Goal: Task Accomplishment & Management: Manage account settings

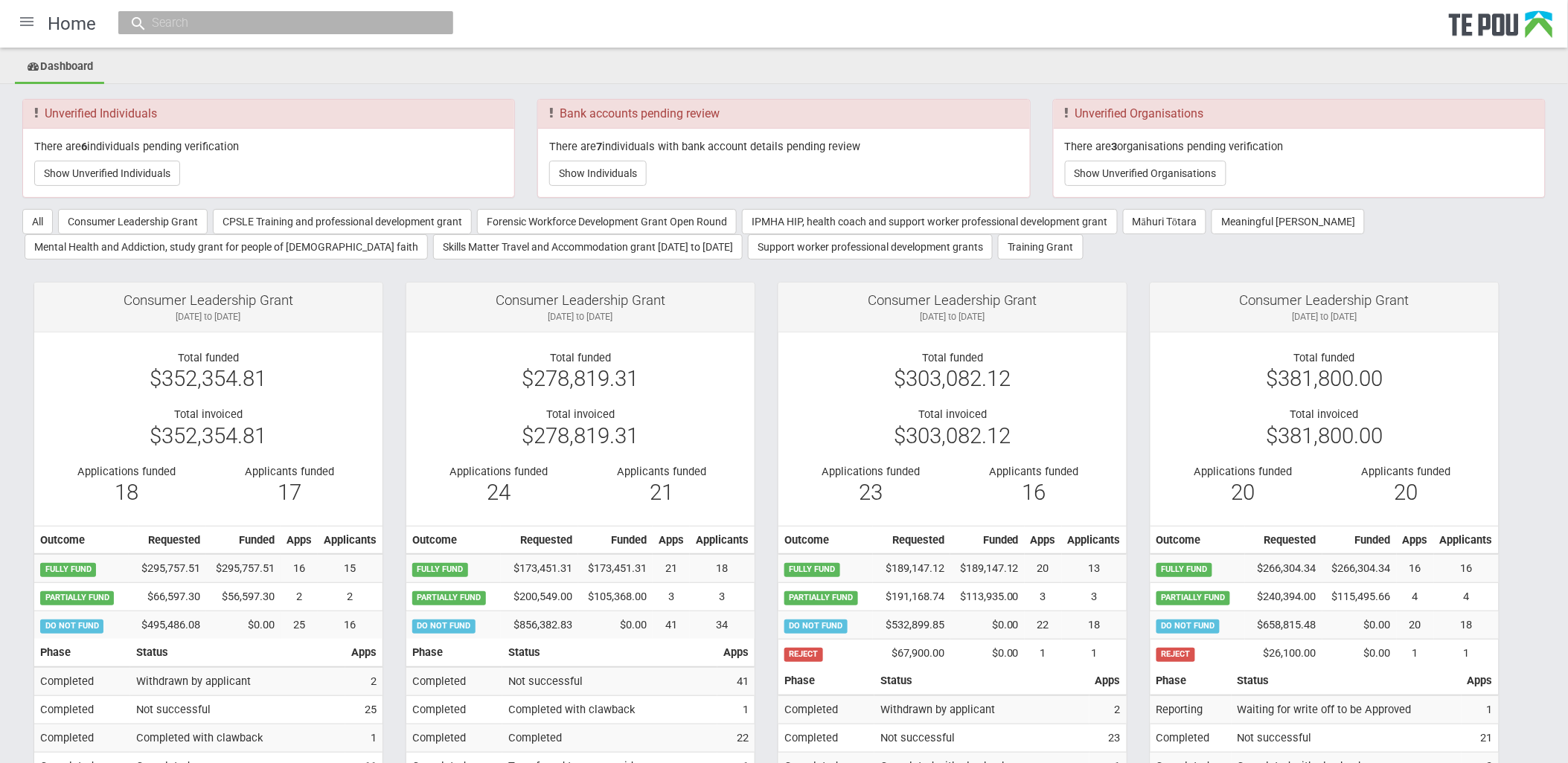
click at [31, 25] on div at bounding box center [27, 22] width 36 height 36
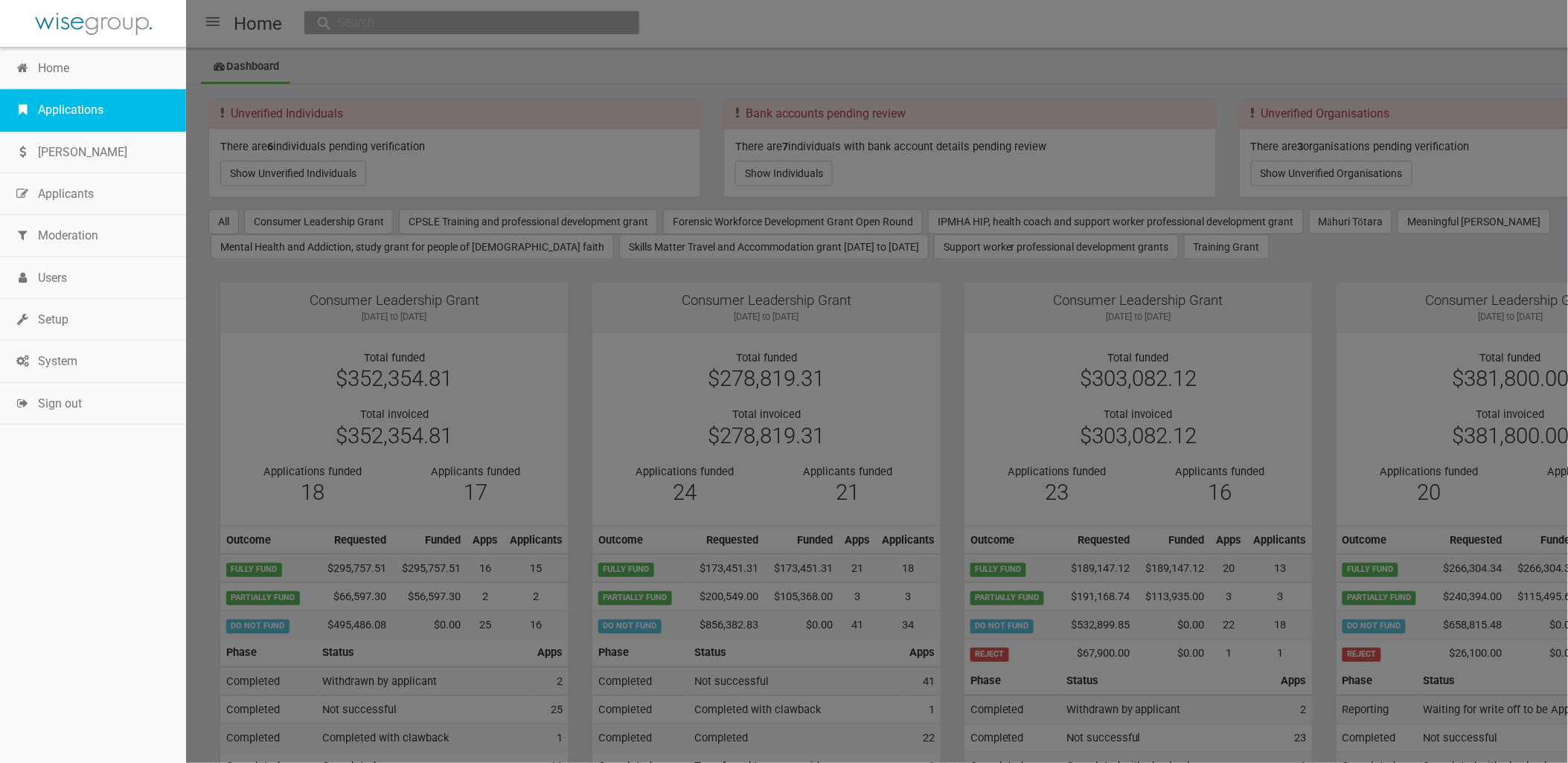
click at [83, 116] on link "Applications" at bounding box center [93, 110] width 186 height 42
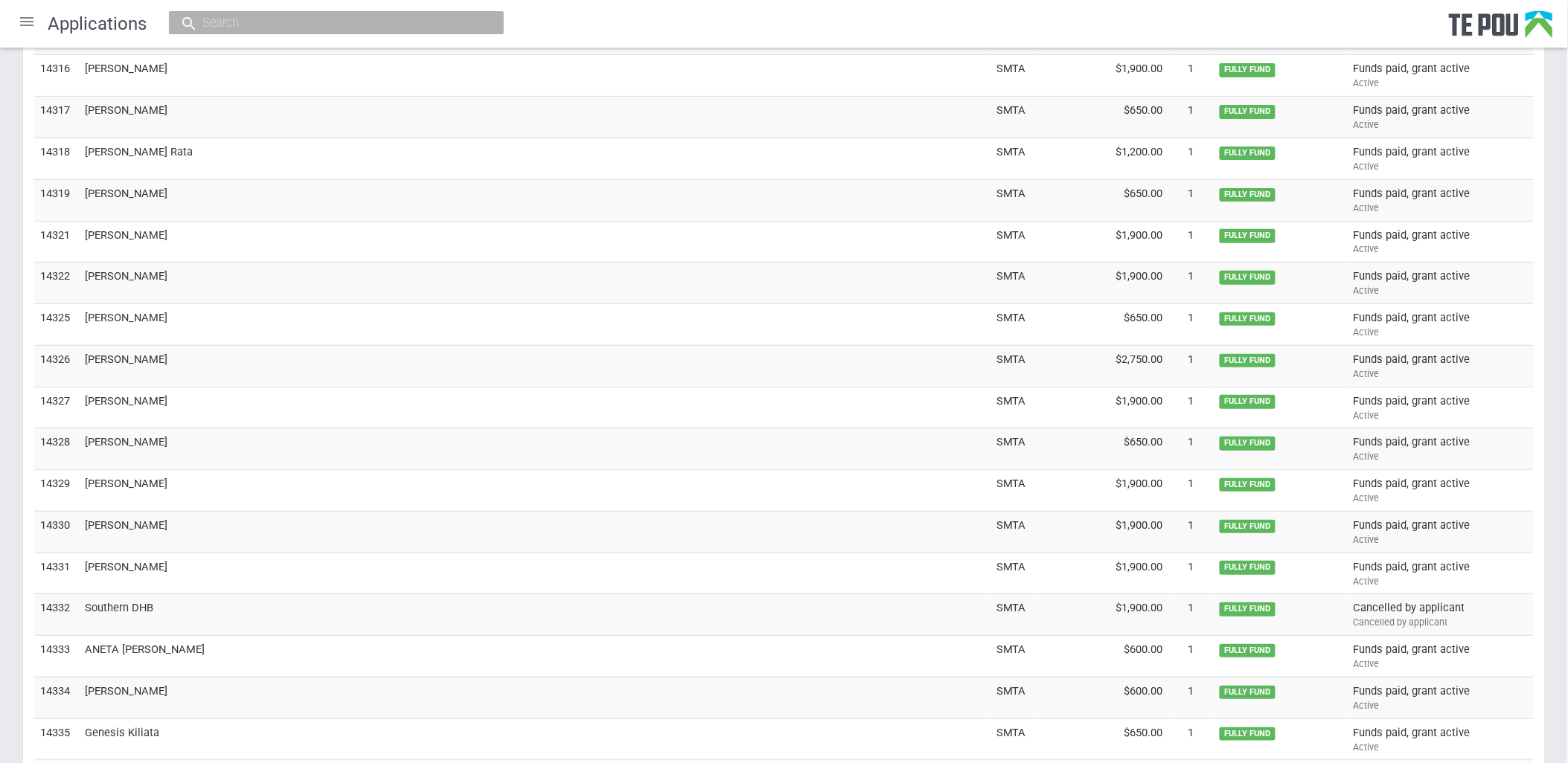
scroll to position [4821, 0]
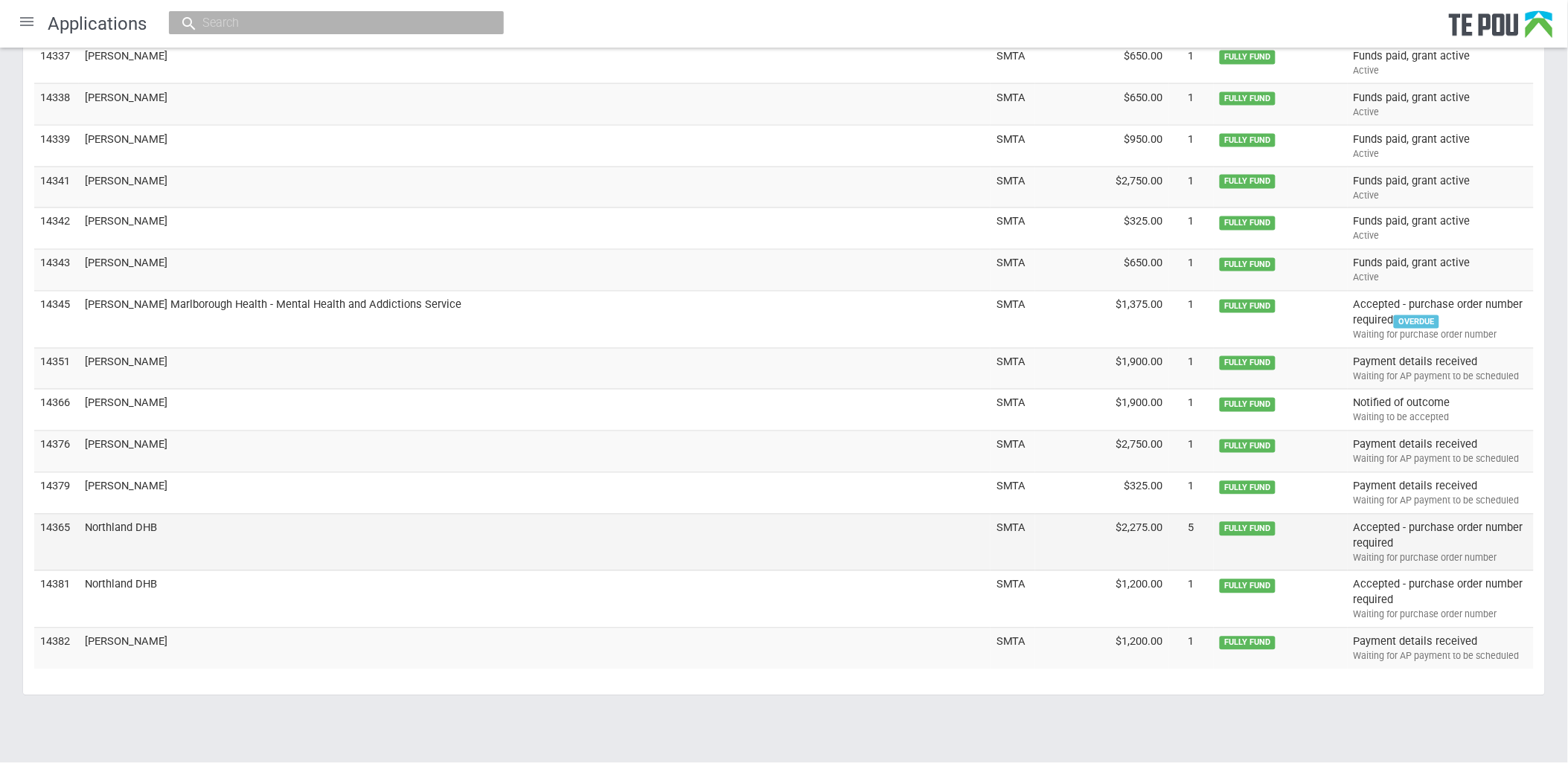
click at [149, 532] on td "Northland DHB" at bounding box center [535, 543] width 912 height 57
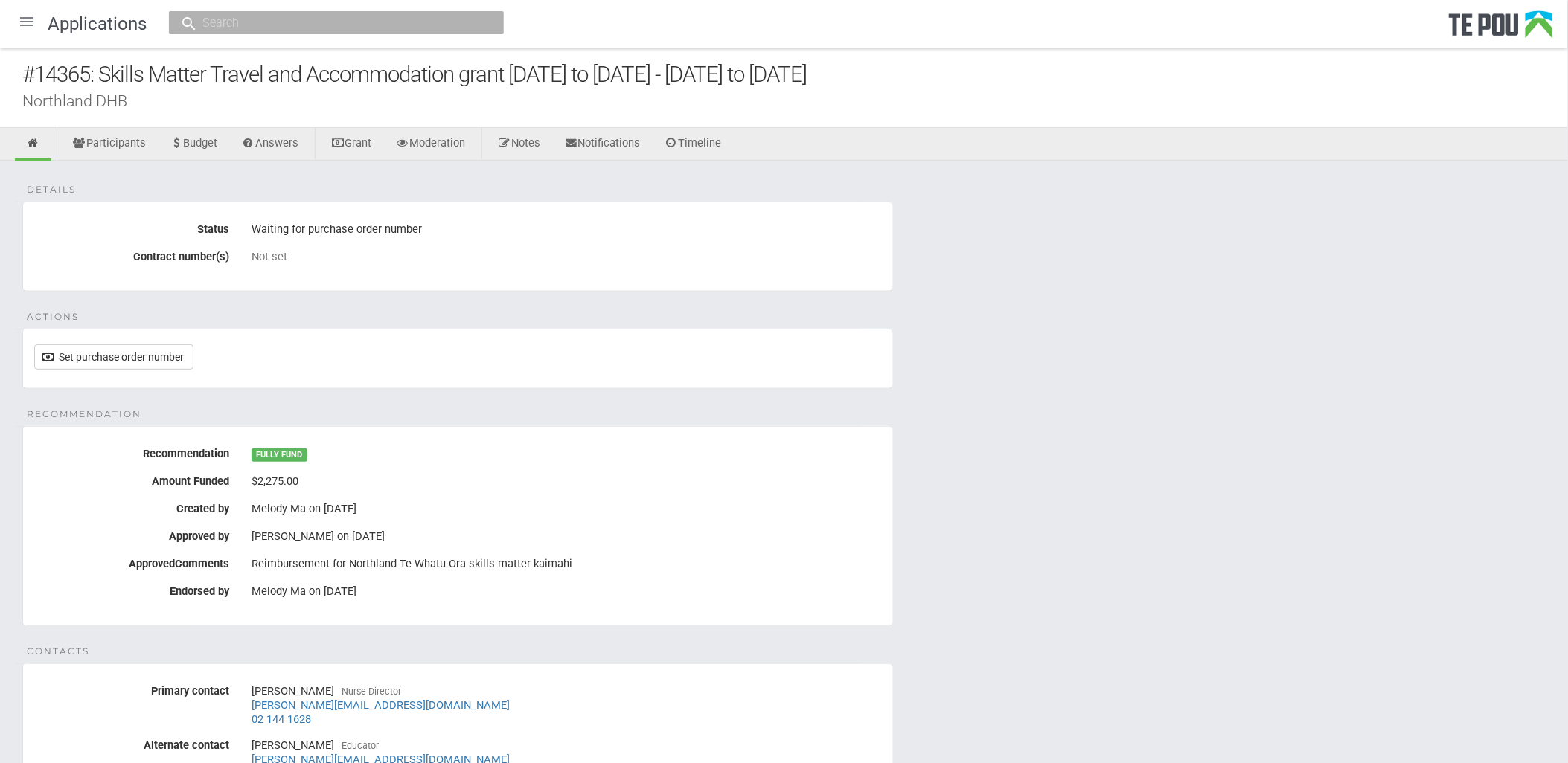
drag, startPoint x: 84, startPoint y: 73, endPoint x: 68, endPoint y: 75, distance: 16.1
click at [84, 73] on div "#14365: Skills Matter Travel and Accommodation grant [DATE] to [DATE] - [DATE] …" at bounding box center [795, 75] width 1546 height 32
drag, startPoint x: 34, startPoint y: 75, endPoint x: 90, endPoint y: 77, distance: 56.0
click at [90, 77] on div "#14365: Skills Matter Travel and Accommodation grant [DATE] to [DATE] - [DATE] …" at bounding box center [795, 75] width 1546 height 32
copy div "14365"
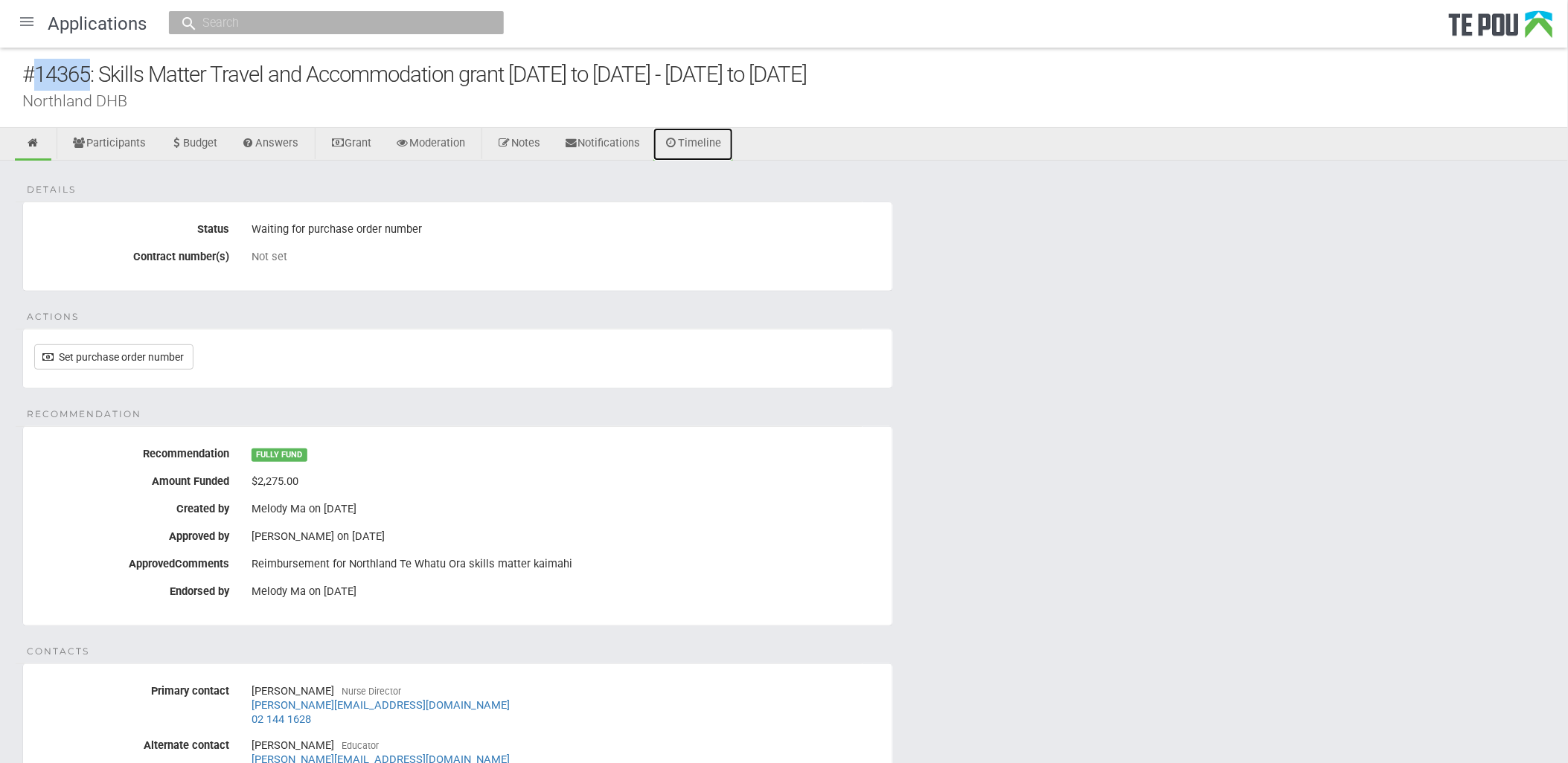
click at [733, 139] on link "Timeline" at bounding box center [693, 144] width 80 height 33
click at [612, 138] on link "Notifications" at bounding box center [602, 144] width 99 height 33
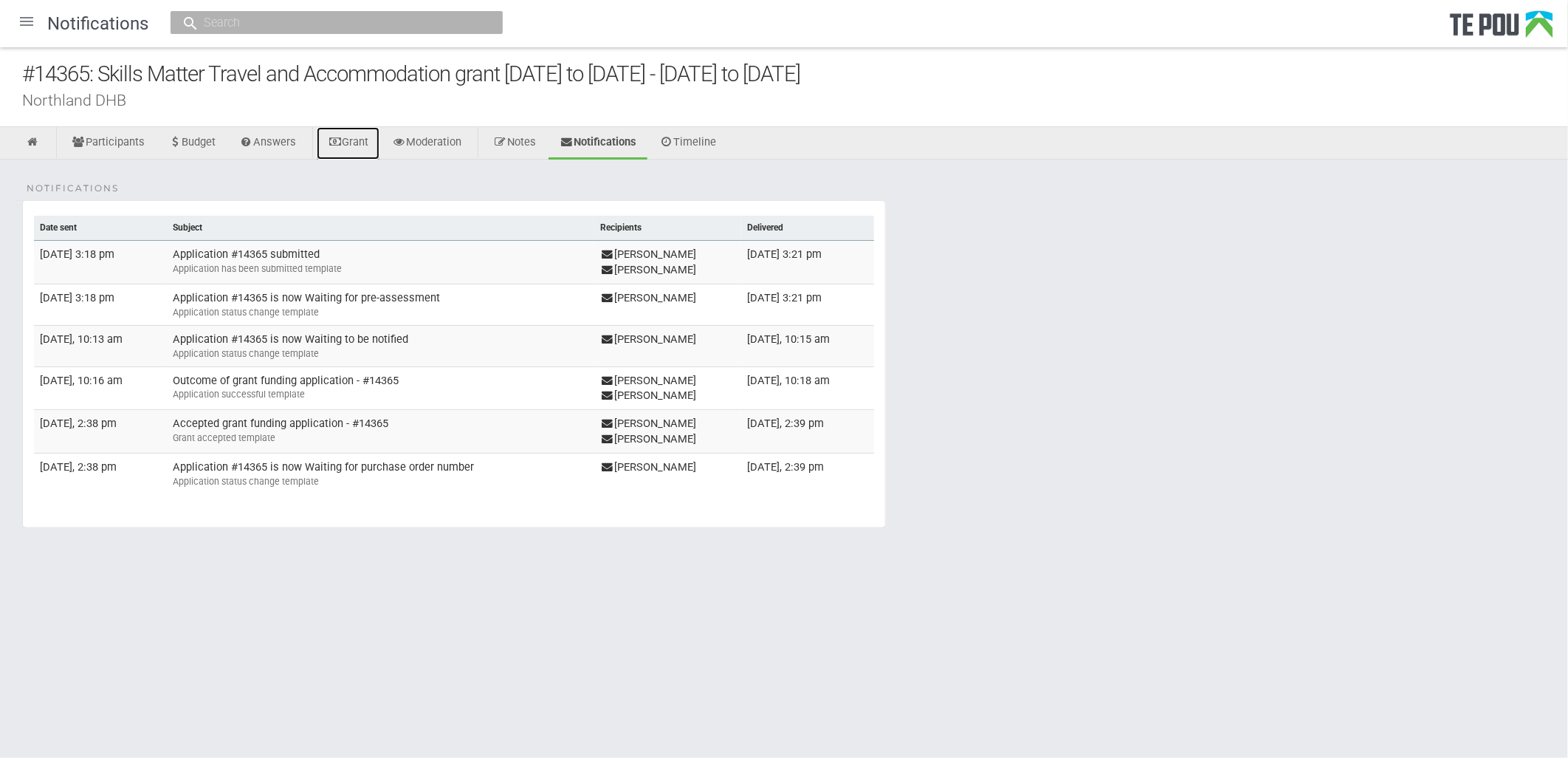
click at [356, 138] on link "Grant" at bounding box center [347, 143] width 63 height 33
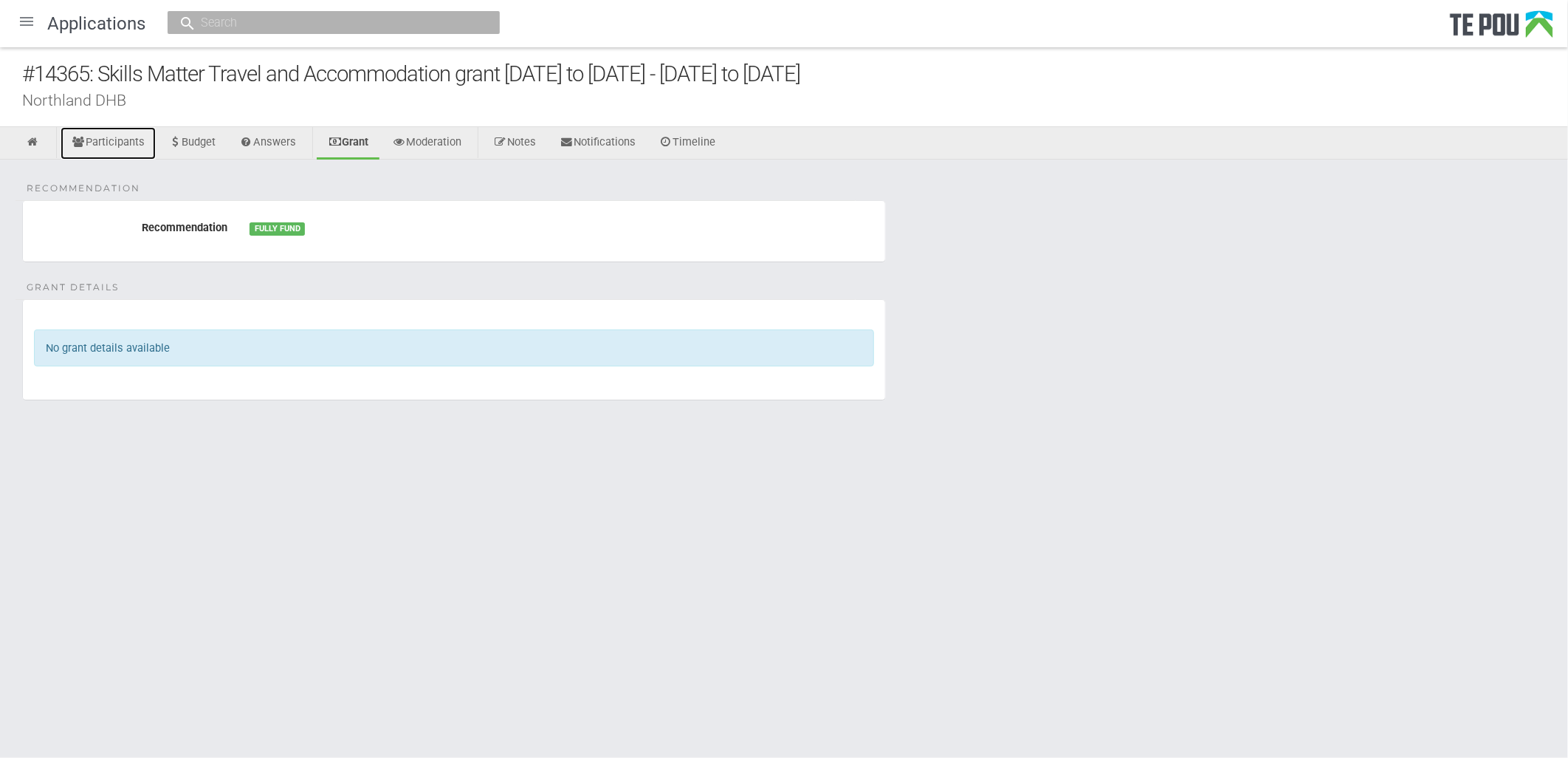
click at [120, 141] on link "Participants" at bounding box center [107, 143] width 95 height 33
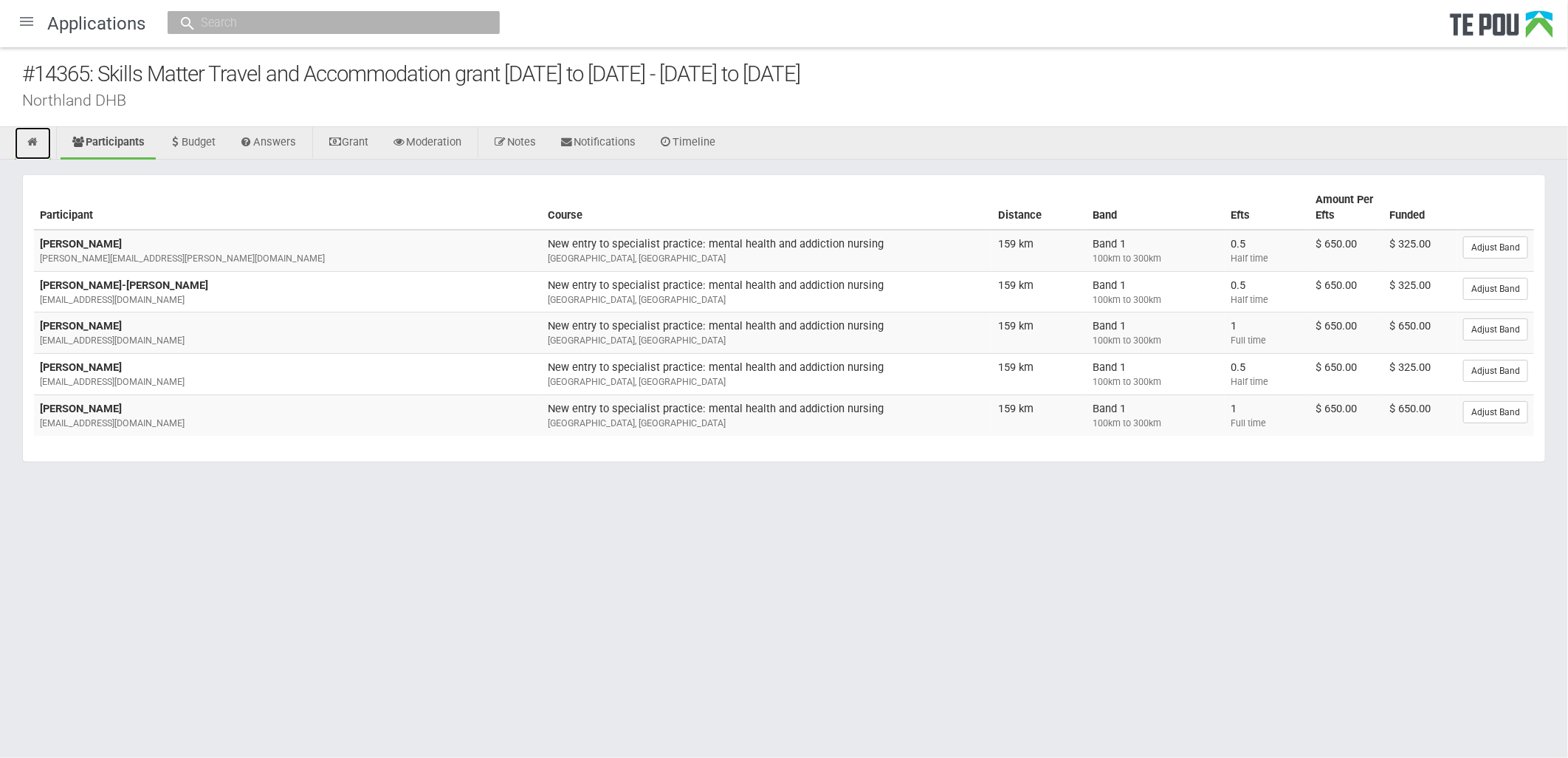
click at [28, 142] on icon at bounding box center [33, 142] width 14 height 11
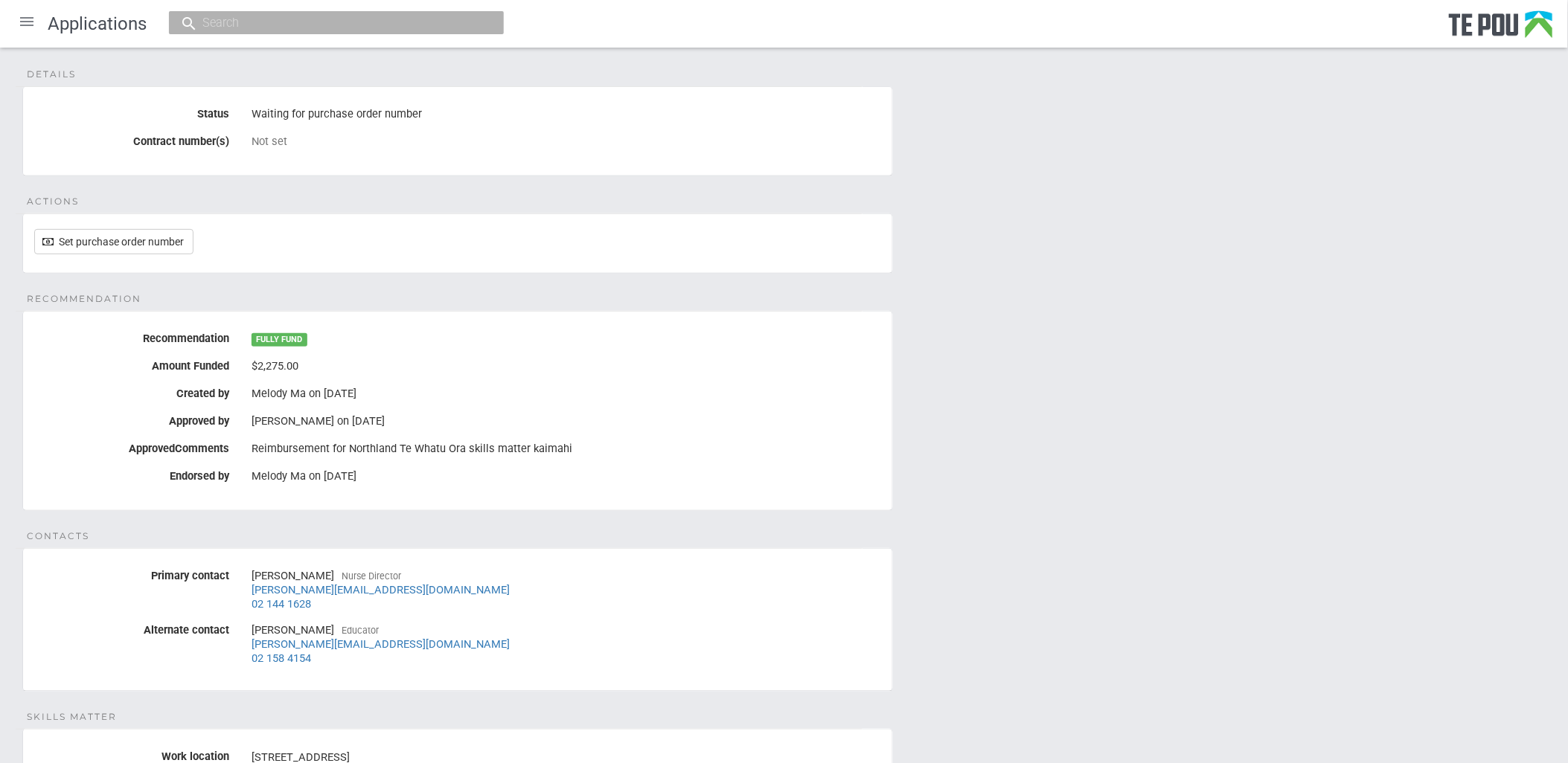
scroll to position [273, 0]
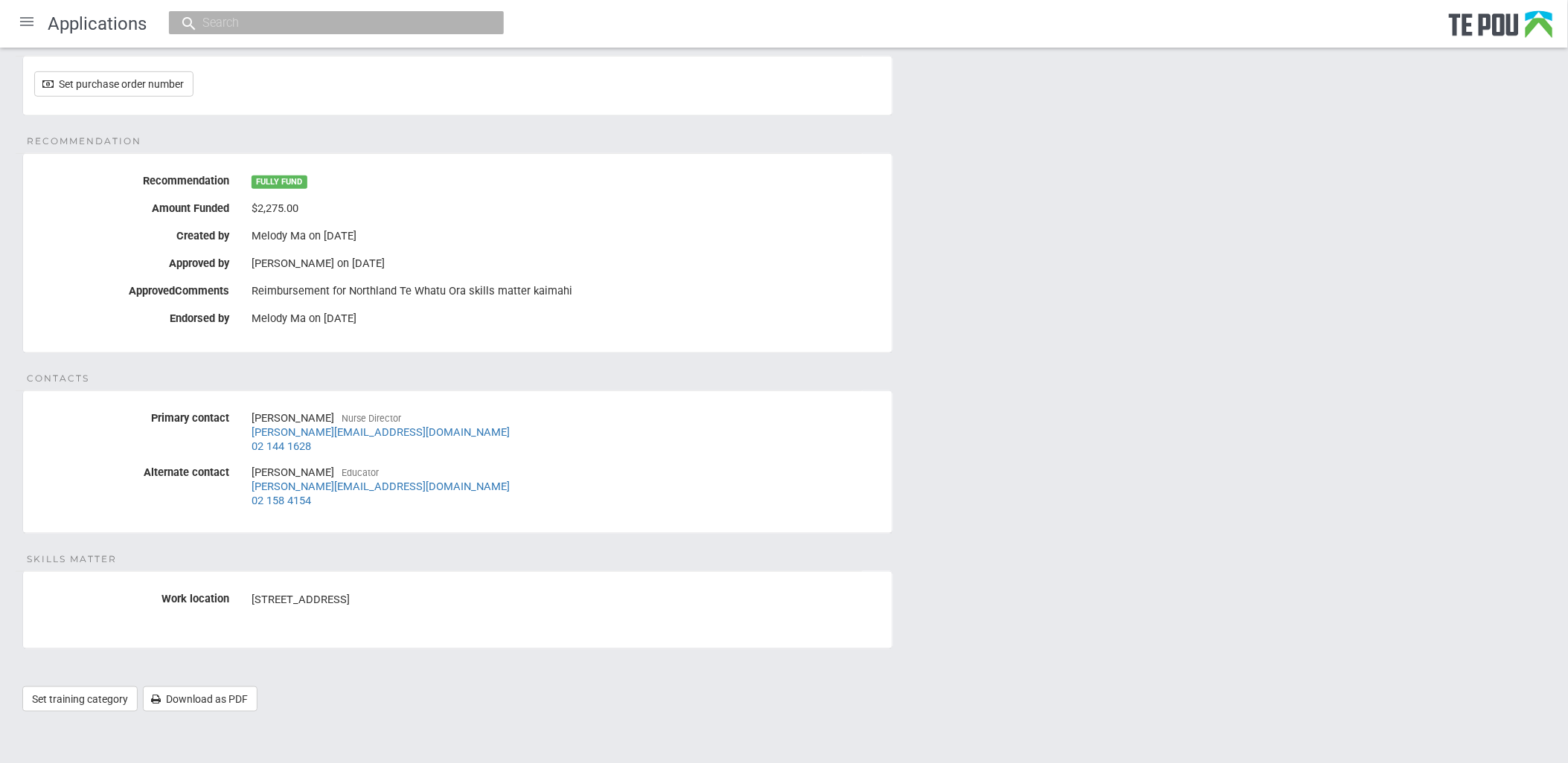
click at [824, 518] on fieldset "Contacts Primary contact [PERSON_NAME] Nurse Director [PERSON_NAME][EMAIL_ADDRE…" at bounding box center [458, 461] width 871 height 143
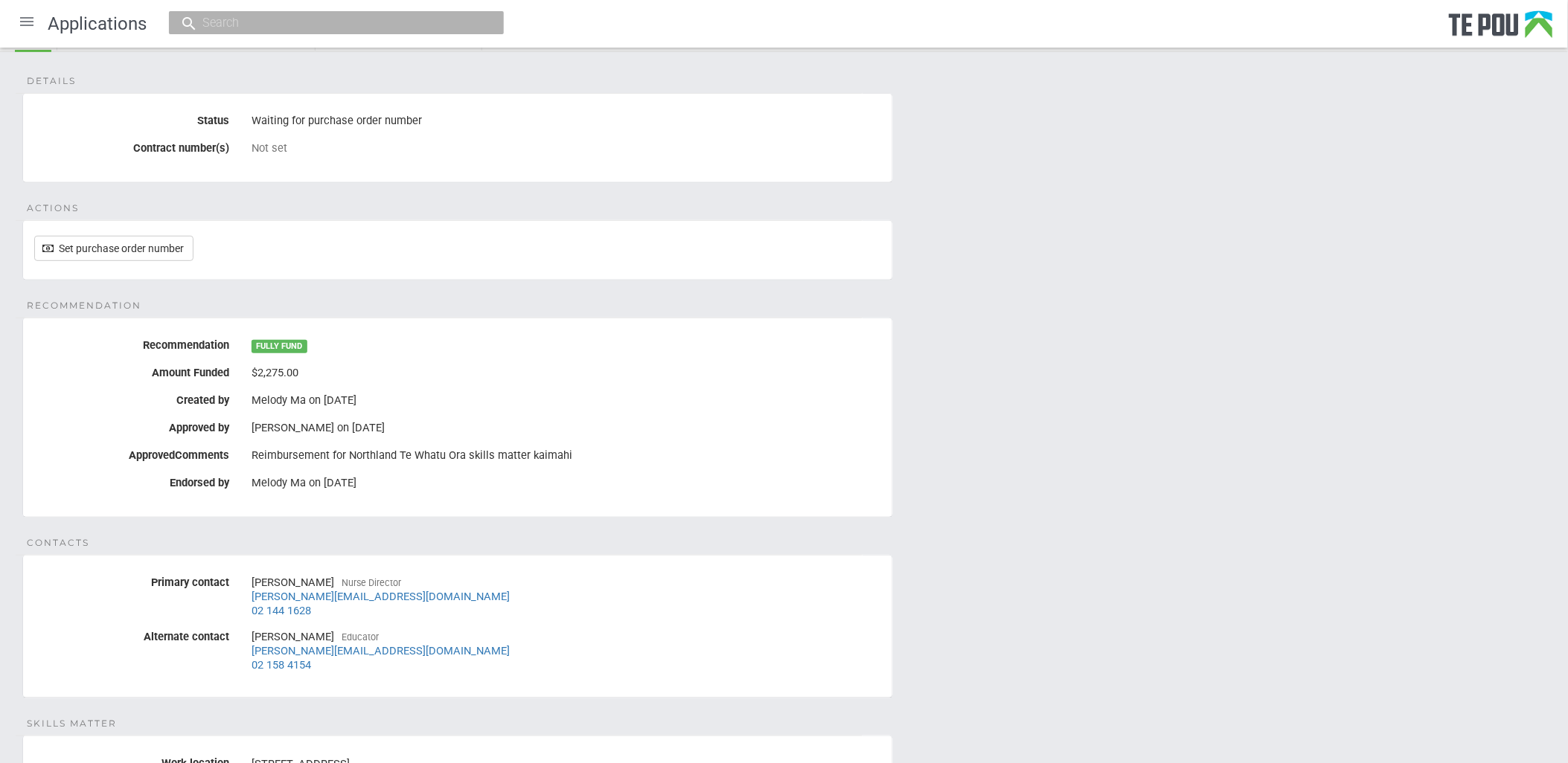
scroll to position [108, 0]
click at [996, 575] on div "Details Status Waiting for purchase order number Contract number(s) Not set Act…" at bounding box center [784, 472] width 1568 height 839
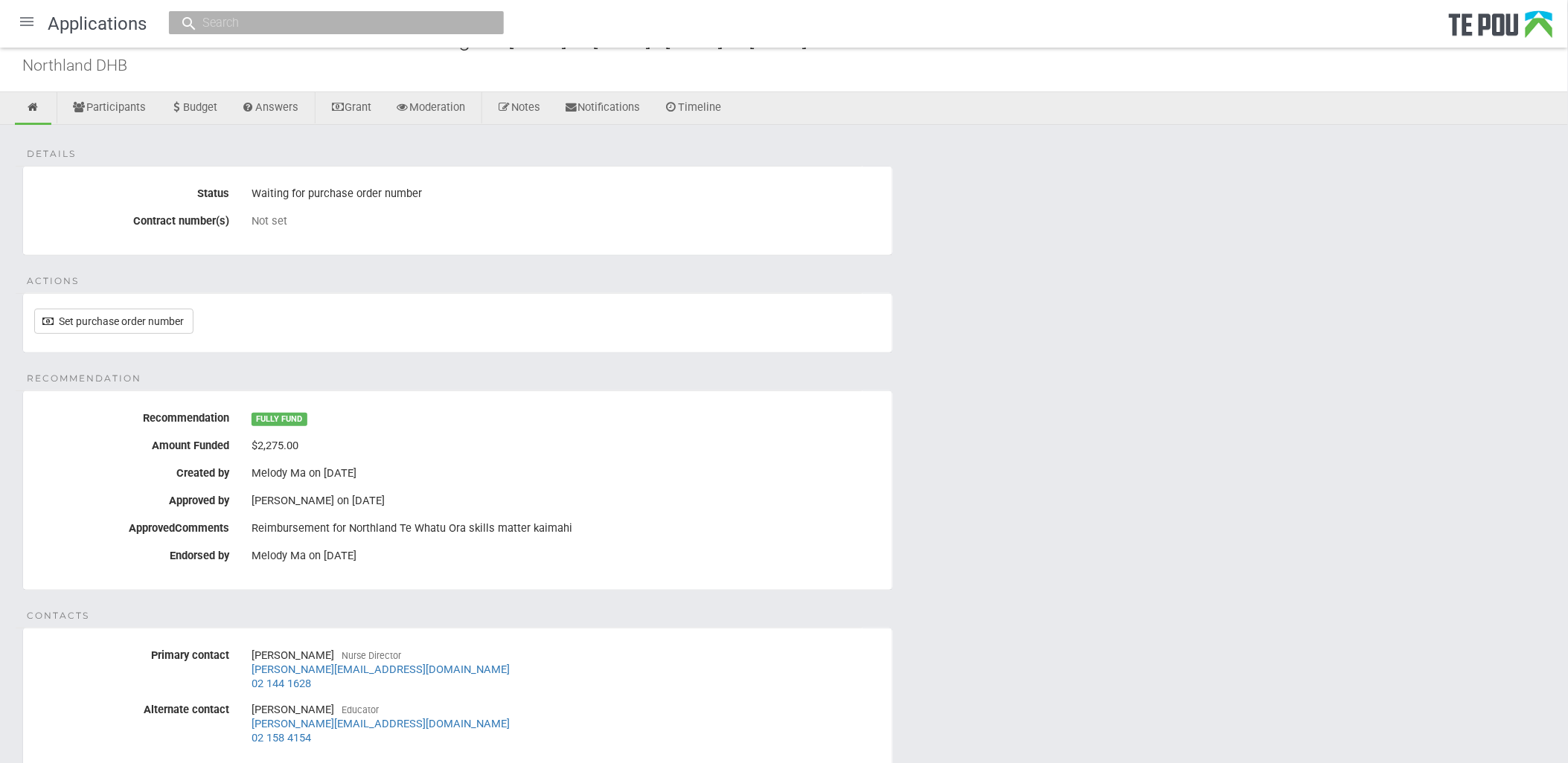
scroll to position [0, 0]
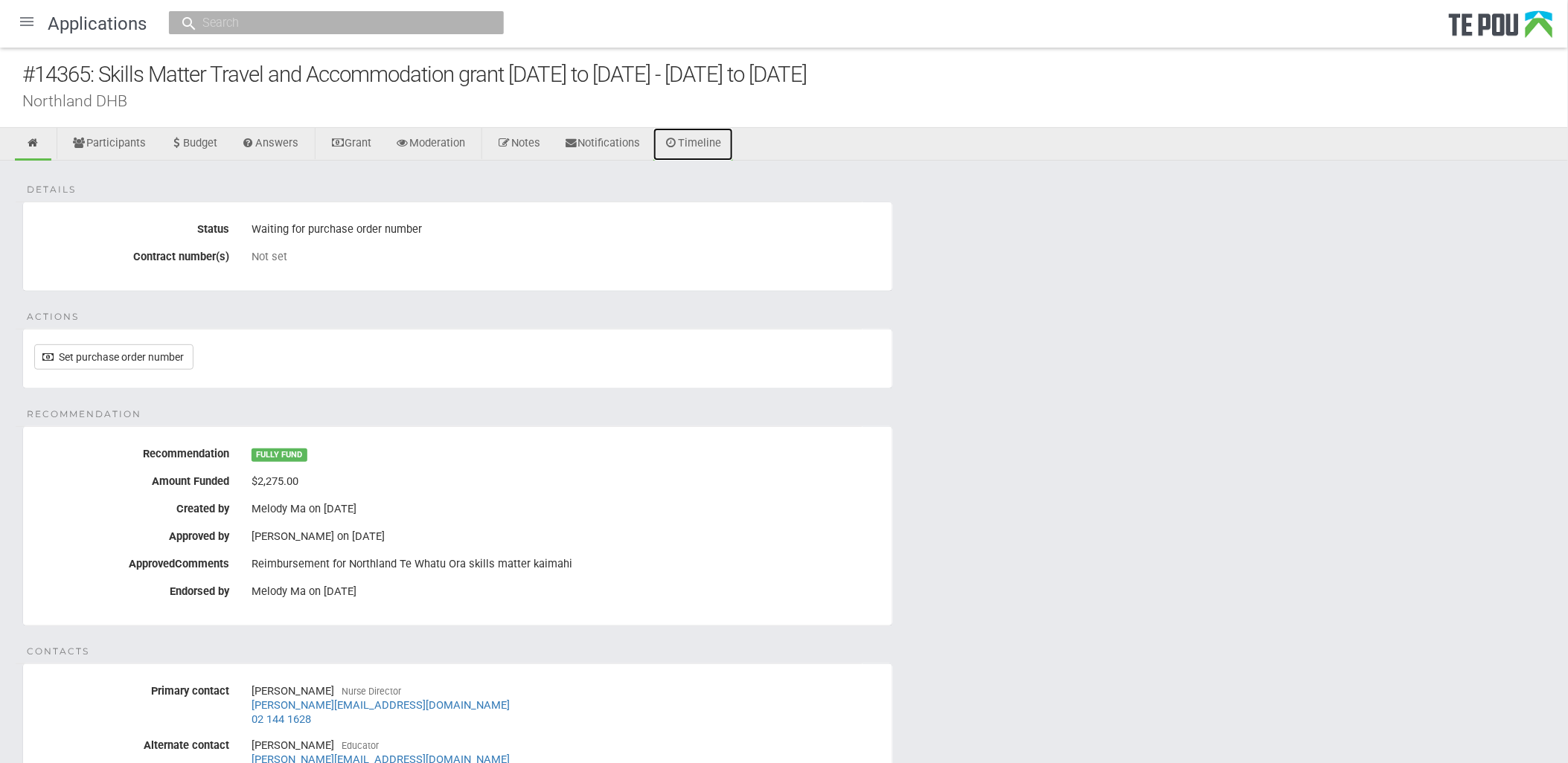
click at [679, 148] on icon at bounding box center [671, 143] width 14 height 11
click at [120, 145] on link "Participants" at bounding box center [108, 144] width 96 height 33
click at [497, 255] on div "Not set" at bounding box center [567, 257] width 630 height 13
click at [217, 134] on link "Budget" at bounding box center [194, 144] width 71 height 33
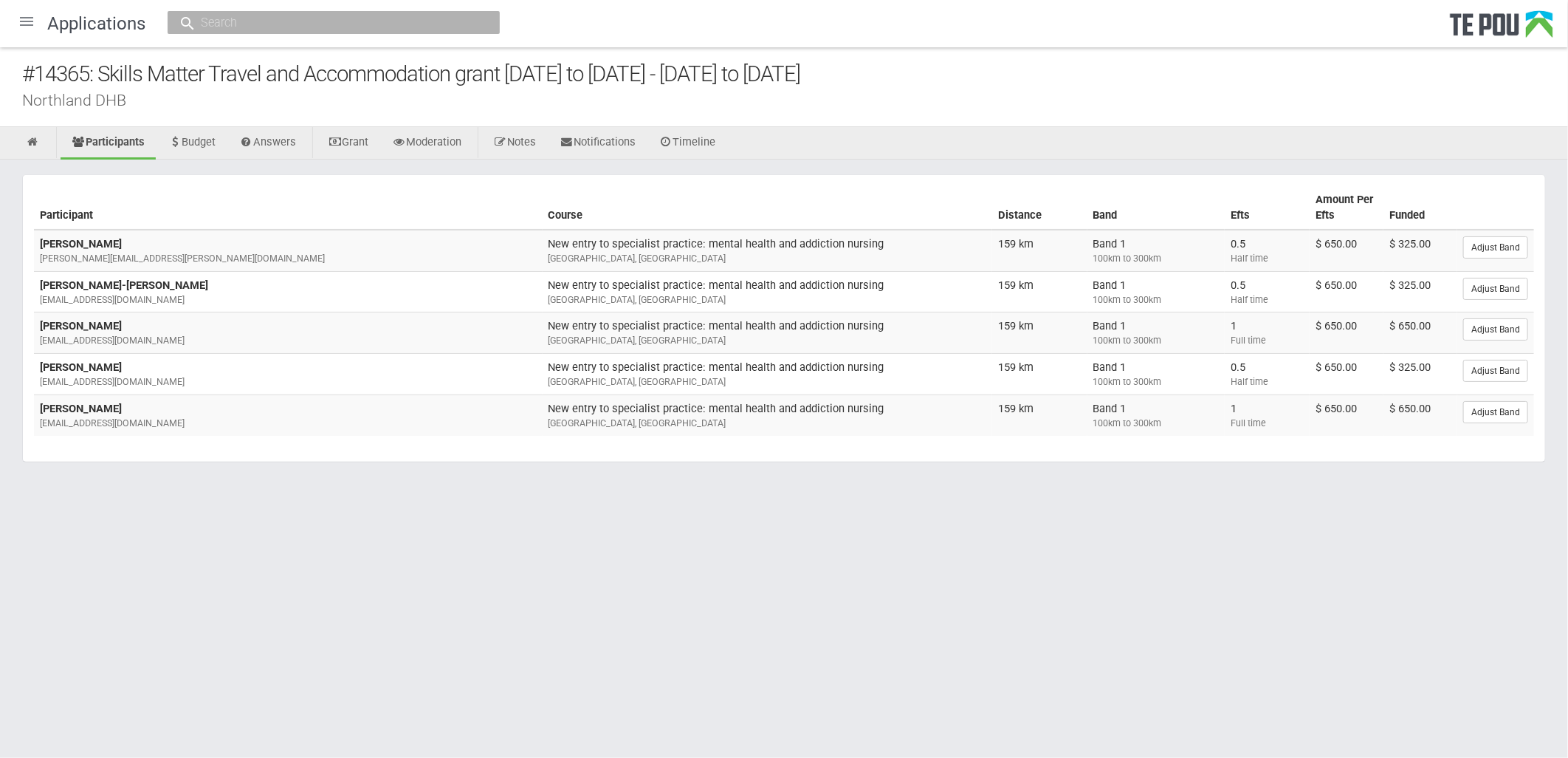
drag, startPoint x: 137, startPoint y: 414, endPoint x: 41, endPoint y: 240, distance: 198.7
click at [41, 240] on tbody "Anamika Bosman anamika.bosman@northlanddhb.org.nz New entry to specialist pract…" at bounding box center [784, 332] width 1500 height 206
drag, startPoint x: 41, startPoint y: 240, endPoint x: 407, endPoint y: 533, distance: 468.8
click at [407, 533] on html "Home Applications Grant rounds Applicants Organisations Individuals Moderation …" at bounding box center [784, 379] width 1568 height 758
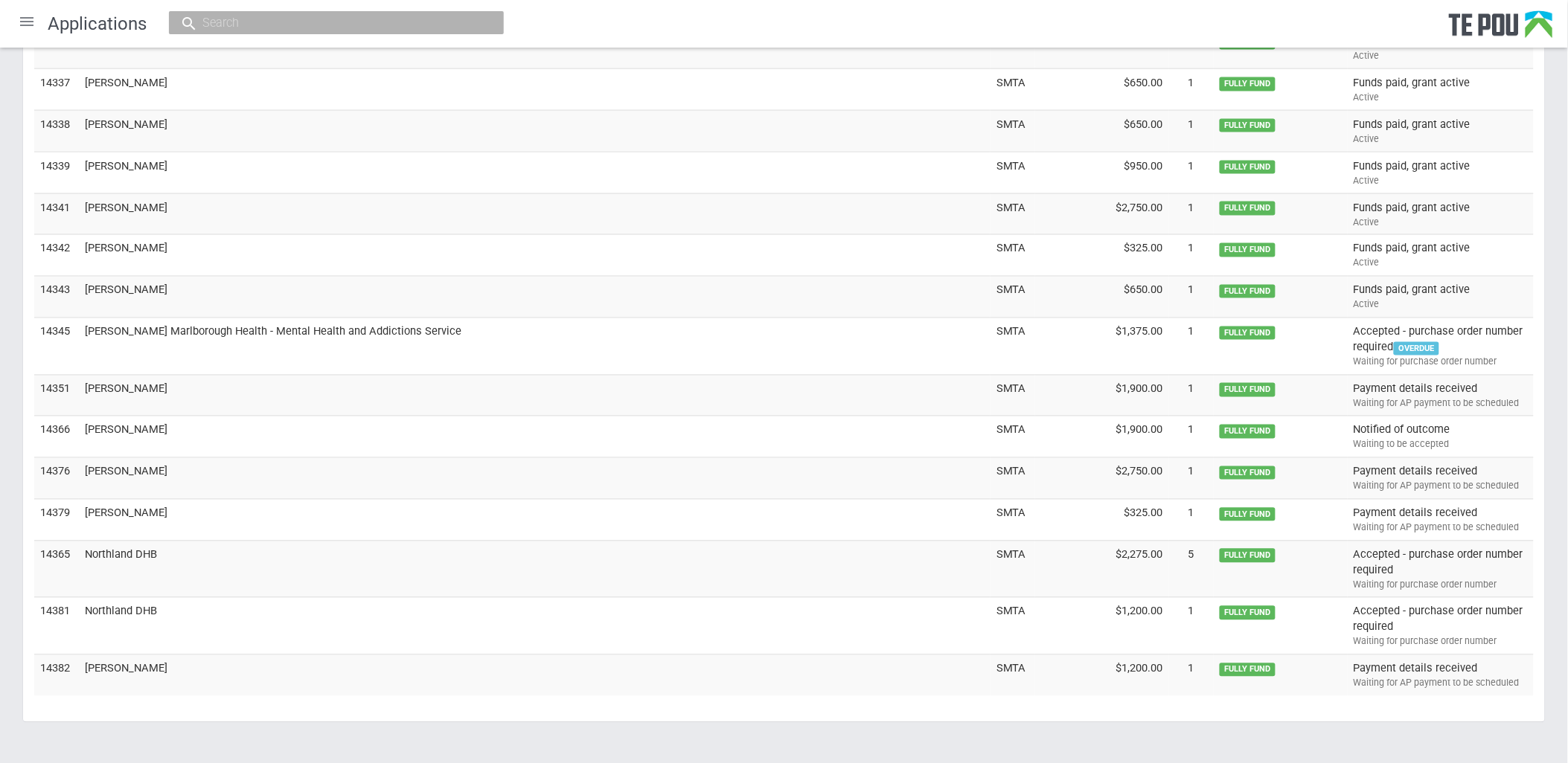
scroll to position [4821, 0]
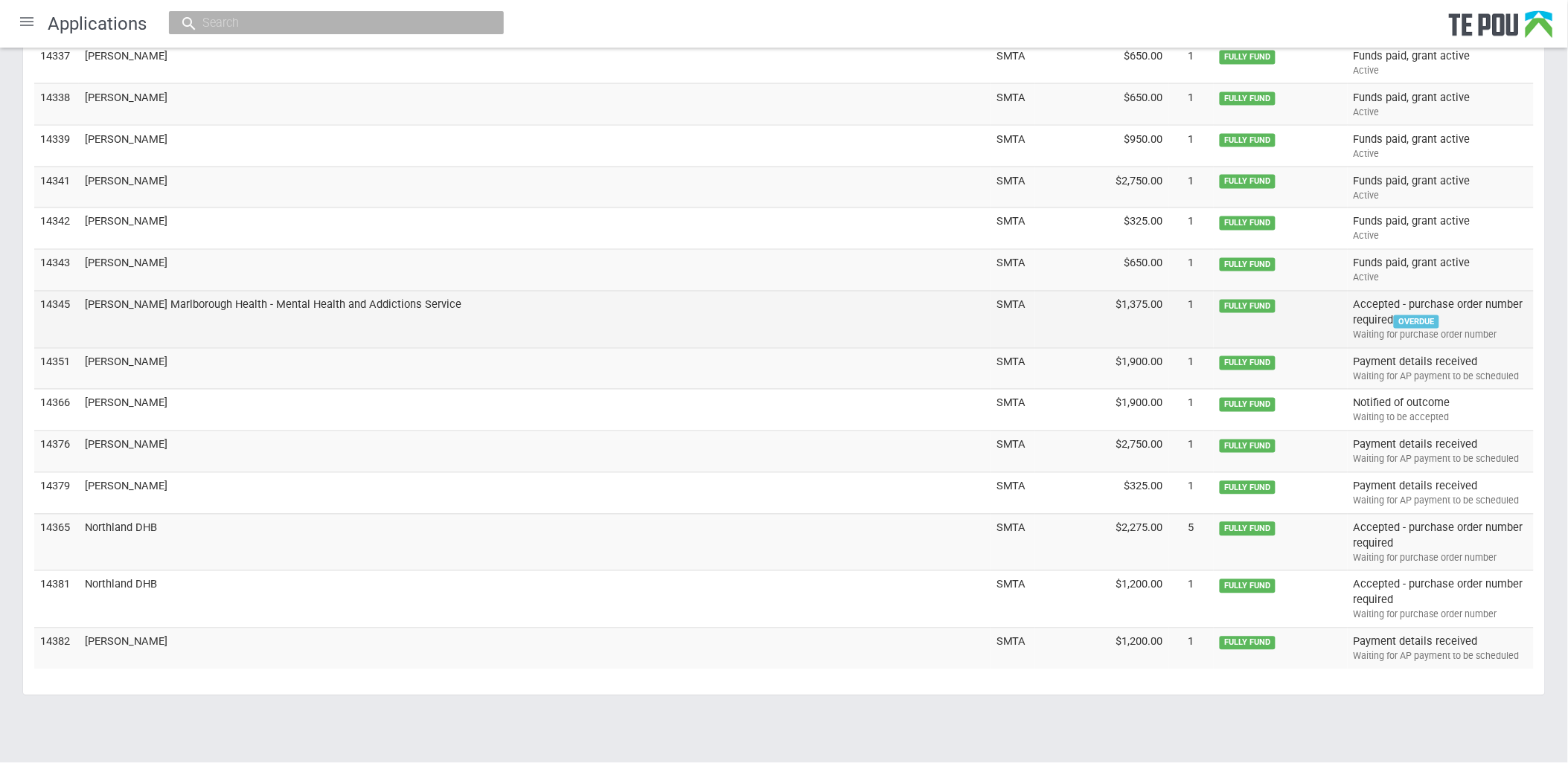
click at [1491, 320] on td "Accepted - purchase order number required OVERDUE Waiting for purchase order nu…" at bounding box center [1440, 320] width 186 height 57
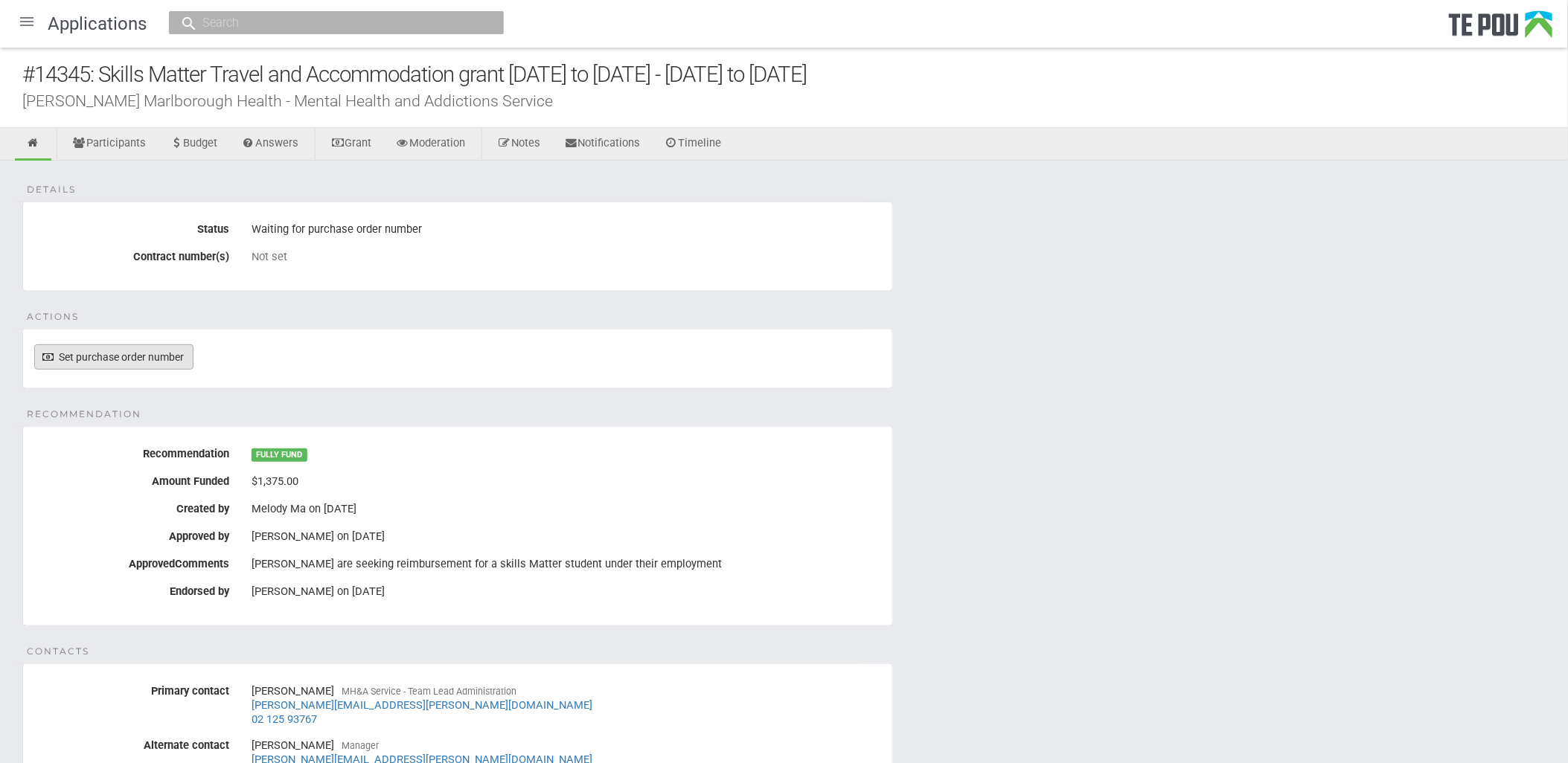
click at [144, 356] on link "Set purchase order number" at bounding box center [114, 357] width 159 height 25
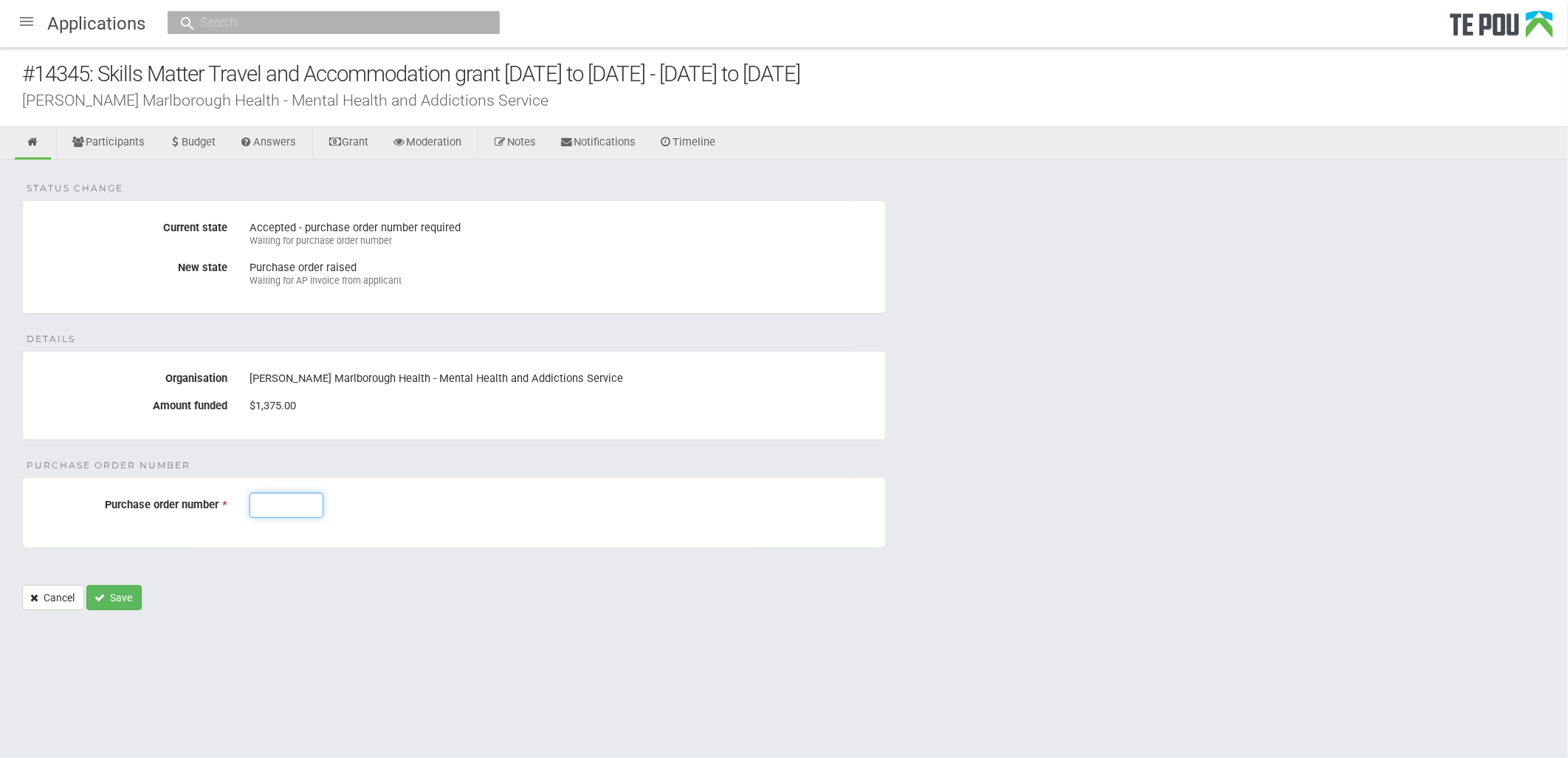
click at [282, 505] on input "Purchase order number *" at bounding box center [286, 505] width 74 height 25
type input "J003144"
click at [123, 596] on button "Save" at bounding box center [114, 598] width 55 height 25
drag, startPoint x: 312, startPoint y: 507, endPoint x: 195, endPoint y: 502, distance: 117.1
click at [195, 502] on div "Purchase order number * J003144" at bounding box center [454, 505] width 863 height 25
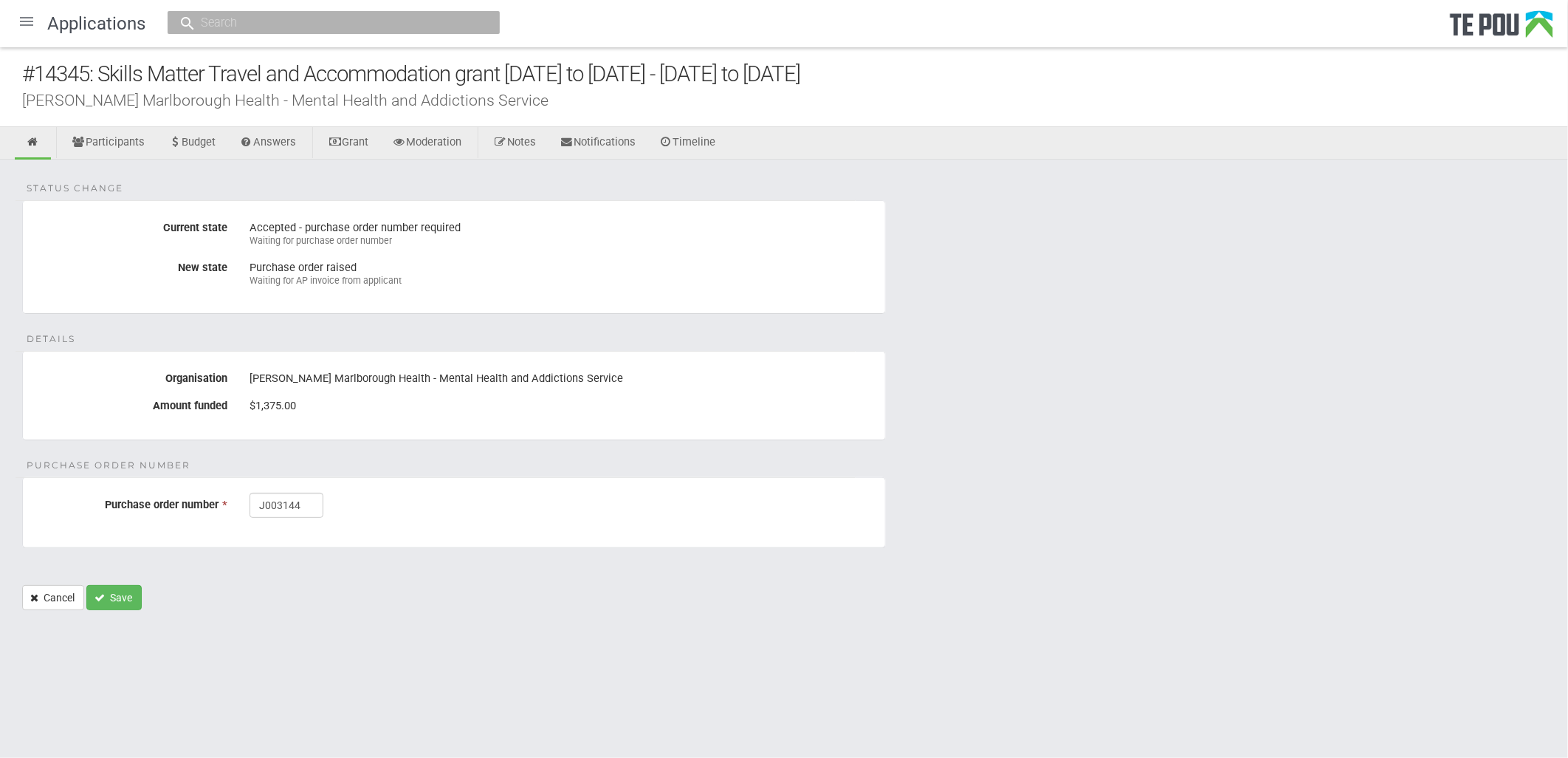
click at [195, 502] on span "Purchase order number" at bounding box center [162, 505] width 114 height 13
click at [250, 502] on input "J003144" at bounding box center [286, 505] width 74 height 25
click at [290, 619] on div "Status change Current state Accepted - purchase order number required Waiting f…" at bounding box center [784, 392] width 1568 height 466
click at [63, 592] on link "Cancel" at bounding box center [53, 598] width 62 height 25
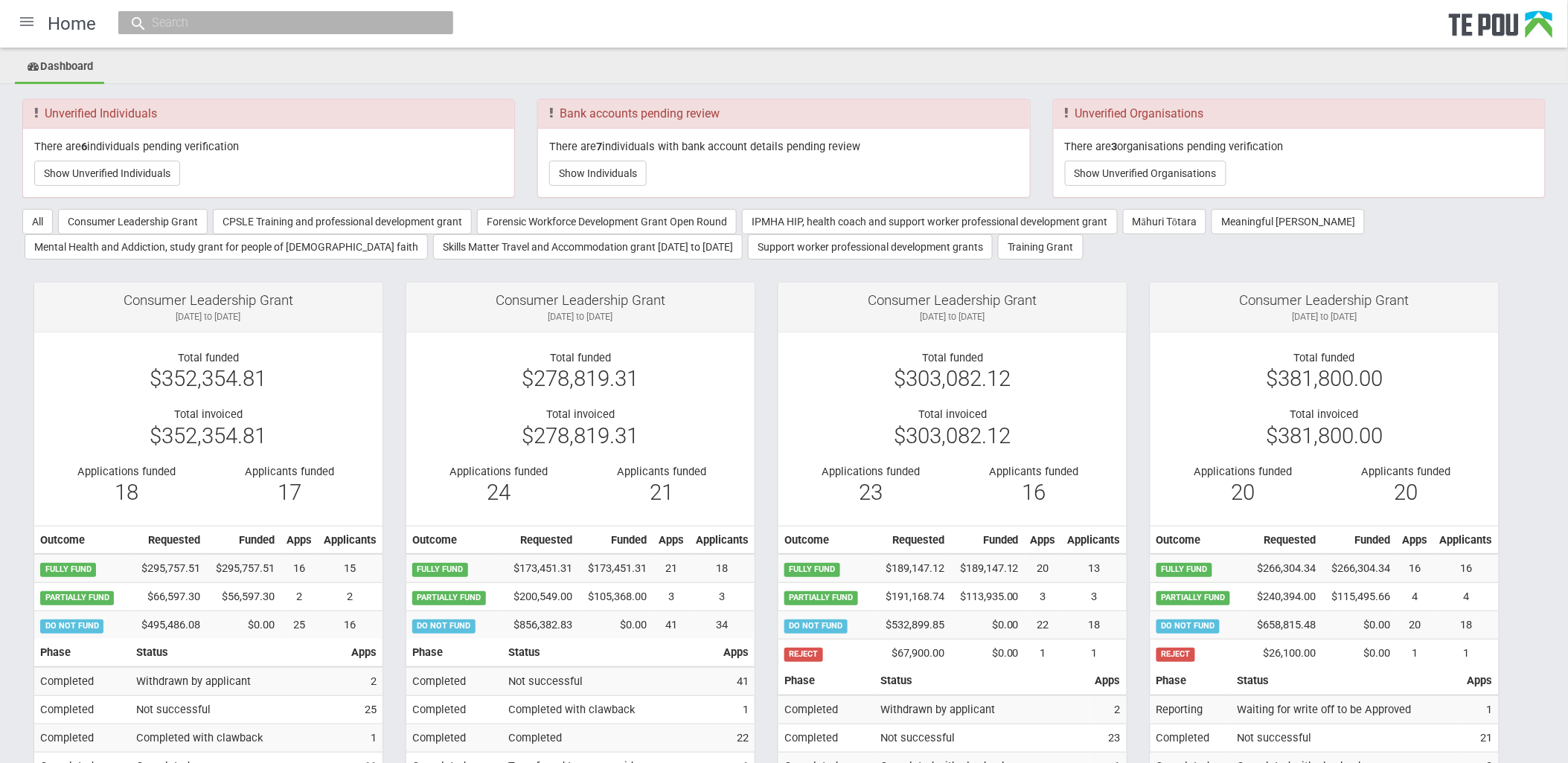
click at [34, 30] on div at bounding box center [27, 22] width 36 height 36
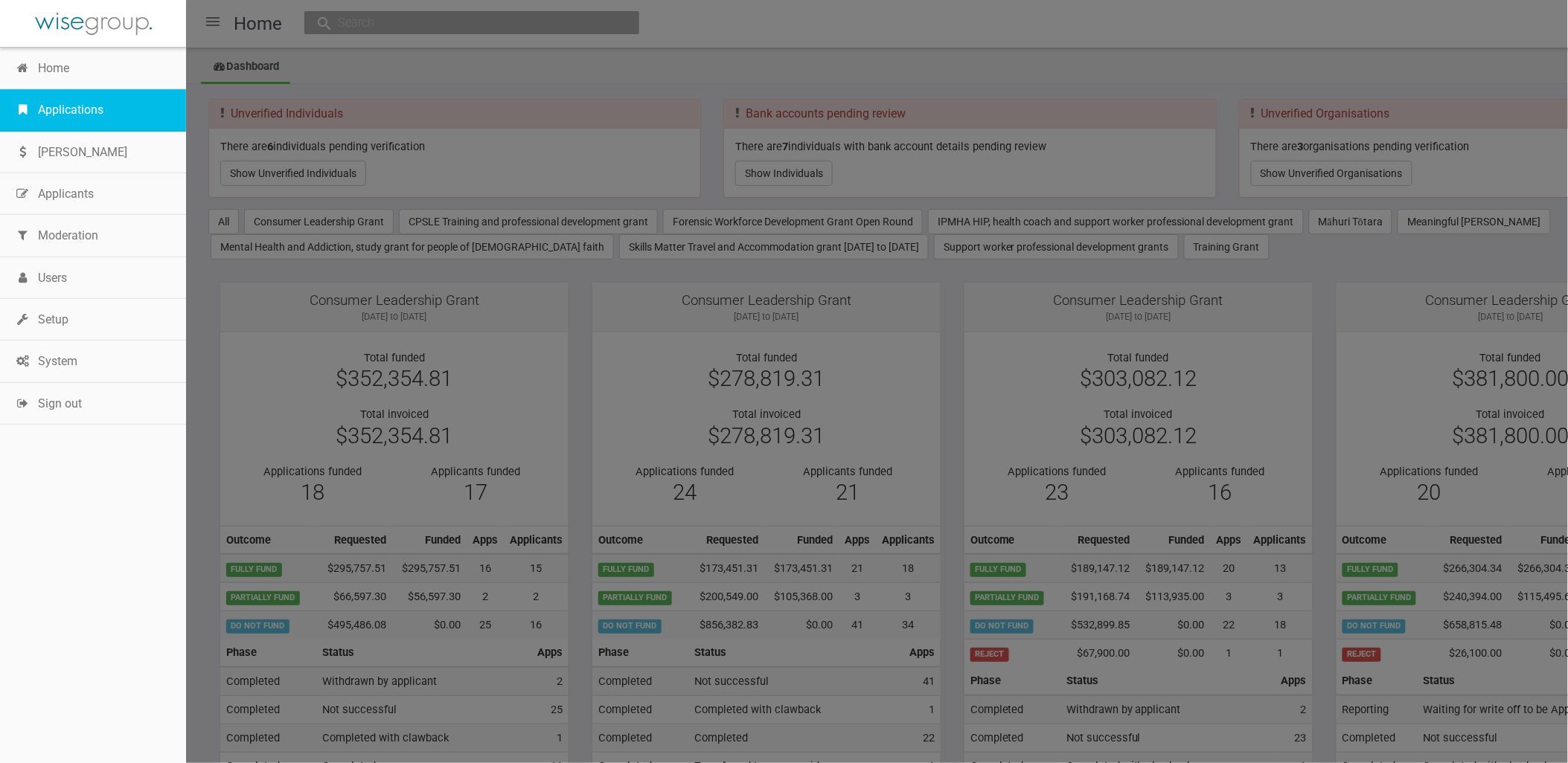
click at [62, 97] on link "Applications" at bounding box center [93, 110] width 186 height 42
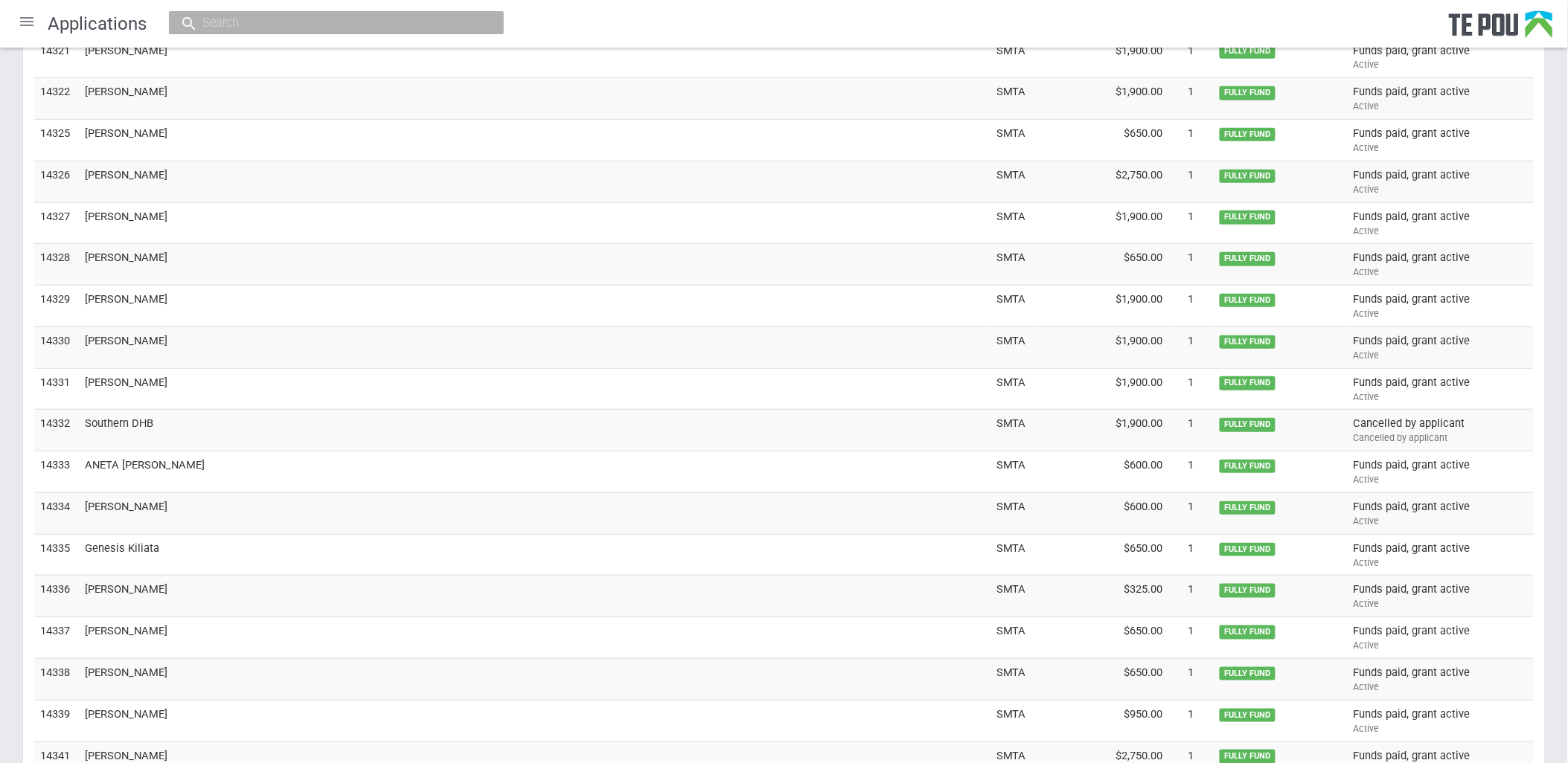
scroll to position [4821, 0]
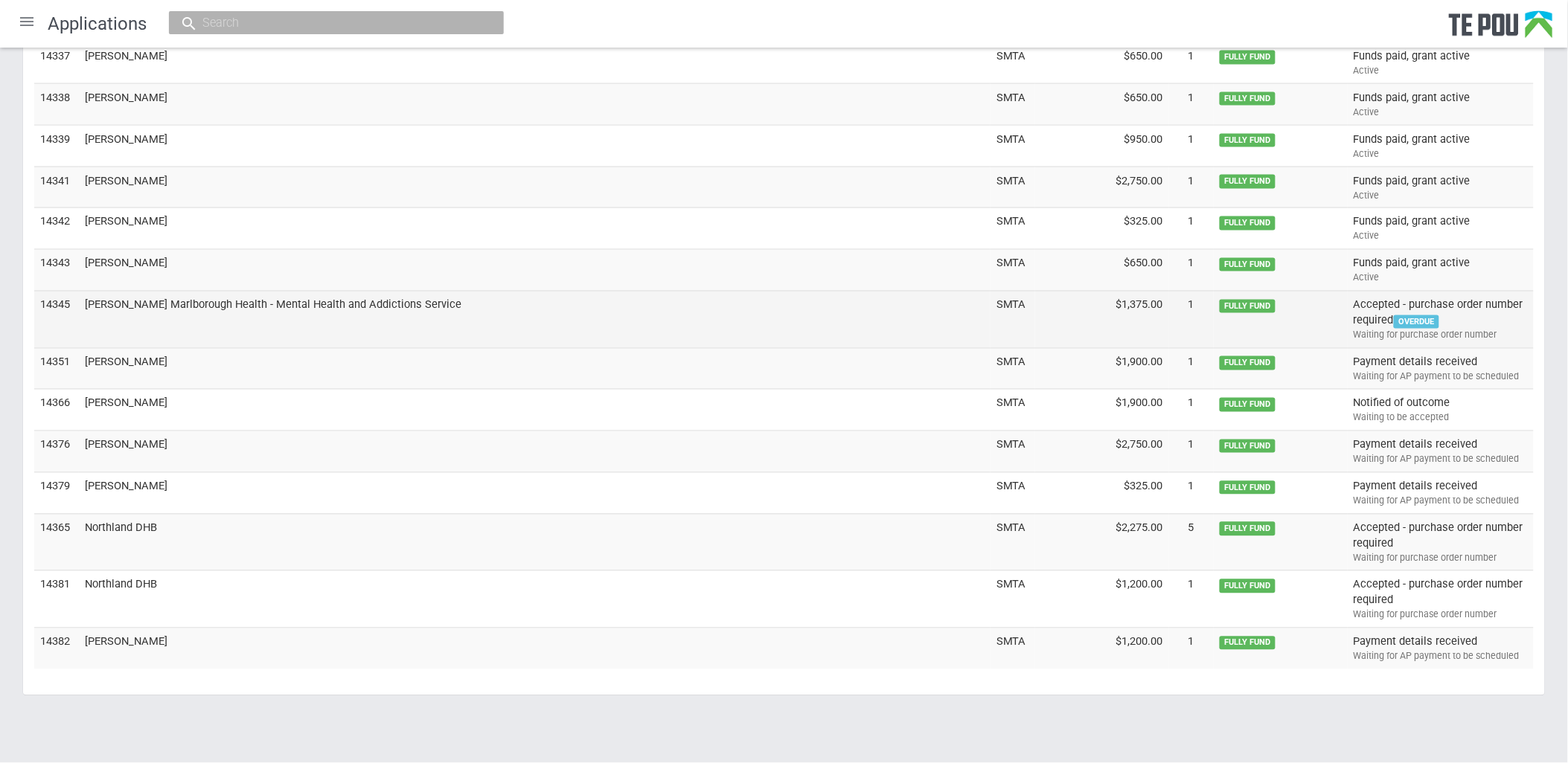
click at [235, 305] on td "[PERSON_NAME] Marlborough Health - Mental Health and Addictions Service" at bounding box center [535, 320] width 912 height 57
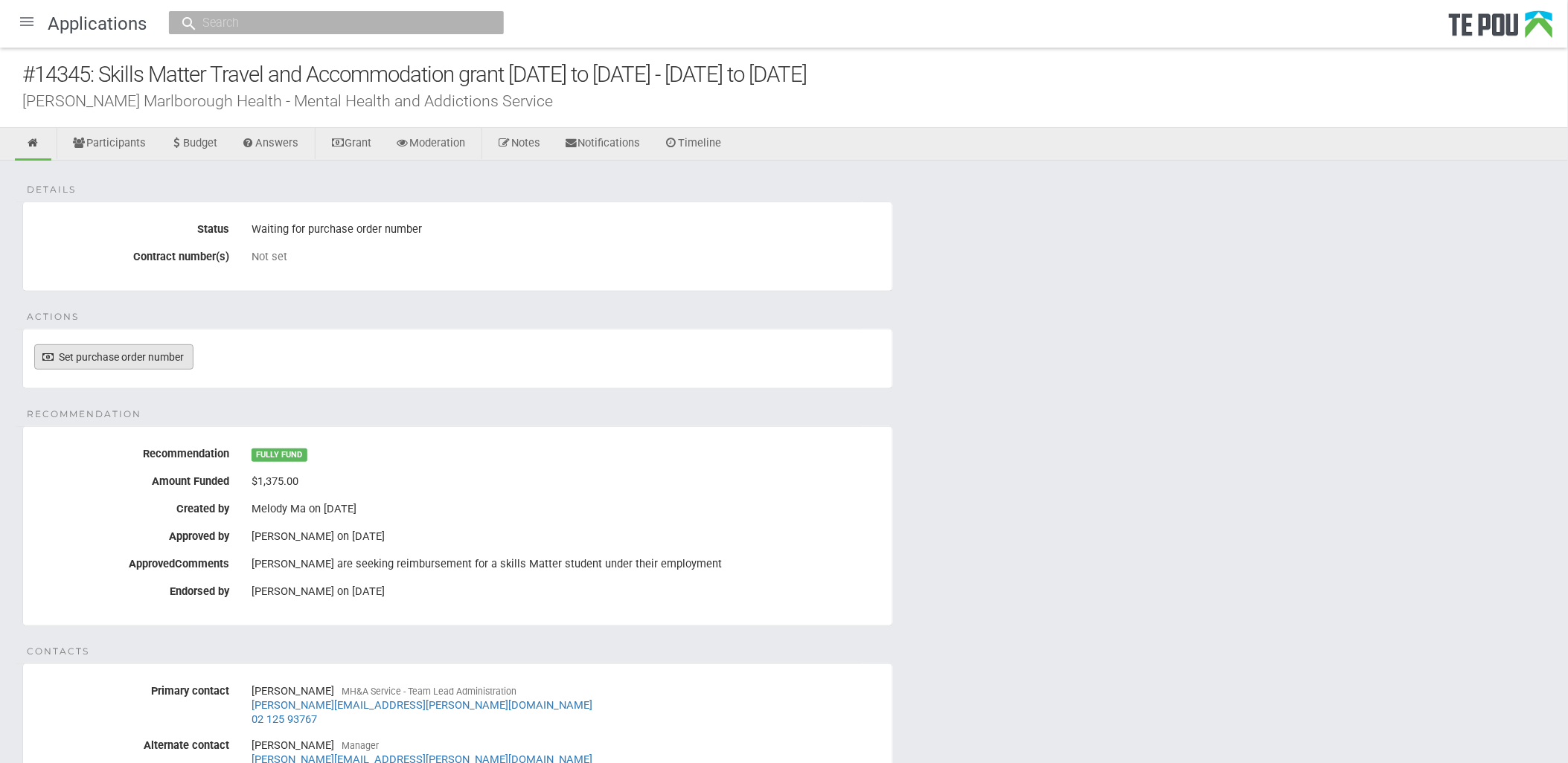
click at [117, 363] on link "Set purchase order number" at bounding box center [114, 357] width 159 height 25
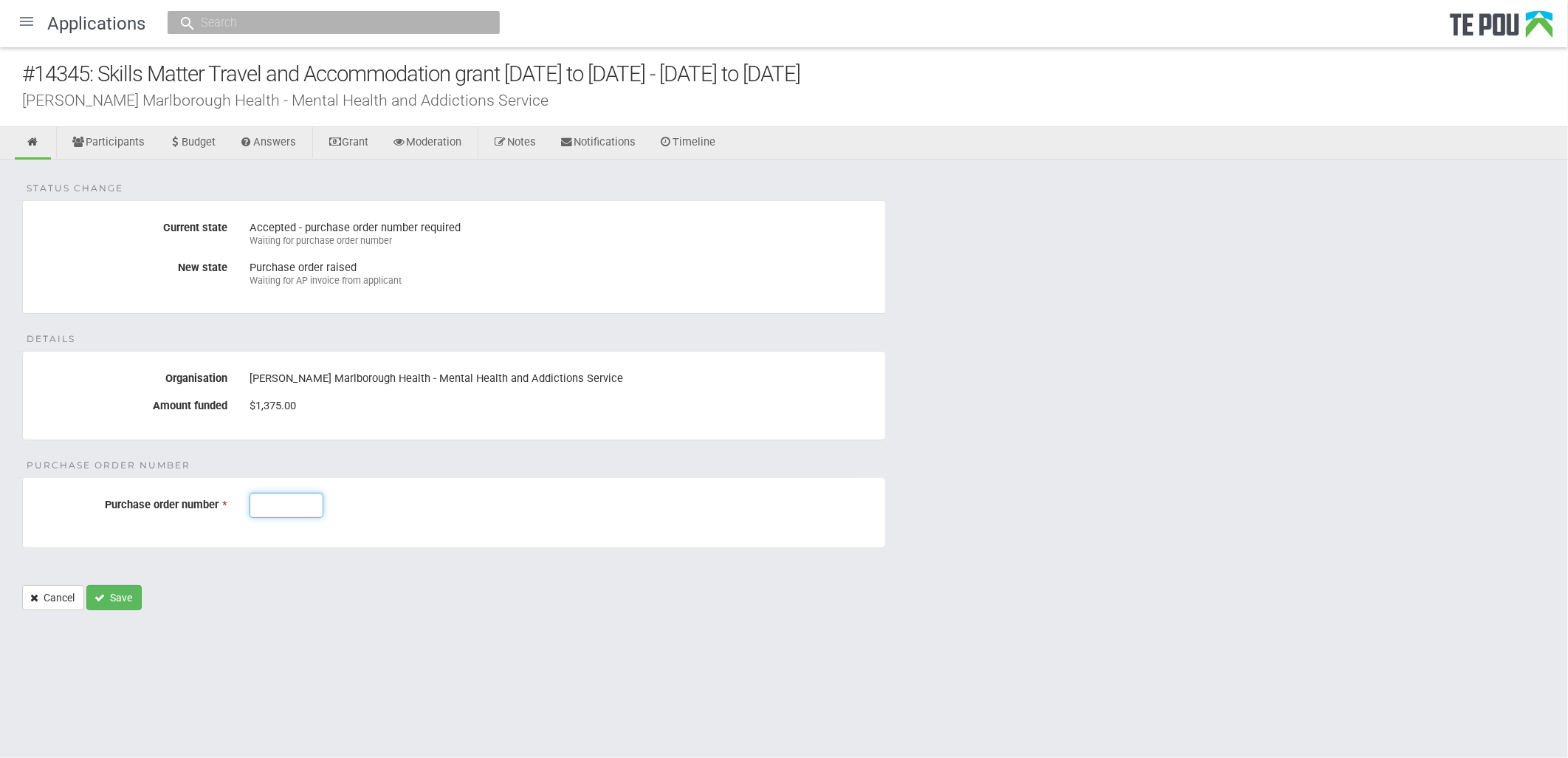
click at [276, 507] on input "Purchase order number *" at bounding box center [286, 505] width 74 height 25
type input "J003144"
click at [120, 594] on button "Save" at bounding box center [114, 598] width 55 height 25
click at [26, 16] on div at bounding box center [27, 22] width 36 height 36
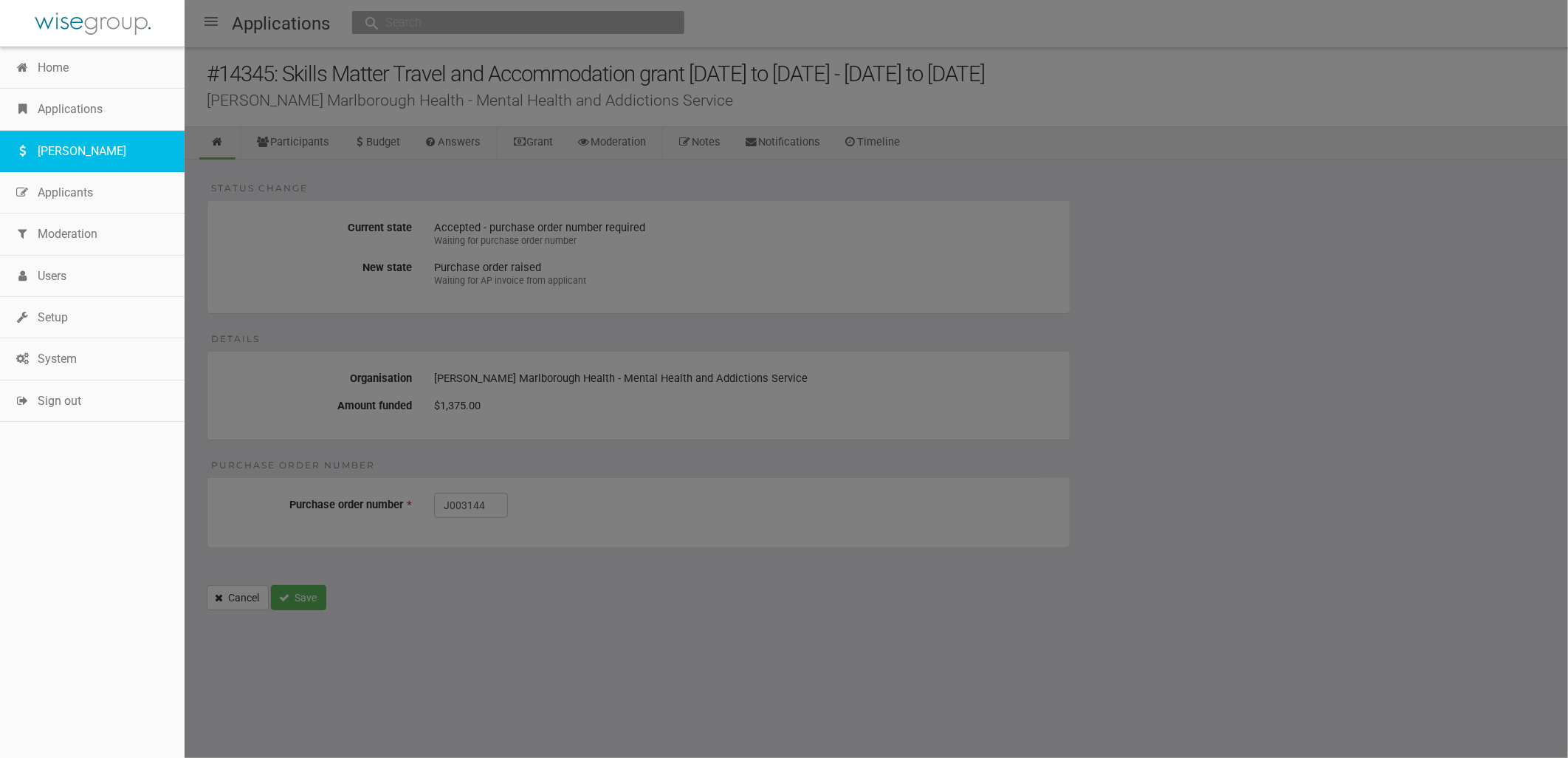
click at [100, 131] on link "[PERSON_NAME]" at bounding box center [92, 151] width 185 height 42
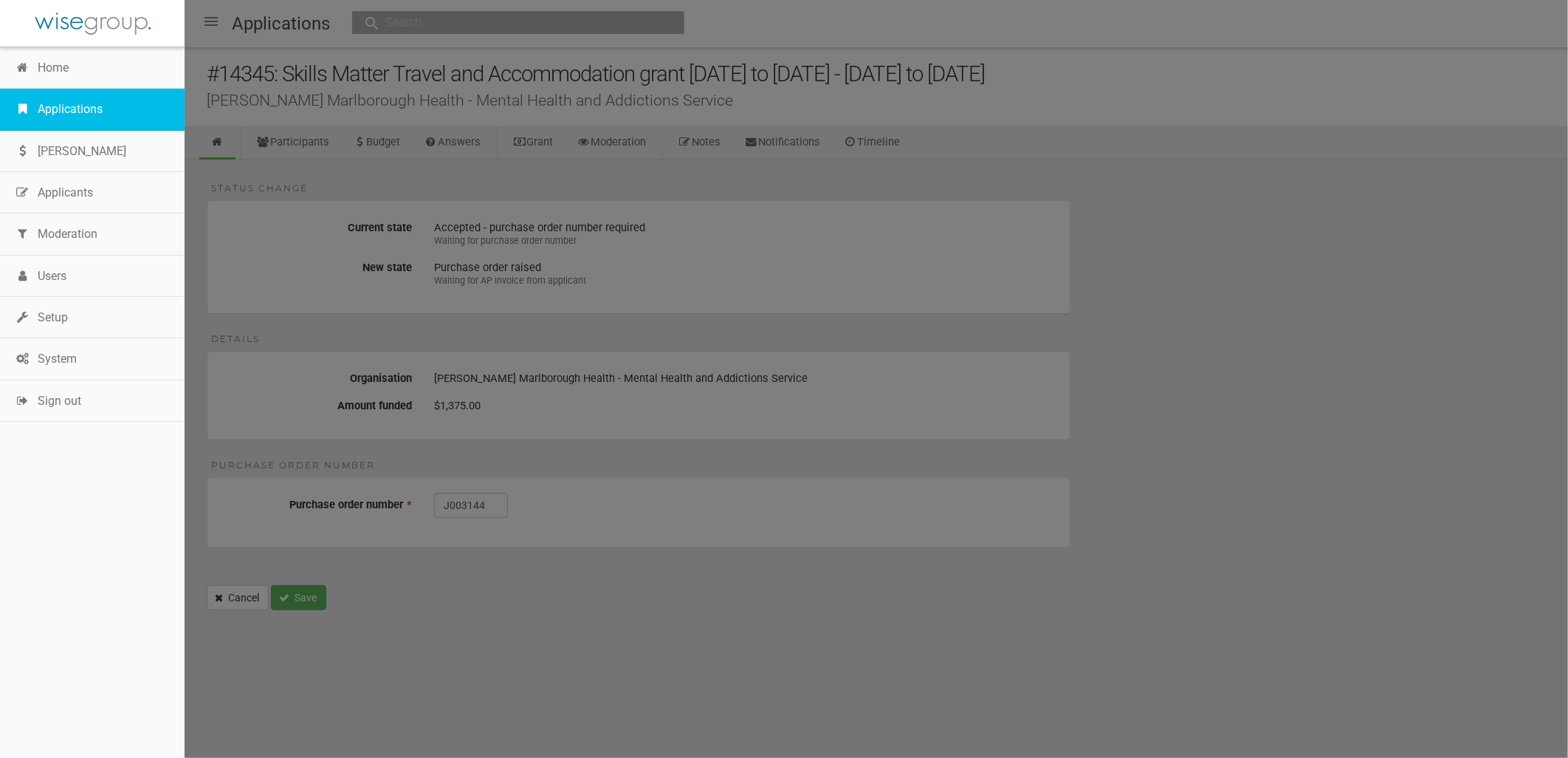
click at [83, 113] on link "Applications" at bounding box center [92, 109] width 185 height 42
click at [78, 111] on link "Applications" at bounding box center [92, 109] width 185 height 42
click at [68, 112] on link "Applications" at bounding box center [92, 109] width 185 height 42
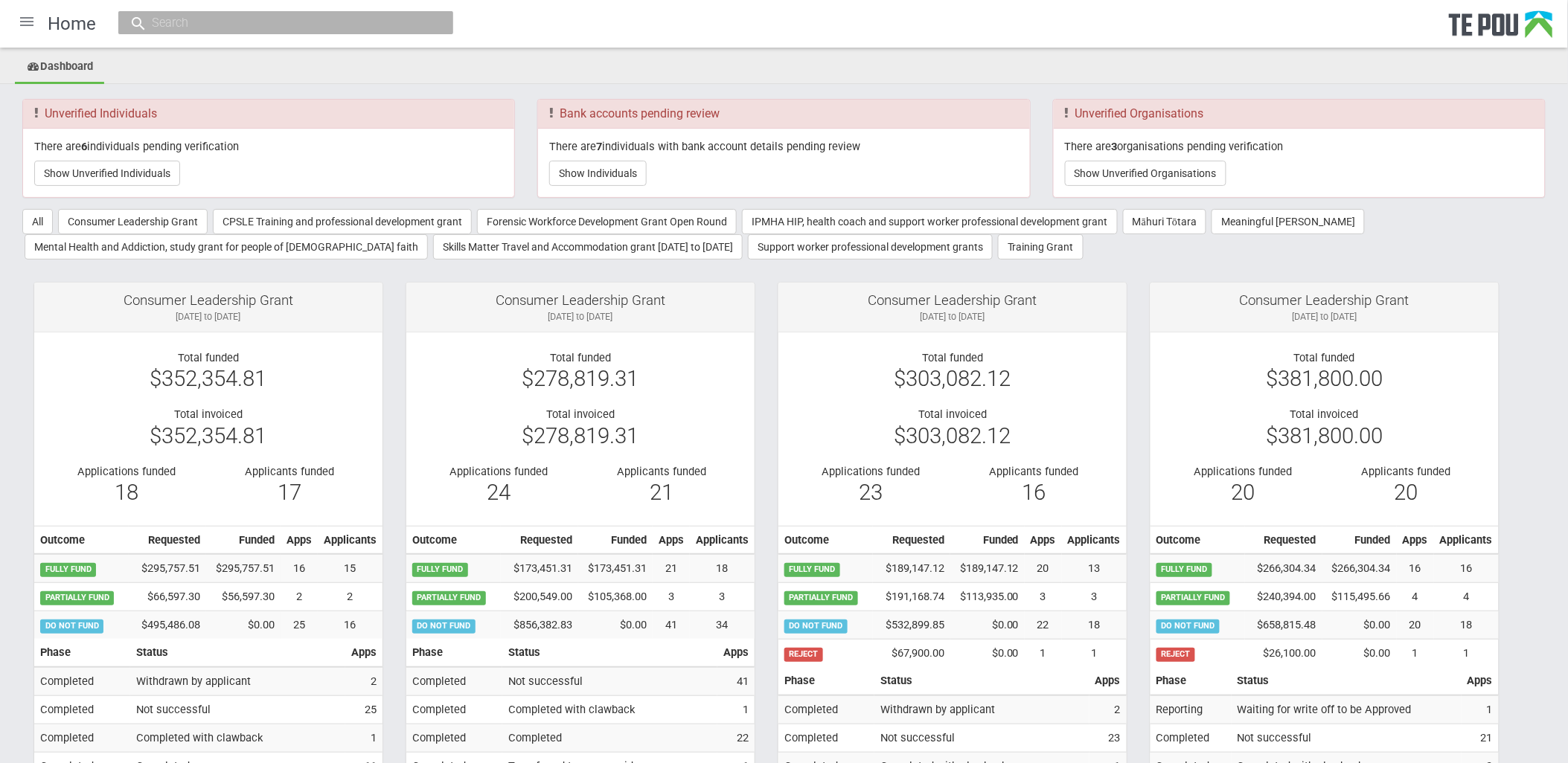
click at [26, 19] on div at bounding box center [27, 22] width 36 height 36
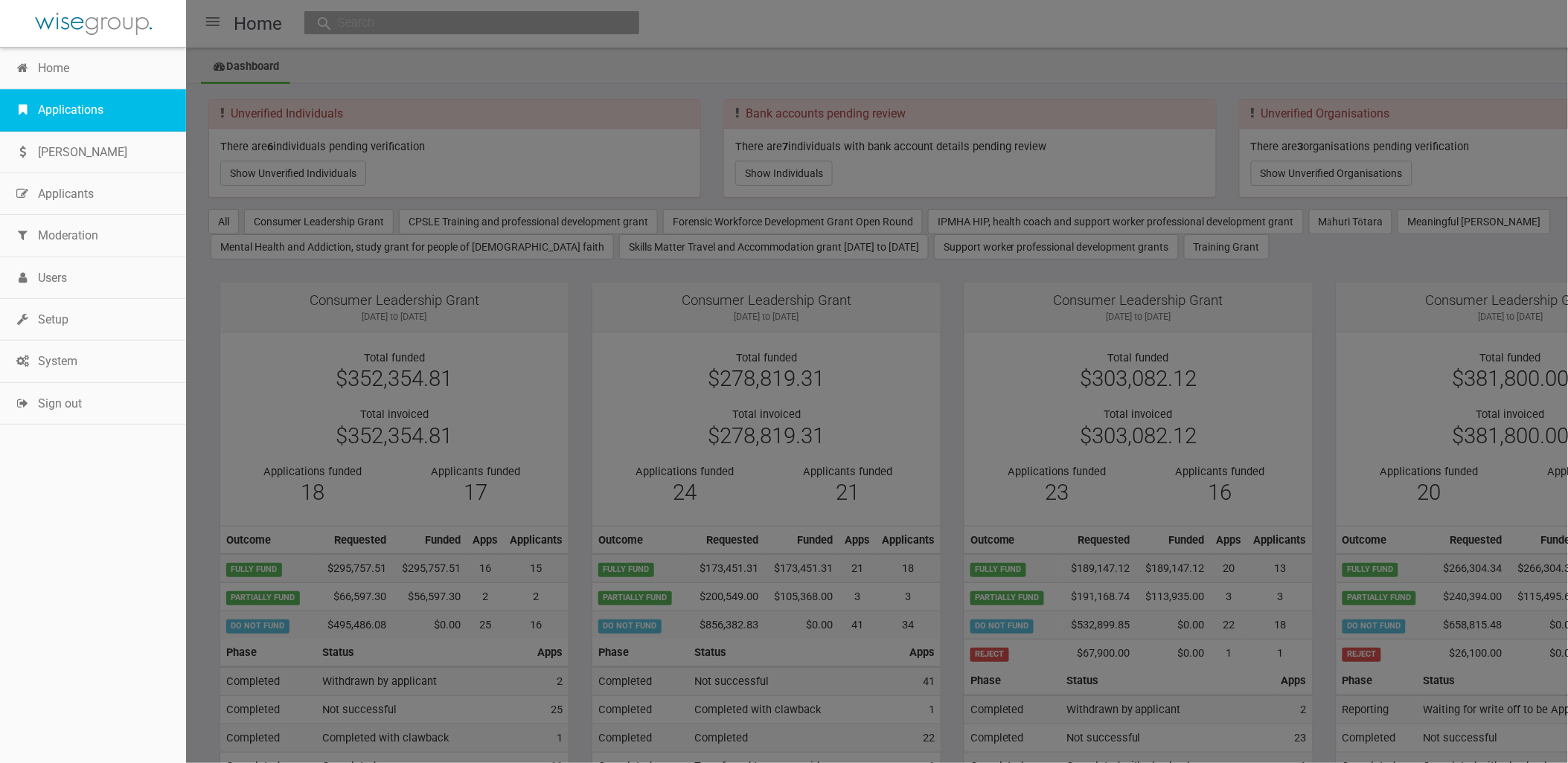
click at [87, 112] on link "Applications" at bounding box center [93, 110] width 186 height 42
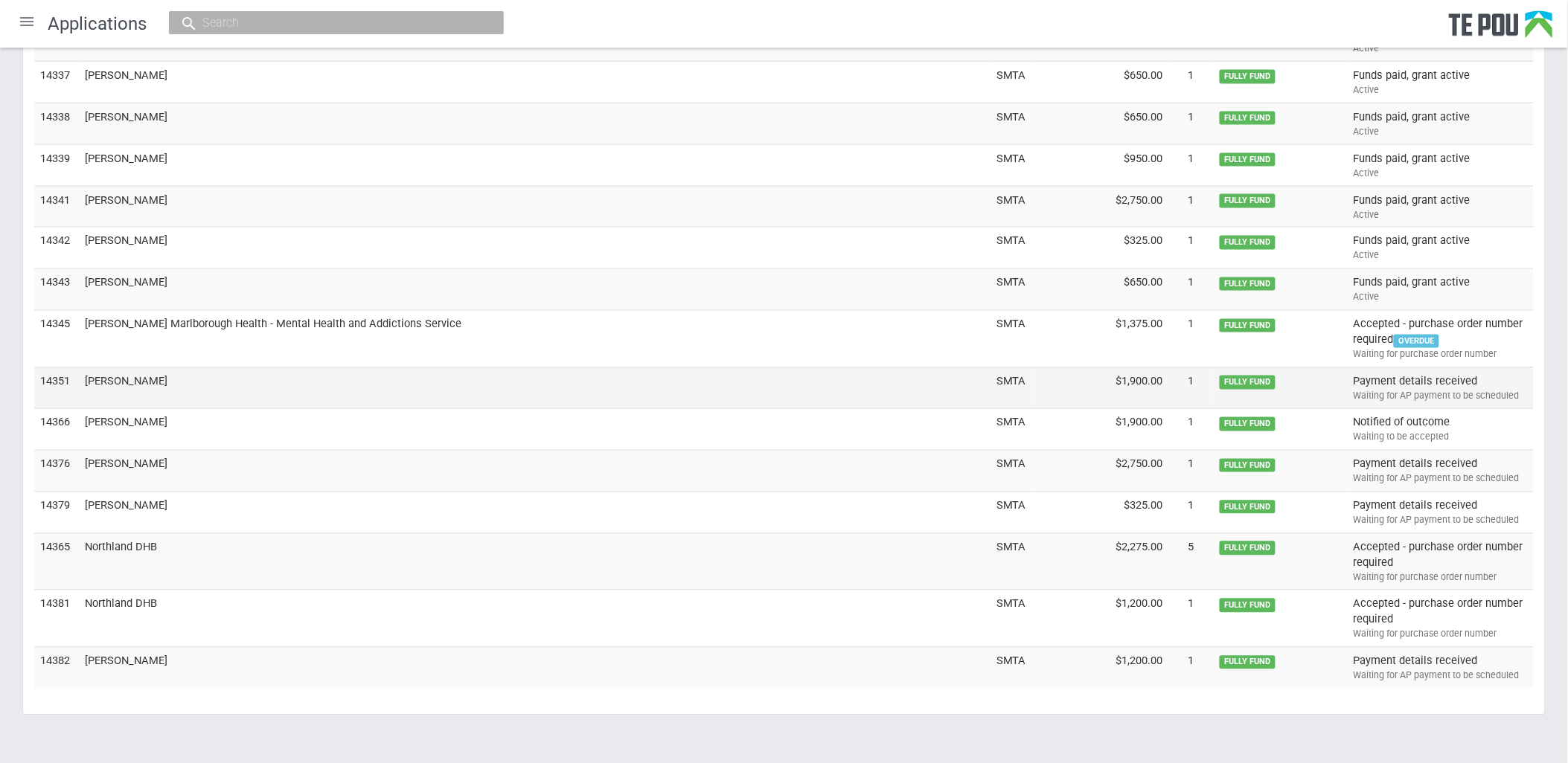
scroll to position [4821, 0]
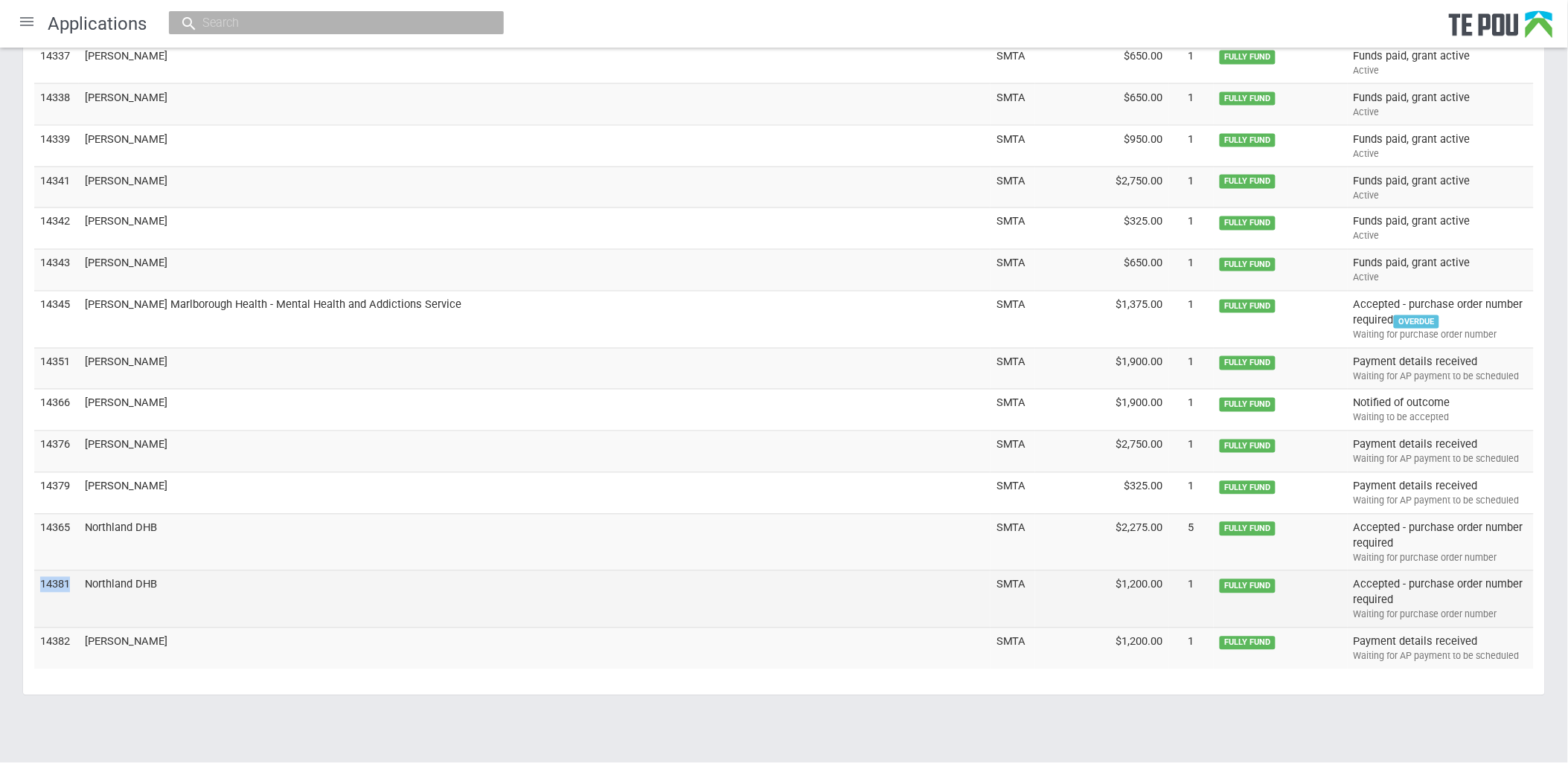
drag, startPoint x: 39, startPoint y: 582, endPoint x: 75, endPoint y: 582, distance: 36.0
click at [75, 582] on td "14381" at bounding box center [57, 600] width 44 height 57
click at [157, 580] on td "Northland DHB" at bounding box center [535, 600] width 912 height 57
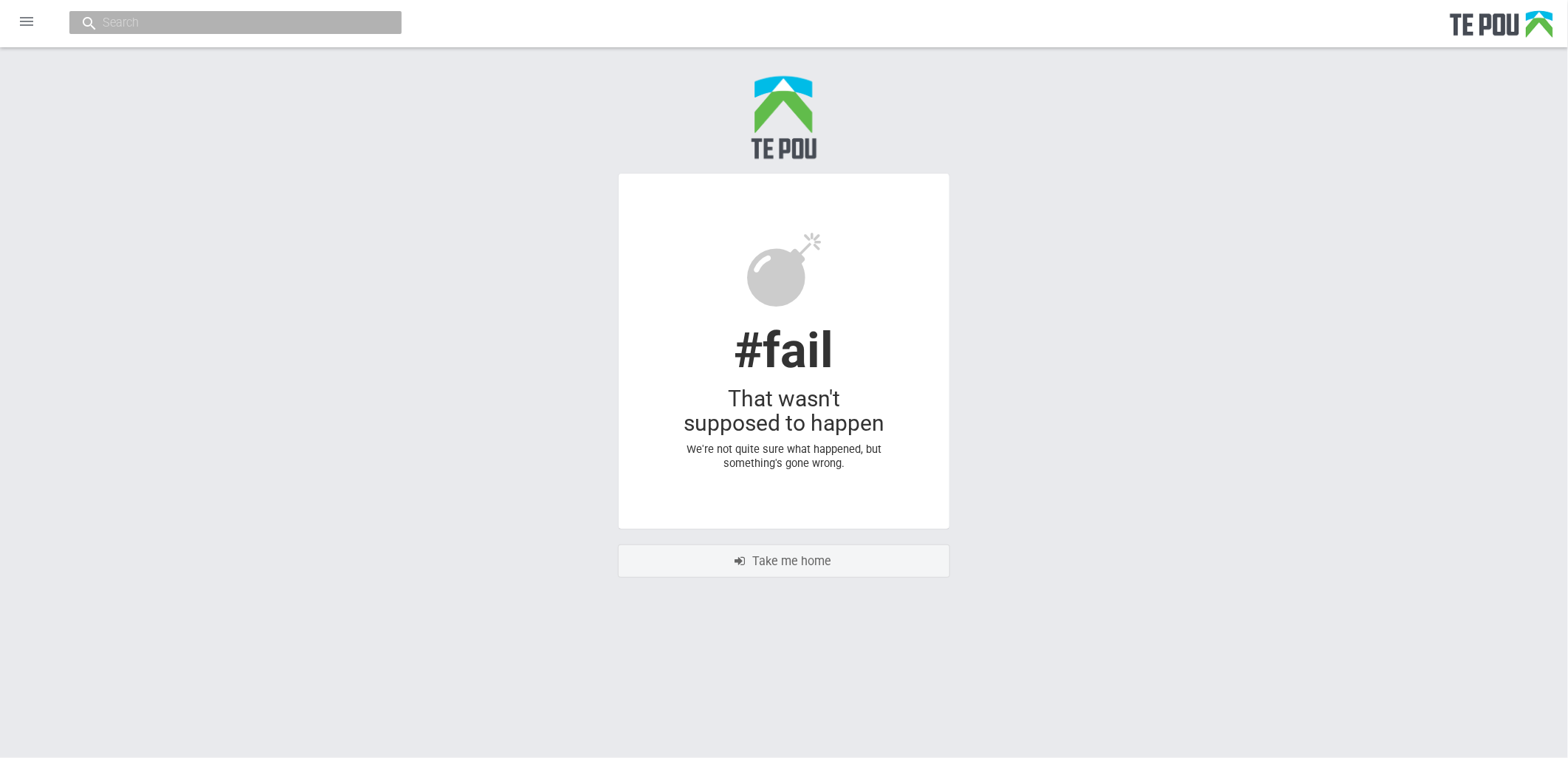
click at [1223, 541] on div "Error - #fail That wasn't supposed to happen We're not quite sure what happened…" at bounding box center [784, 320] width 1568 height 545
click at [1223, 542] on div "Error - #fail That wasn't supposed to happen We're not quite sure what happened…" at bounding box center [784, 320] width 1568 height 545
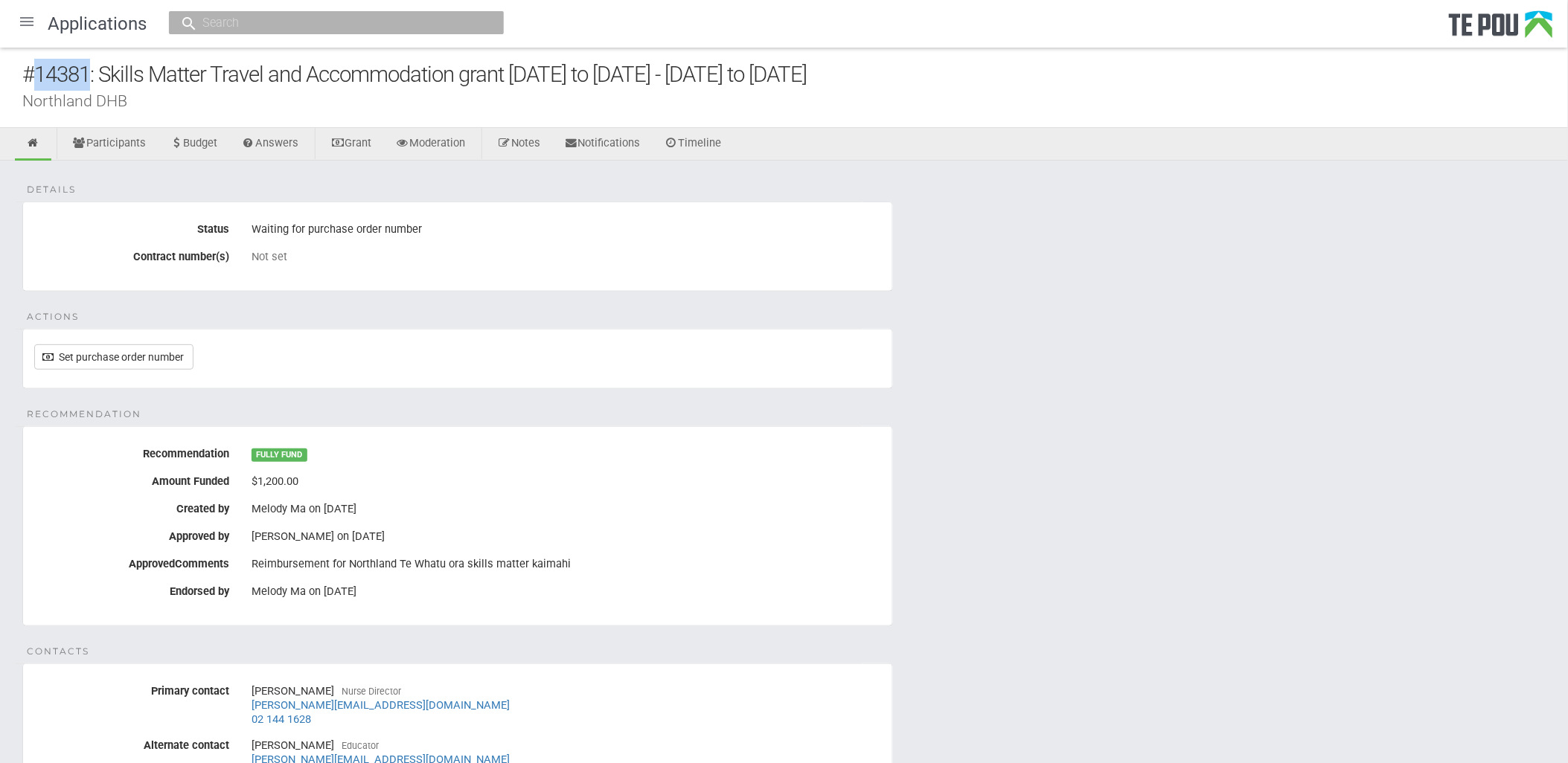
drag, startPoint x: 89, startPoint y: 71, endPoint x: 34, endPoint y: 71, distance: 55.0
click at [34, 71] on div "#14381: Skills Matter Travel and Accommodation grant [DATE] to [DATE] - [DATE] …" at bounding box center [795, 75] width 1546 height 32
copy div "14381"
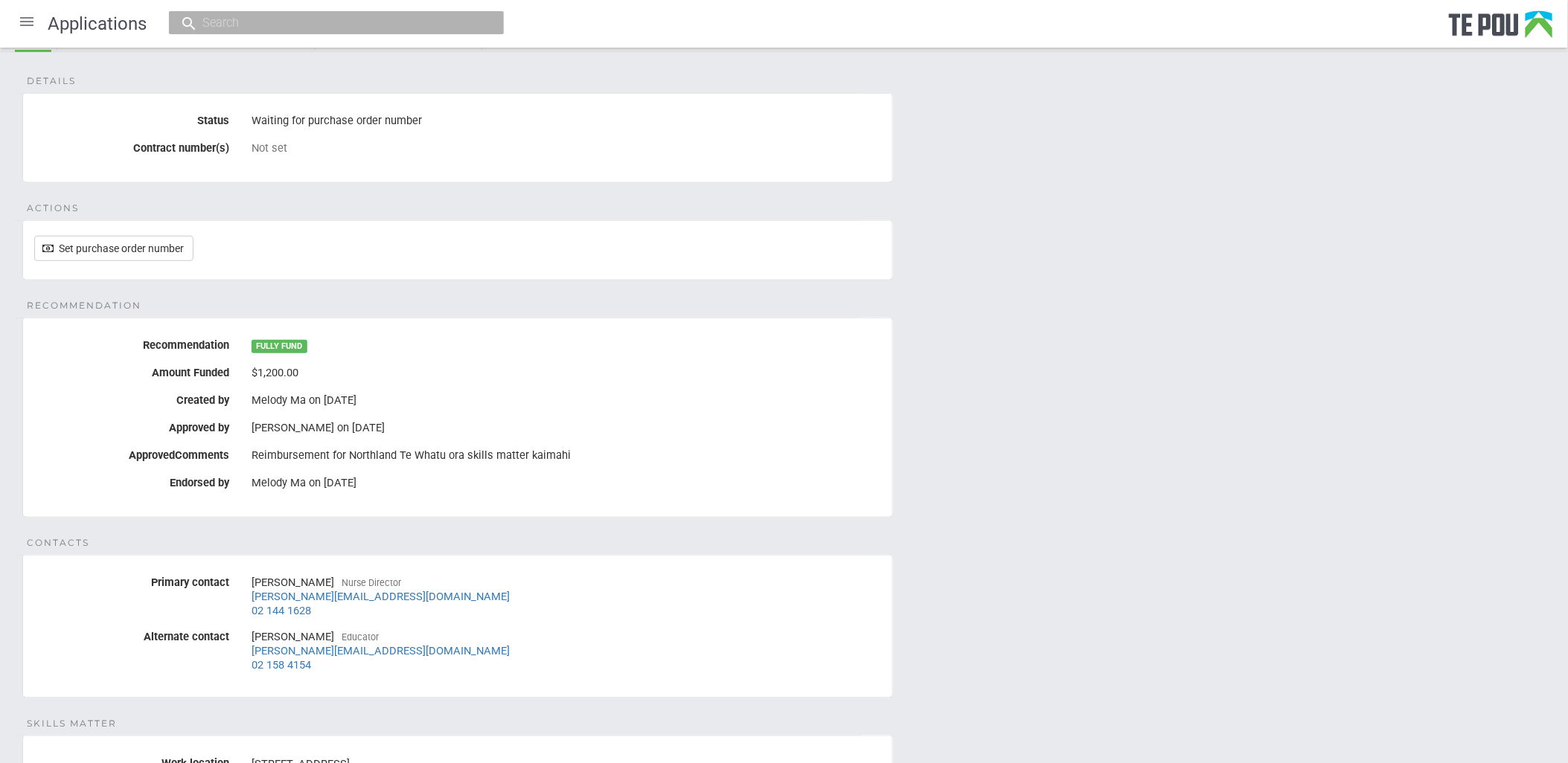
scroll to position [25, 0]
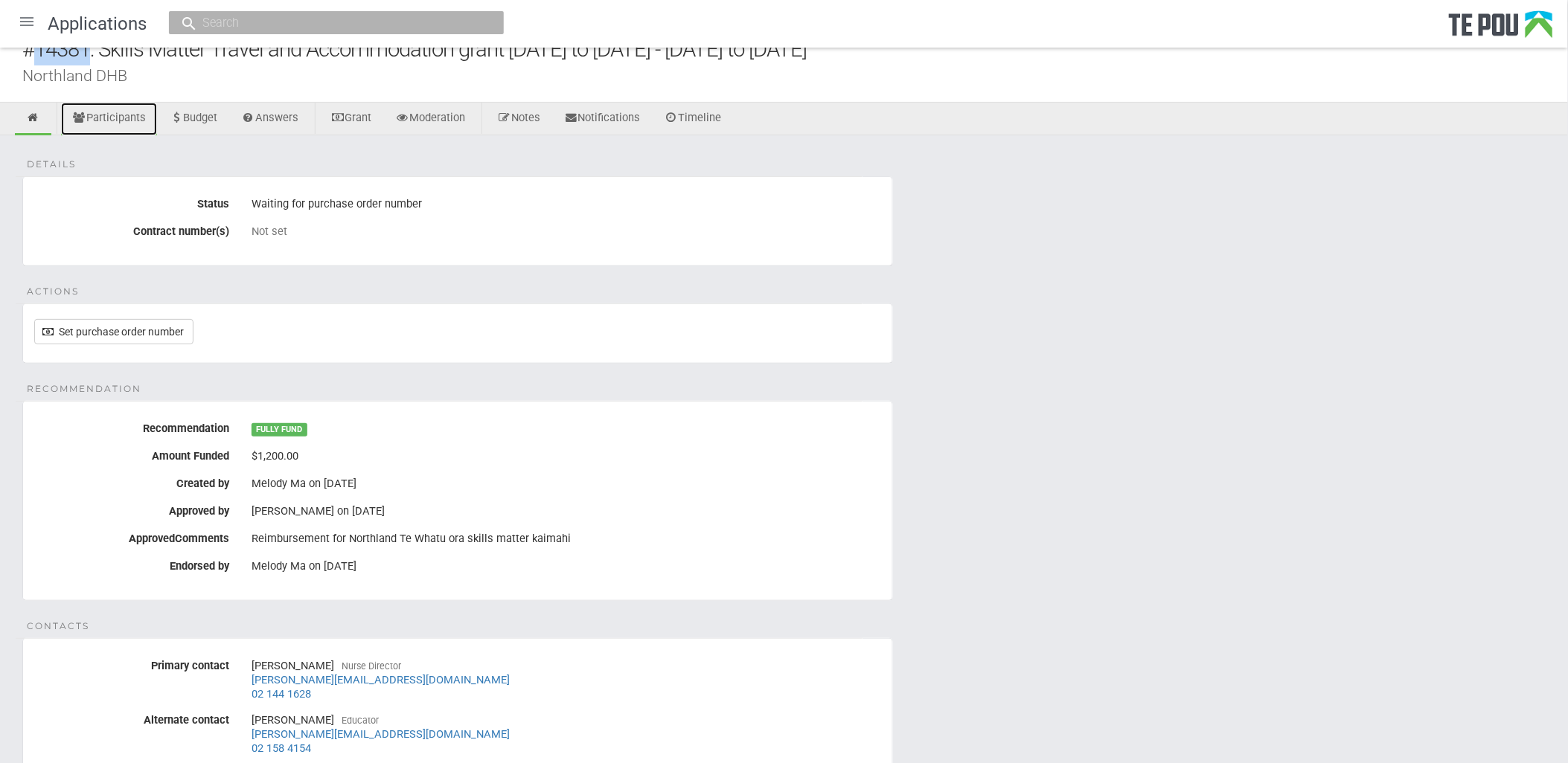
click at [124, 116] on link "Participants" at bounding box center [108, 119] width 96 height 33
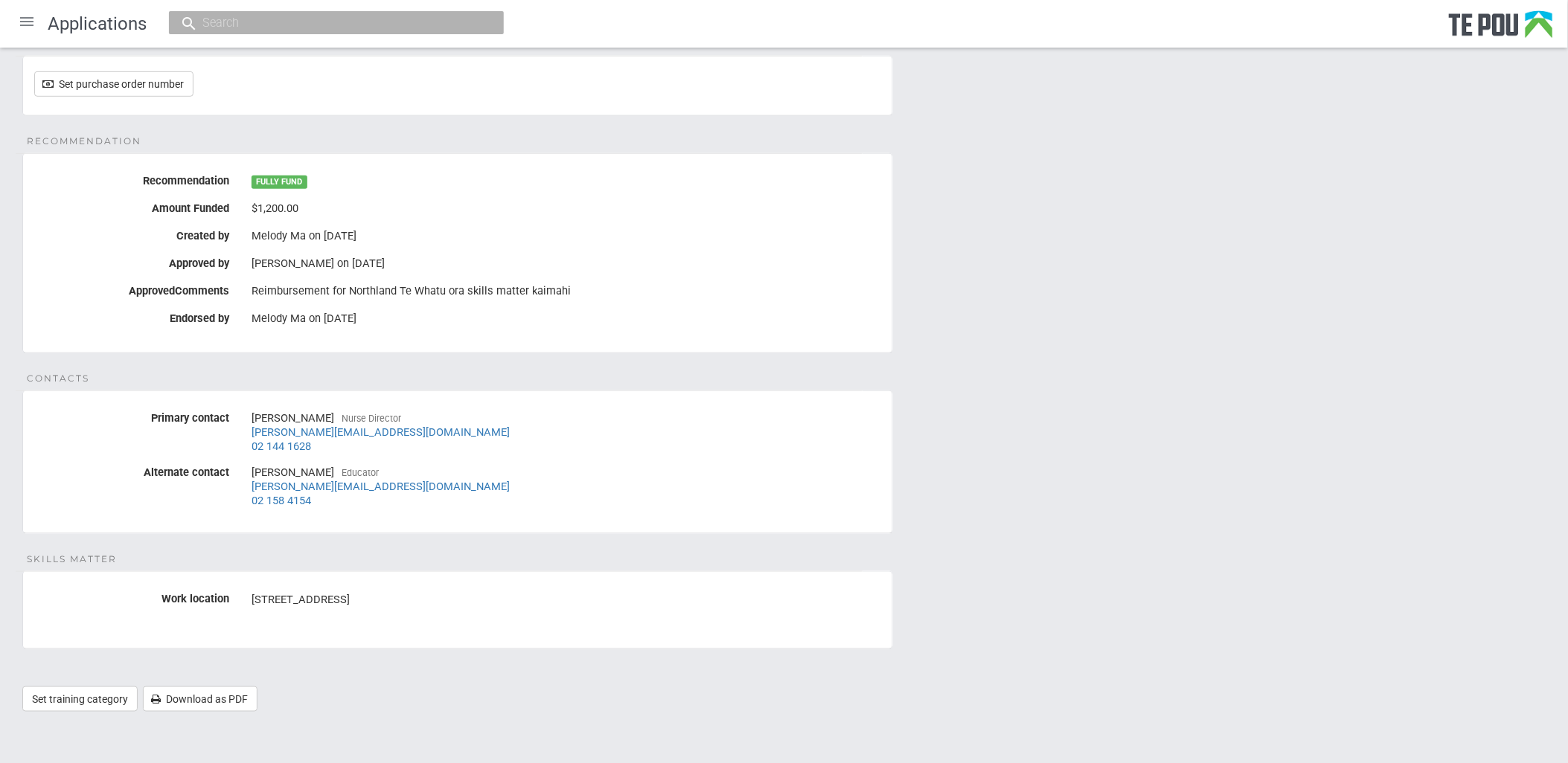
scroll to position [0, 0]
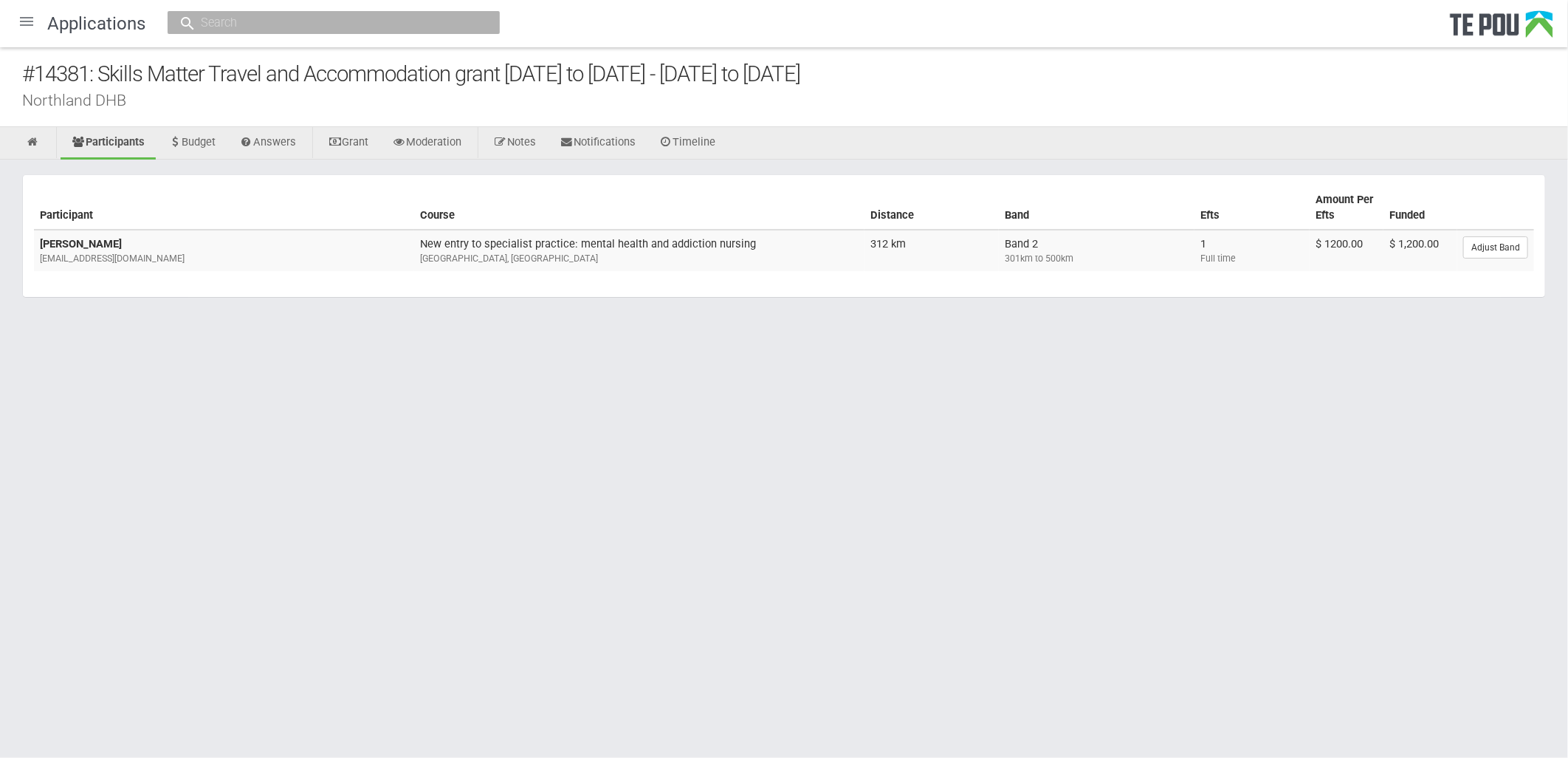
drag, startPoint x: 146, startPoint y: 238, endPoint x: 35, endPoint y: 239, distance: 111.0
click at [35, 239] on td "[PERSON_NAME] [EMAIL_ADDRESS][DOMAIN_NAME]" at bounding box center [224, 250] width 380 height 42
copy b "[PERSON_NAME]"
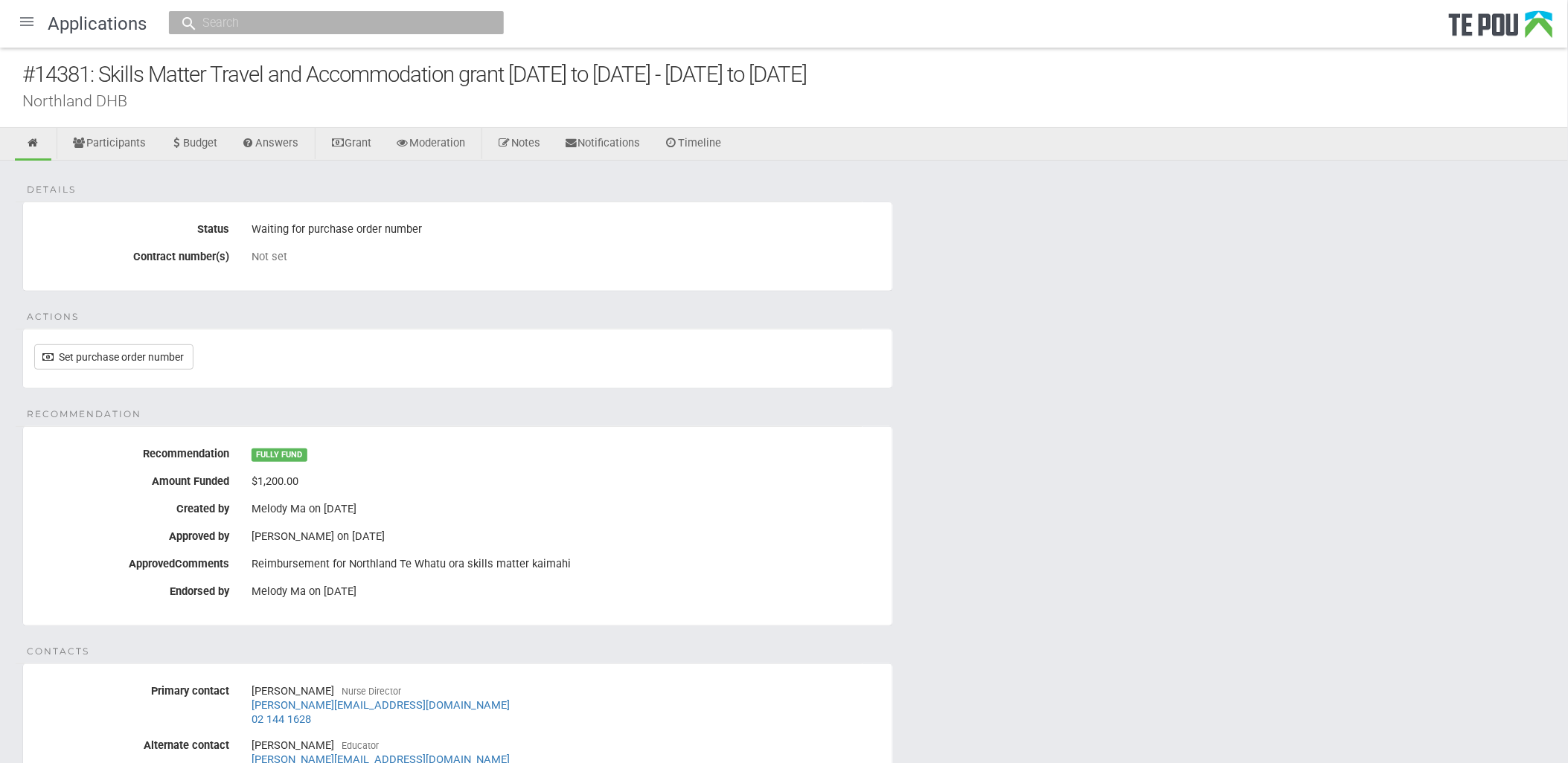
click at [101, 123] on div "#14381: Skills Matter Travel and Accommodation grant 2022 to 2025 - 16 Jun 2025…" at bounding box center [784, 88] width 1568 height 80
click at [108, 144] on link "Participants" at bounding box center [108, 144] width 96 height 33
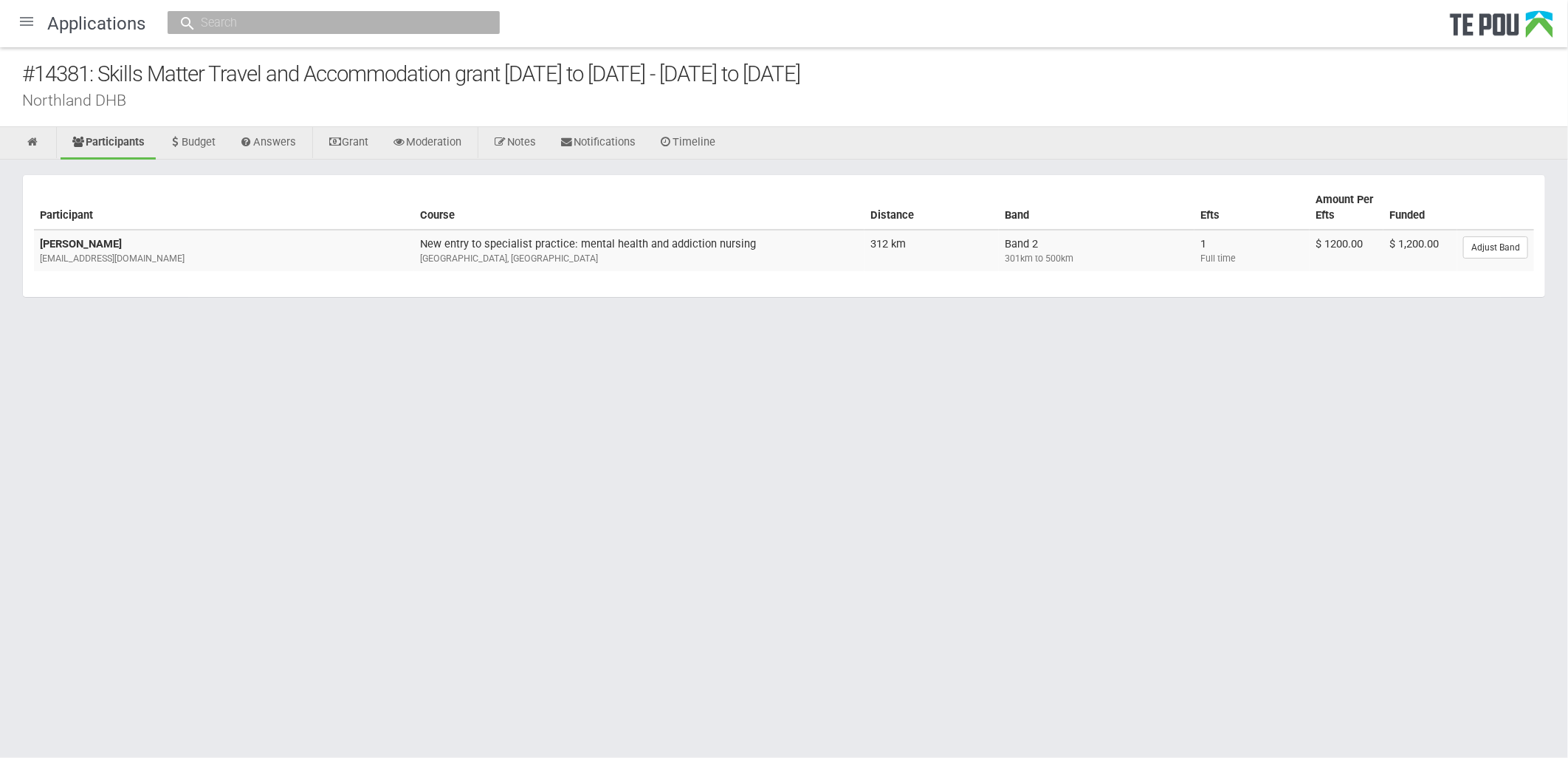
drag, startPoint x: 151, startPoint y: 245, endPoint x: 37, endPoint y: 243, distance: 114.0
click at [37, 243] on td "Danelle Windelborn danellewindelborn@icloud.com" at bounding box center [224, 250] width 380 height 42
copy b "Danelle Windelborn"
click at [626, 586] on html "Home Applications Grant rounds Applicants Organisations Individuals Moderation …" at bounding box center [784, 379] width 1568 height 758
click at [20, 27] on div at bounding box center [27, 22] width 36 height 36
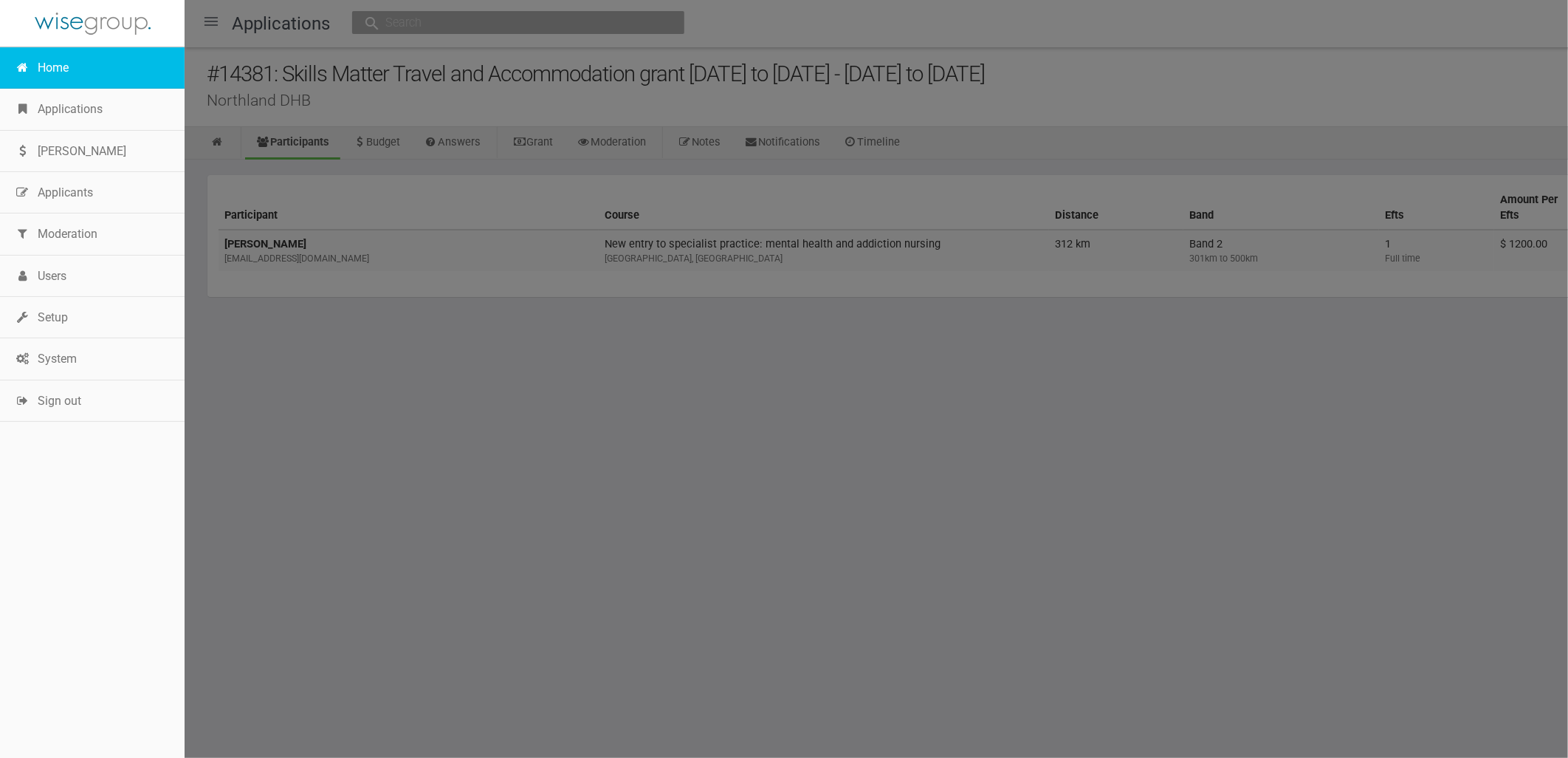
click at [81, 64] on link "Home" at bounding box center [92, 68] width 185 height 42
click at [60, 70] on link "Home" at bounding box center [92, 68] width 185 height 42
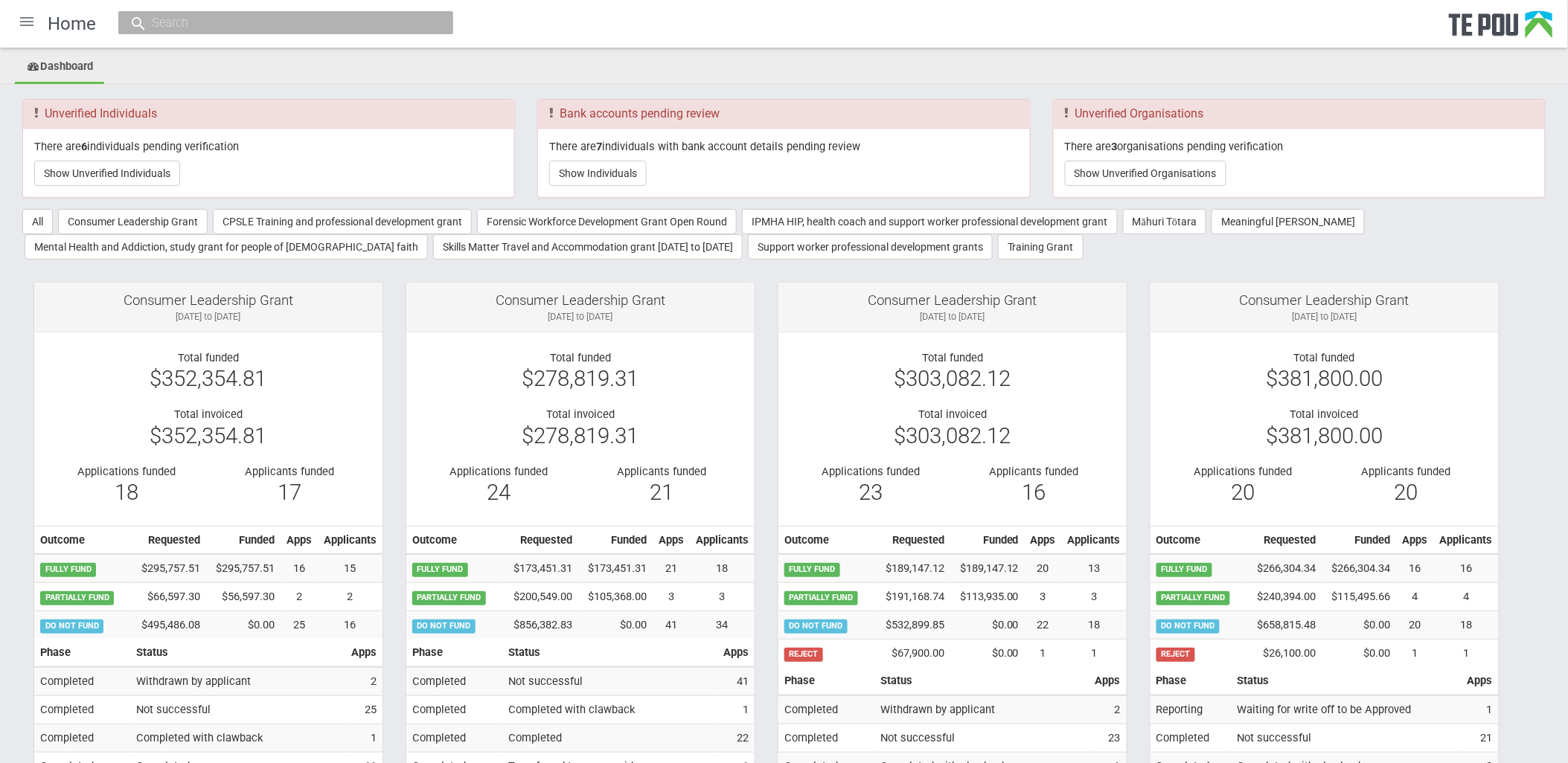
click at [30, 31] on div at bounding box center [27, 22] width 36 height 36
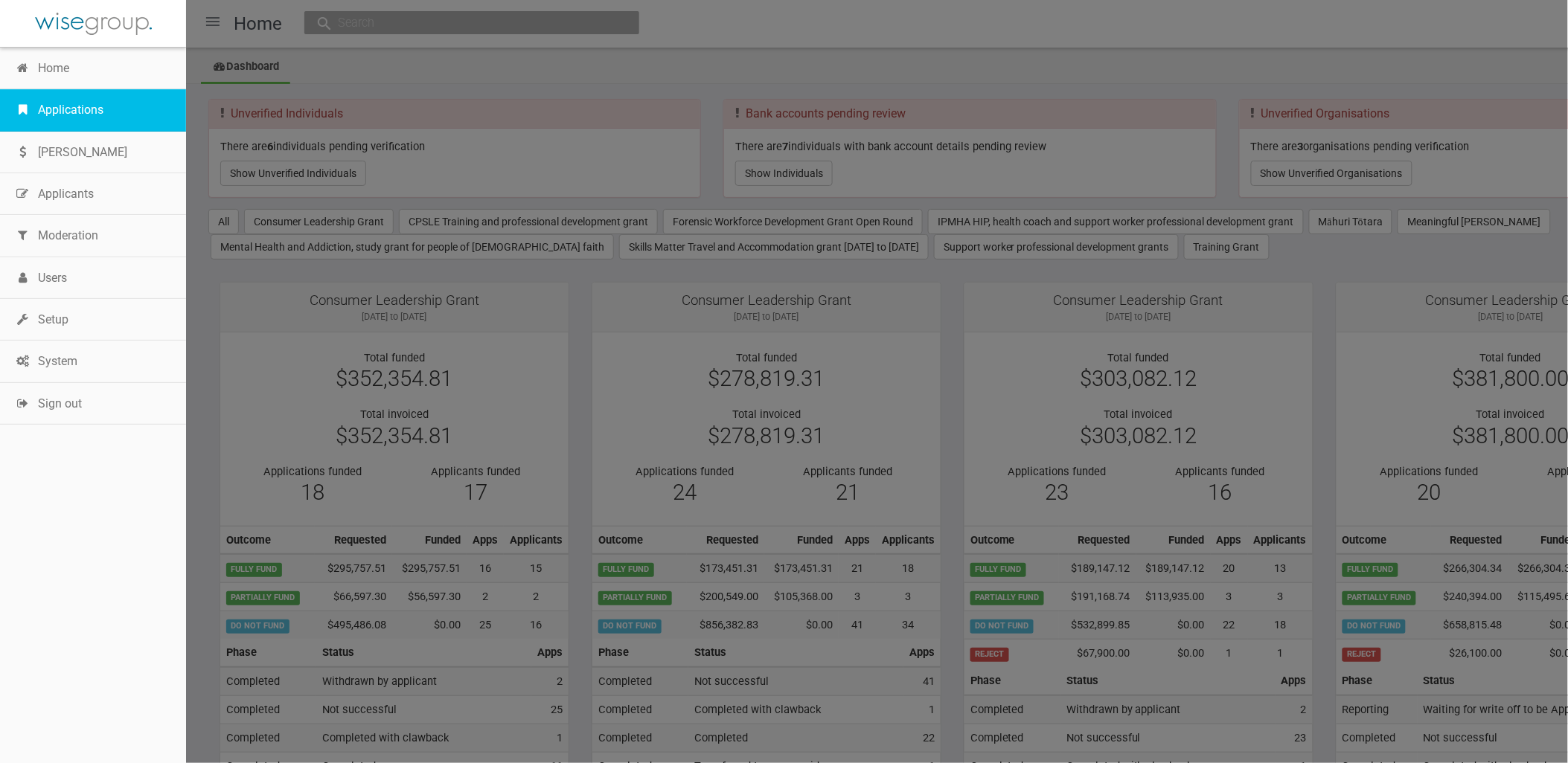
click at [73, 101] on link "Applications" at bounding box center [93, 110] width 186 height 42
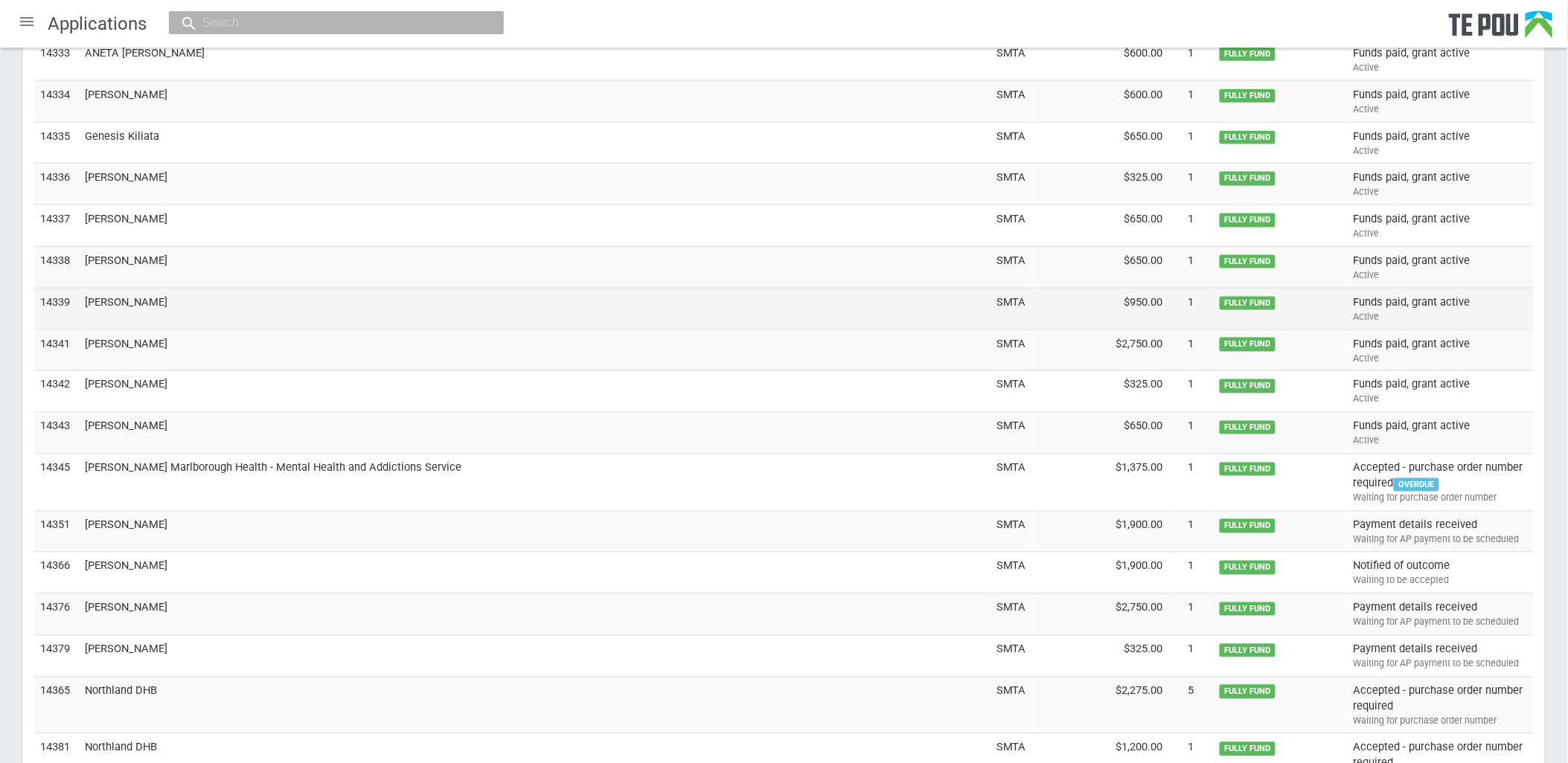
scroll to position [4821, 0]
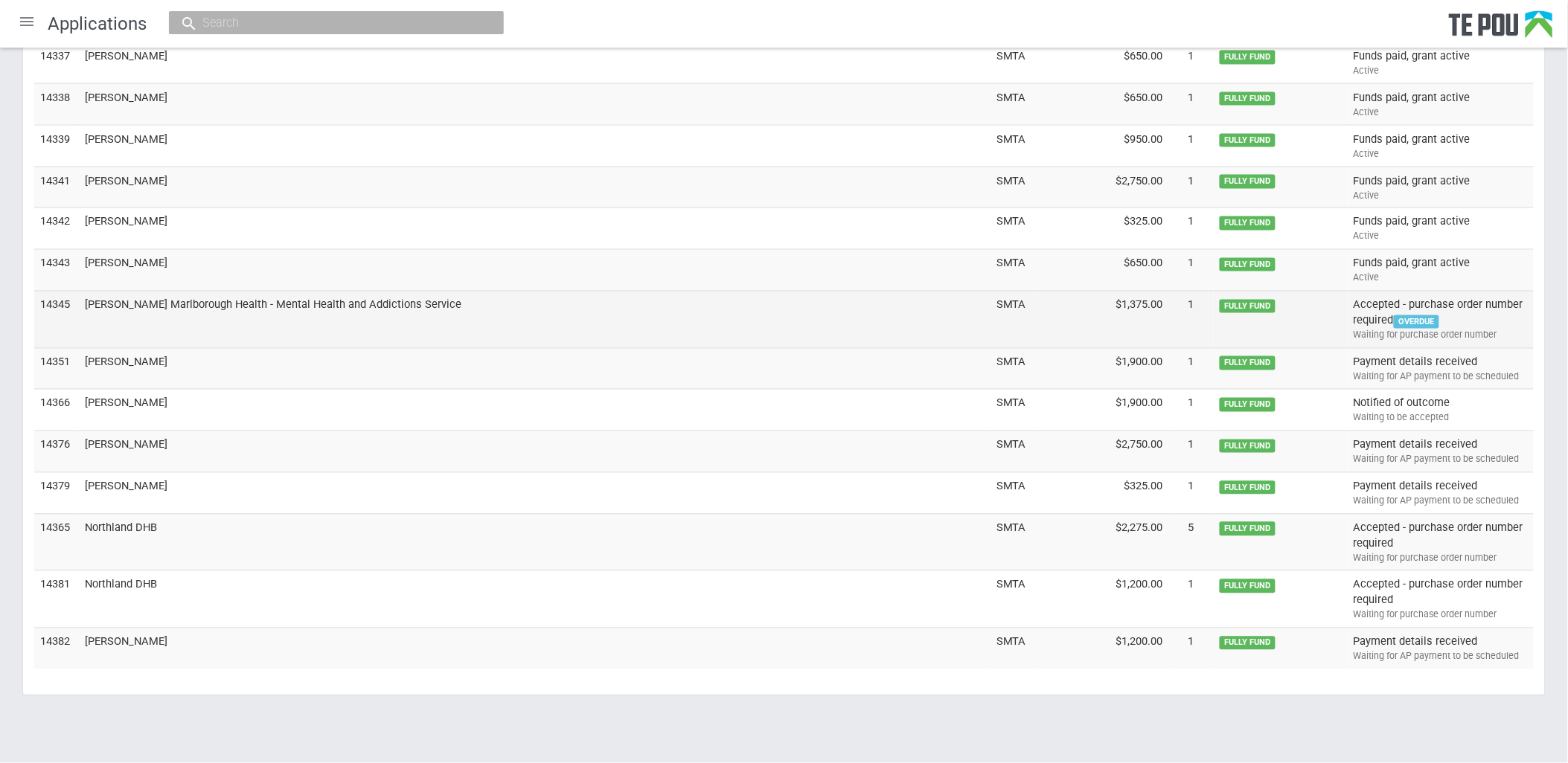
click at [258, 299] on td "Nelson Marlborough Health - Mental Health and Addictions Service" at bounding box center [535, 320] width 912 height 57
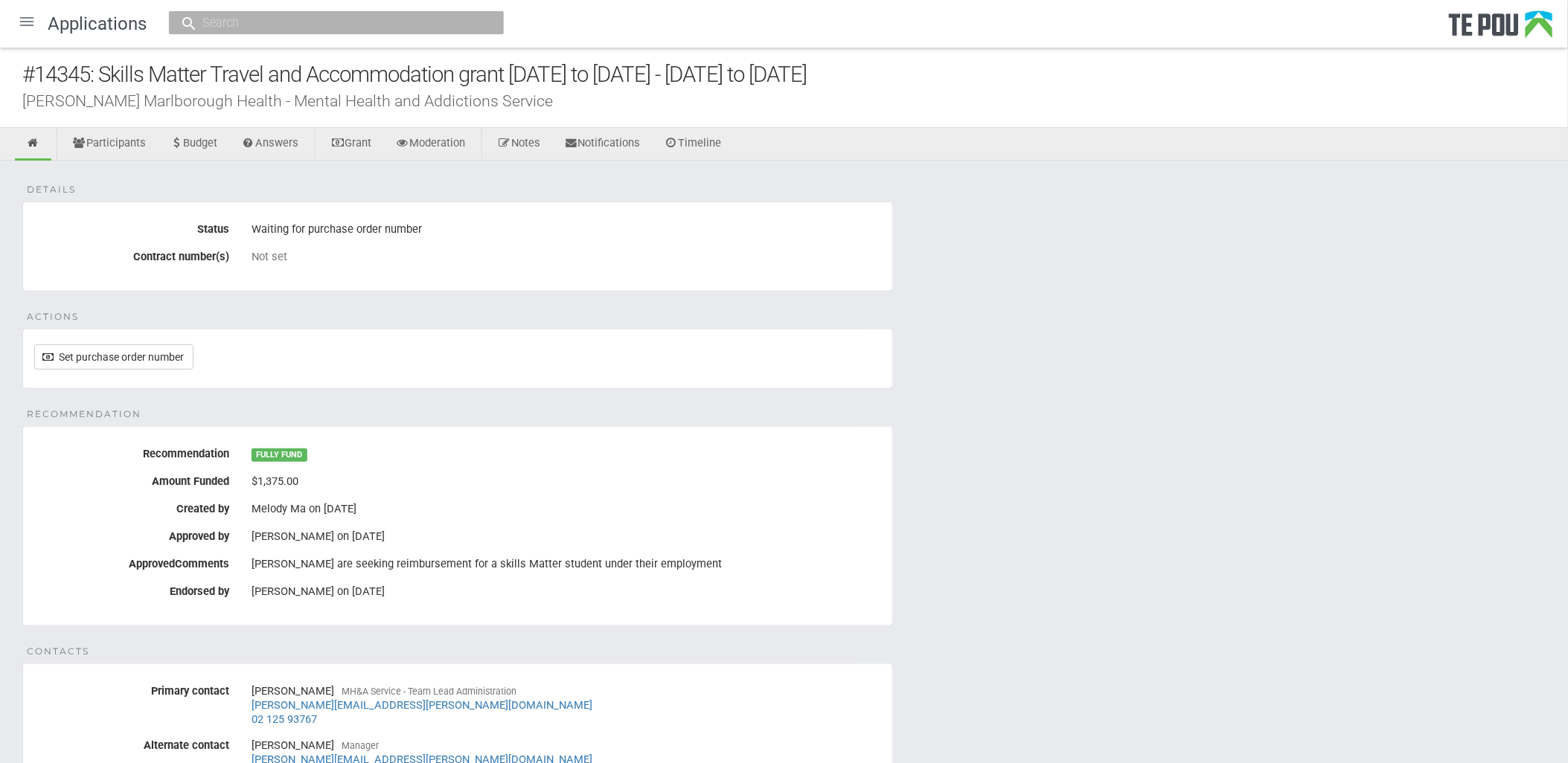
click at [896, 429] on div "Details Status Waiting for purchase order number Contract number(s) Not set Act…" at bounding box center [784, 588] width 1568 height 855
click at [108, 357] on link "Set purchase order number" at bounding box center [114, 357] width 159 height 25
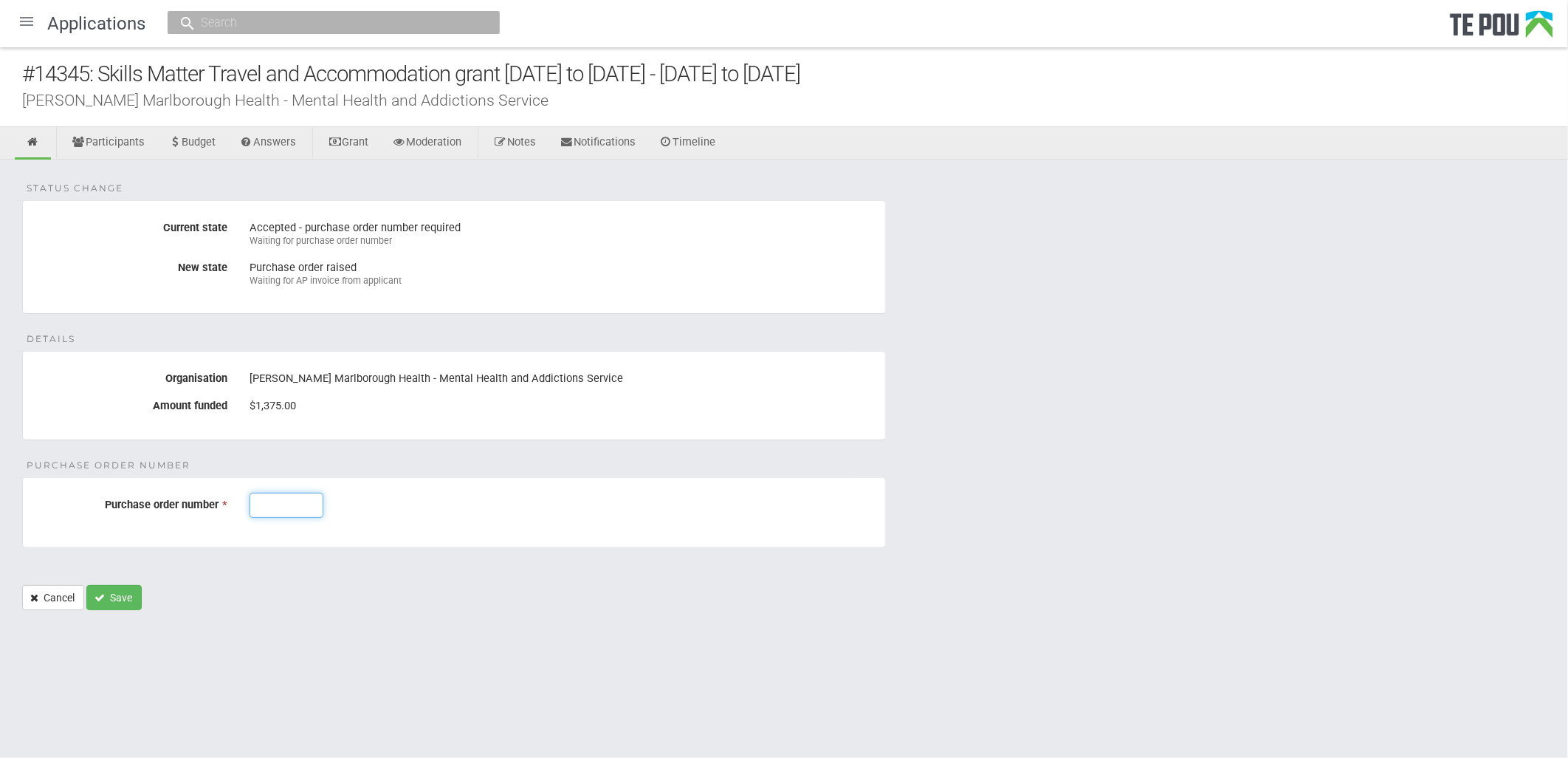
click at [283, 508] on input "Purchase order number *" at bounding box center [286, 505] width 74 height 25
type input "J003144"
click at [131, 592] on button "Save" at bounding box center [114, 598] width 55 height 25
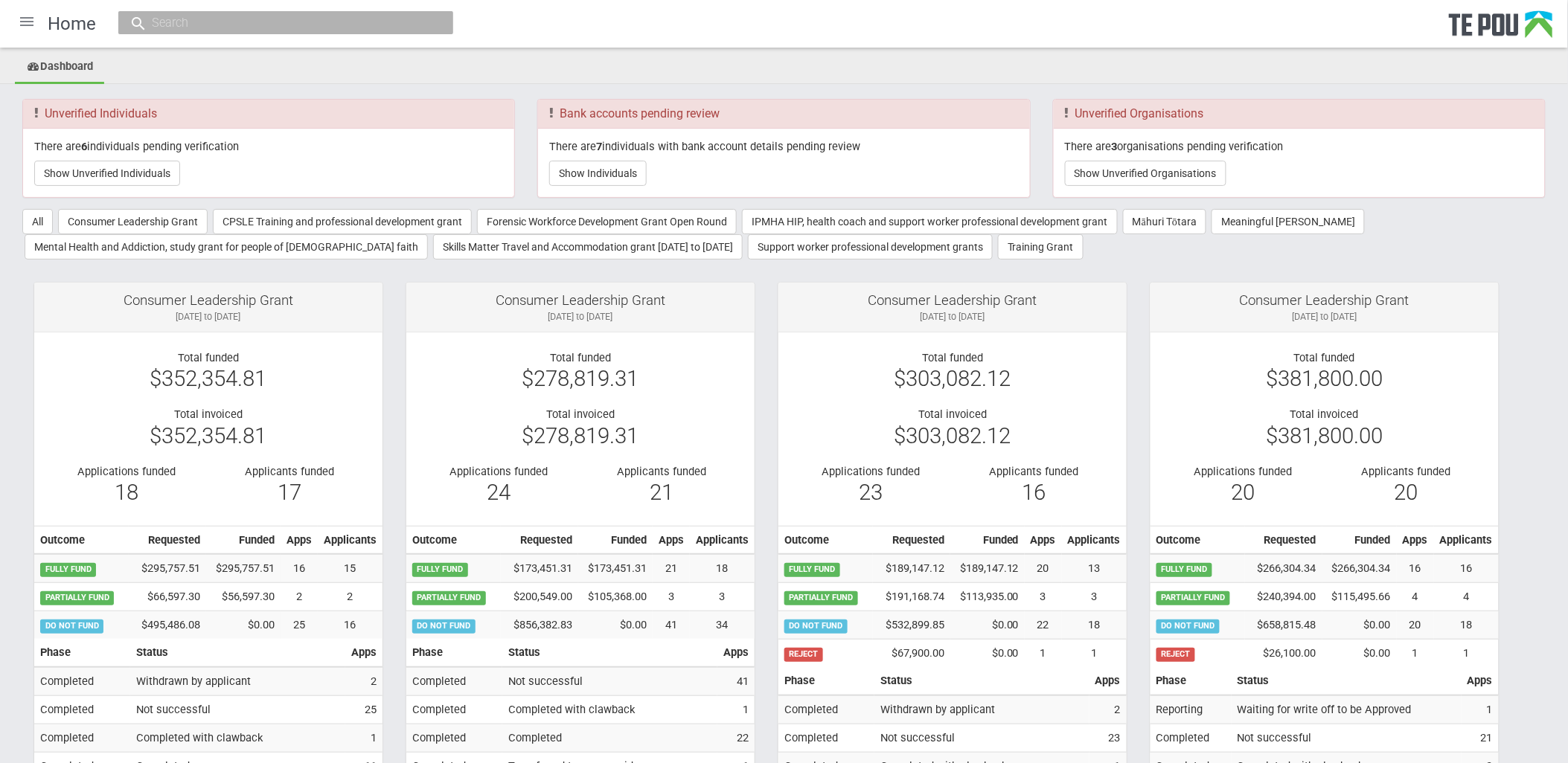
click at [223, 19] on input "text" at bounding box center [278, 22] width 262 height 16
paste input "Naseem"
type input "Naseem"
click at [256, 63] on span "naseem" at bounding box center [260, 68] width 34 height 11
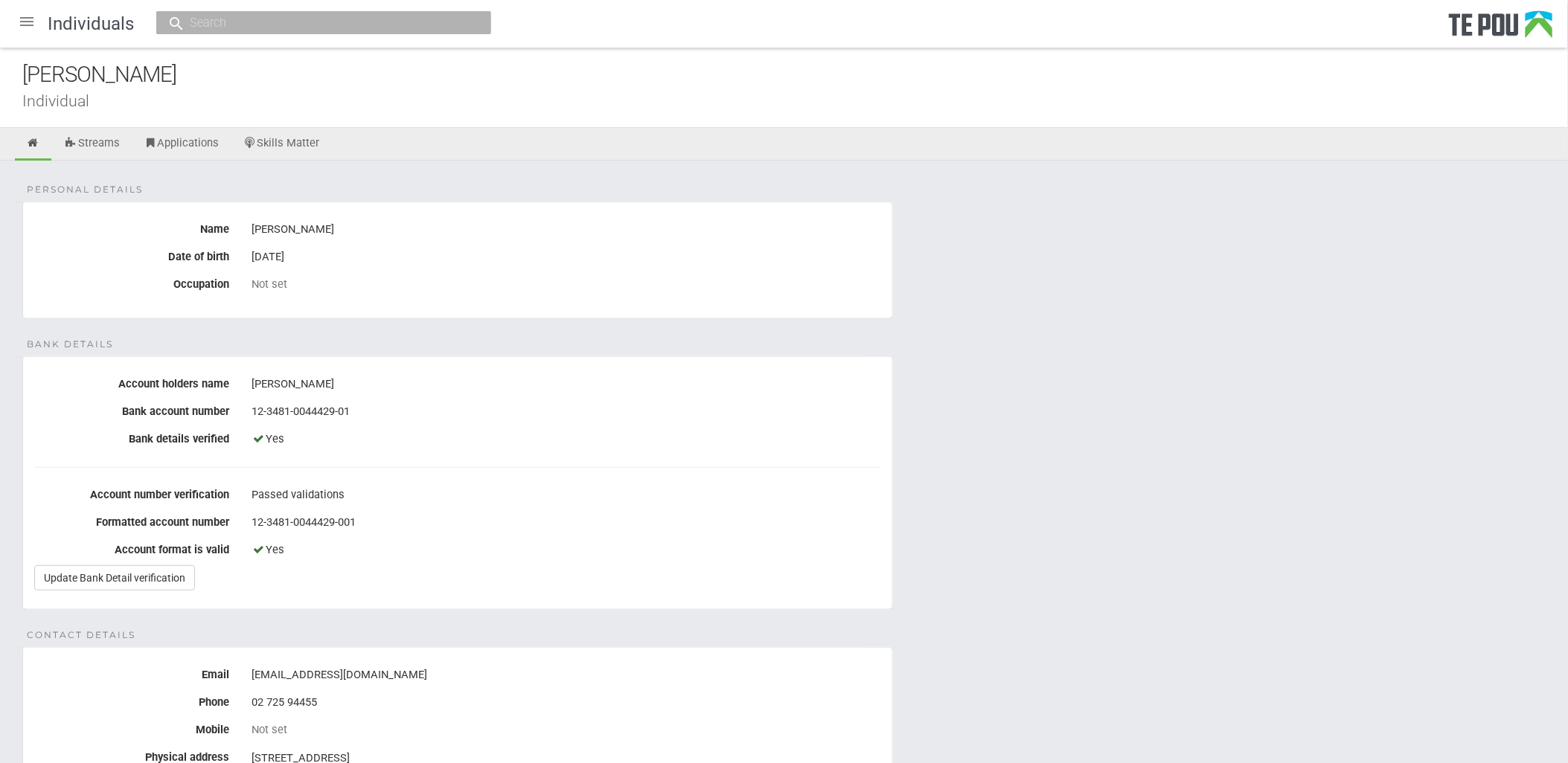
click at [997, 510] on div "Personal details Name [PERSON_NAME] Date of birth [DEMOGRAPHIC_DATA] Occupation…" at bounding box center [784, 774] width 1568 height 1228
click at [188, 145] on link "Applications" at bounding box center [182, 144] width 98 height 33
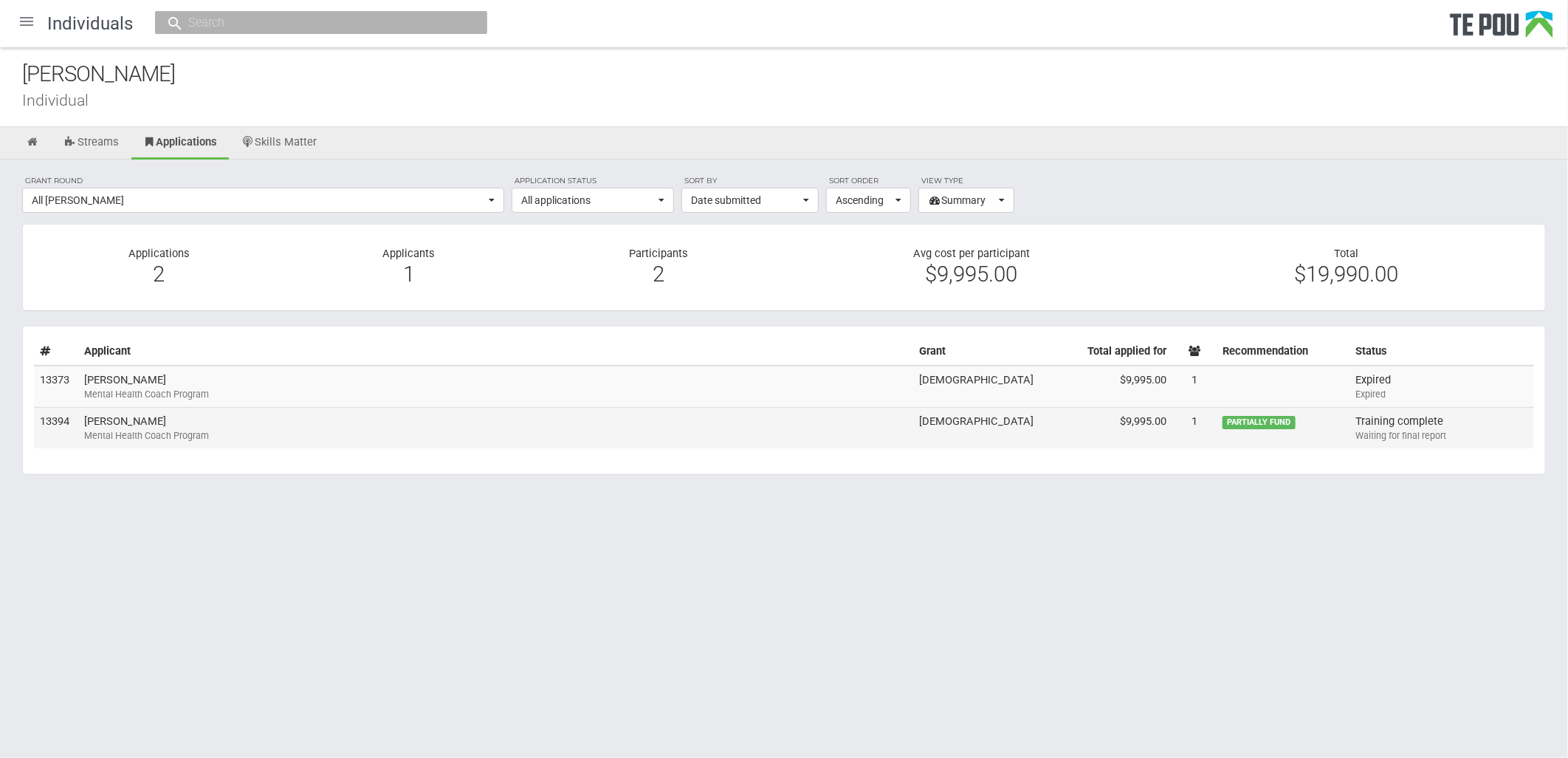
click at [1295, 421] on span "PARTIALLY FUND" at bounding box center [1260, 423] width 73 height 13
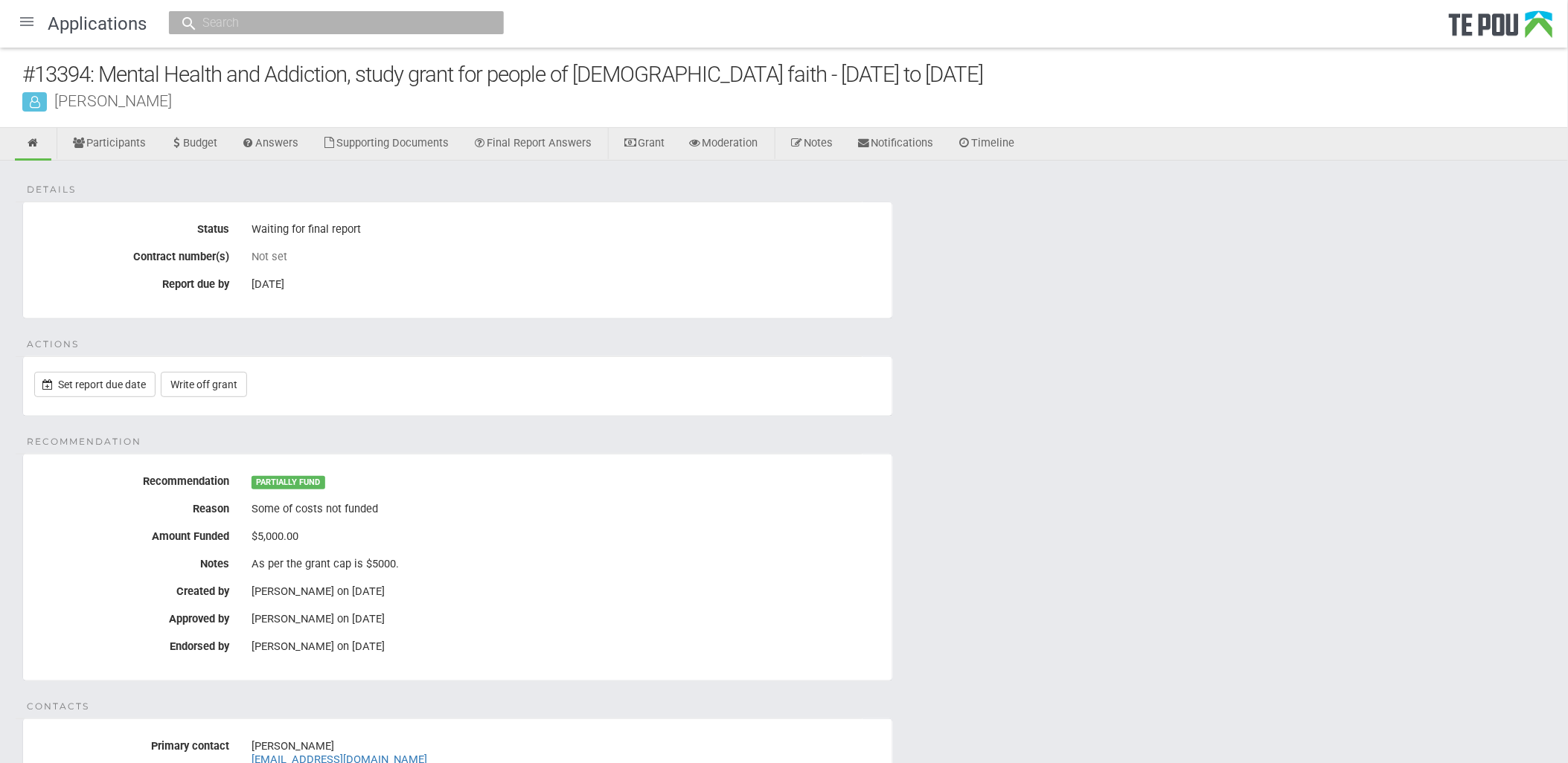
click at [1025, 607] on div "Details Status Waiting for final report Contract number(s) Not set Report due b…" at bounding box center [784, 715] width 1568 height 1109
click at [896, 569] on div "Details Status Waiting for final report Contract number(s) Not set Report due b…" at bounding box center [784, 715] width 1568 height 1109
click at [313, 230] on div "Waiting for final report" at bounding box center [567, 229] width 630 height 25
click at [313, 283] on div "15 May 2025" at bounding box center [567, 284] width 630 height 25
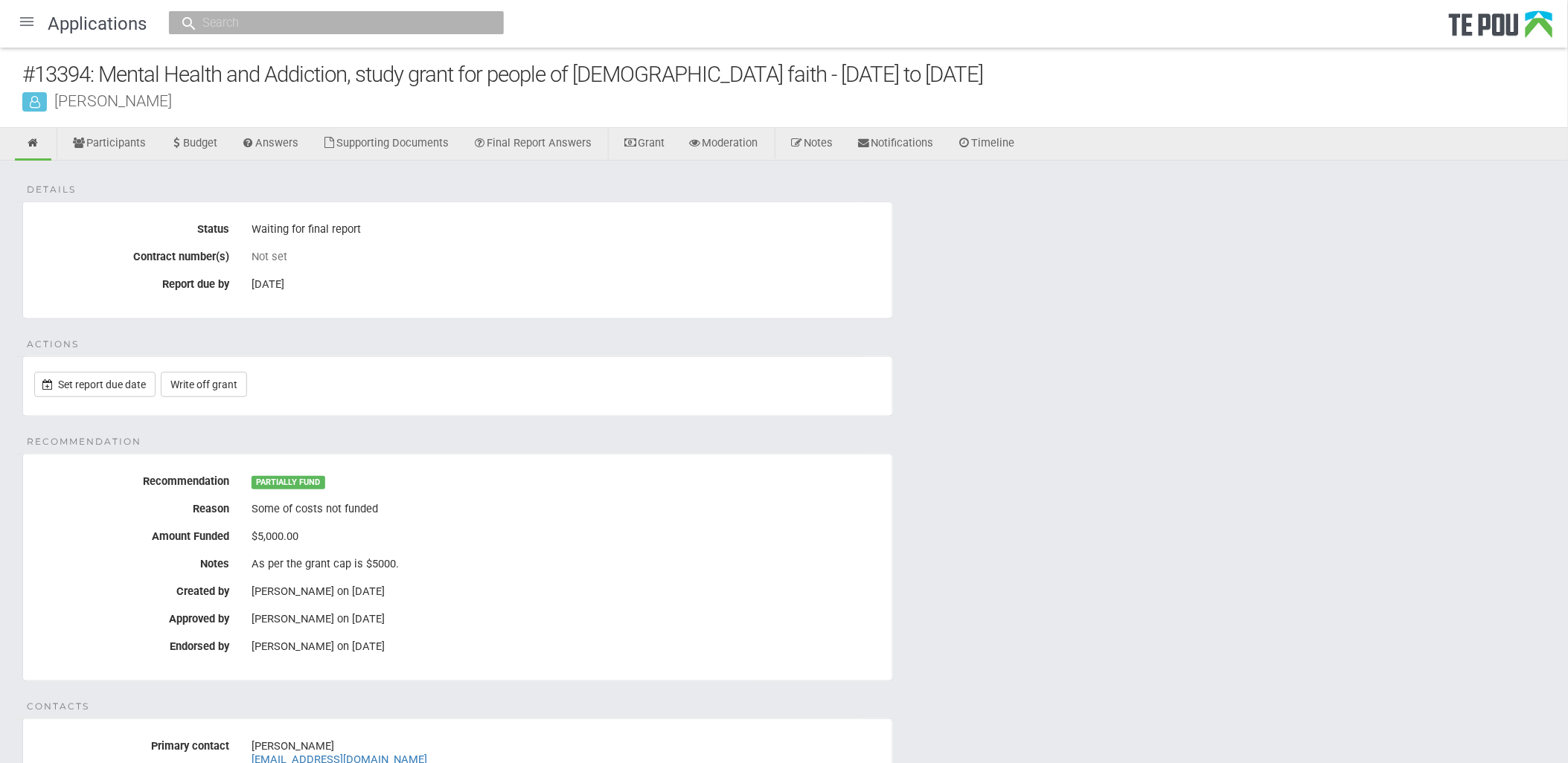
click at [325, 293] on div "15 May 2025" at bounding box center [567, 284] width 630 height 25
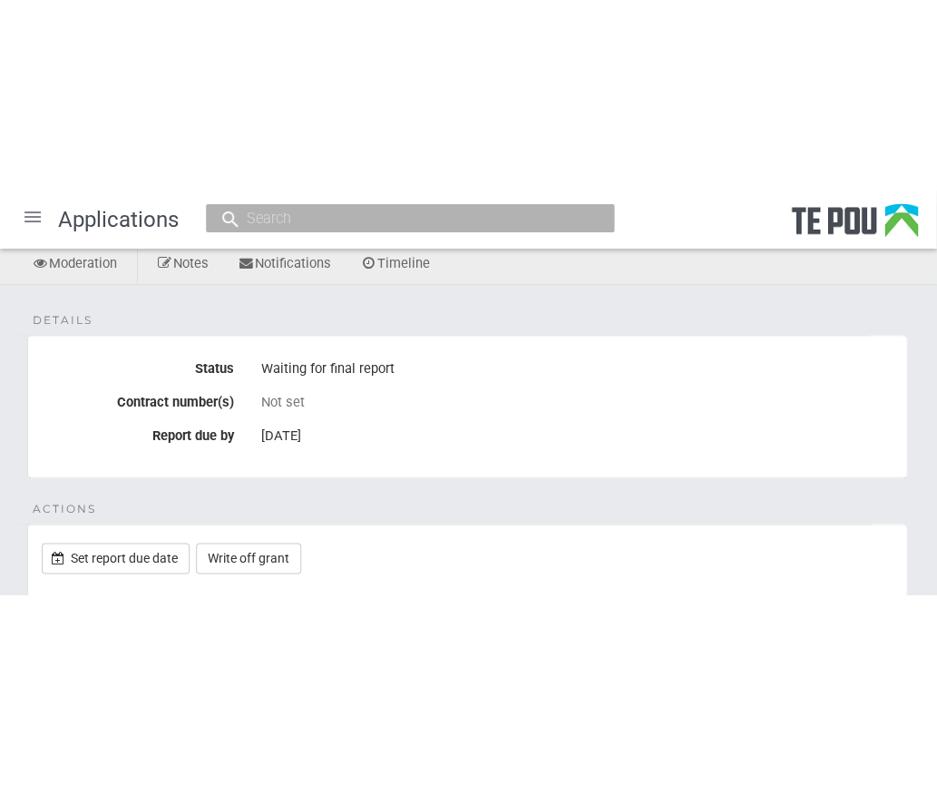
scroll to position [285, 0]
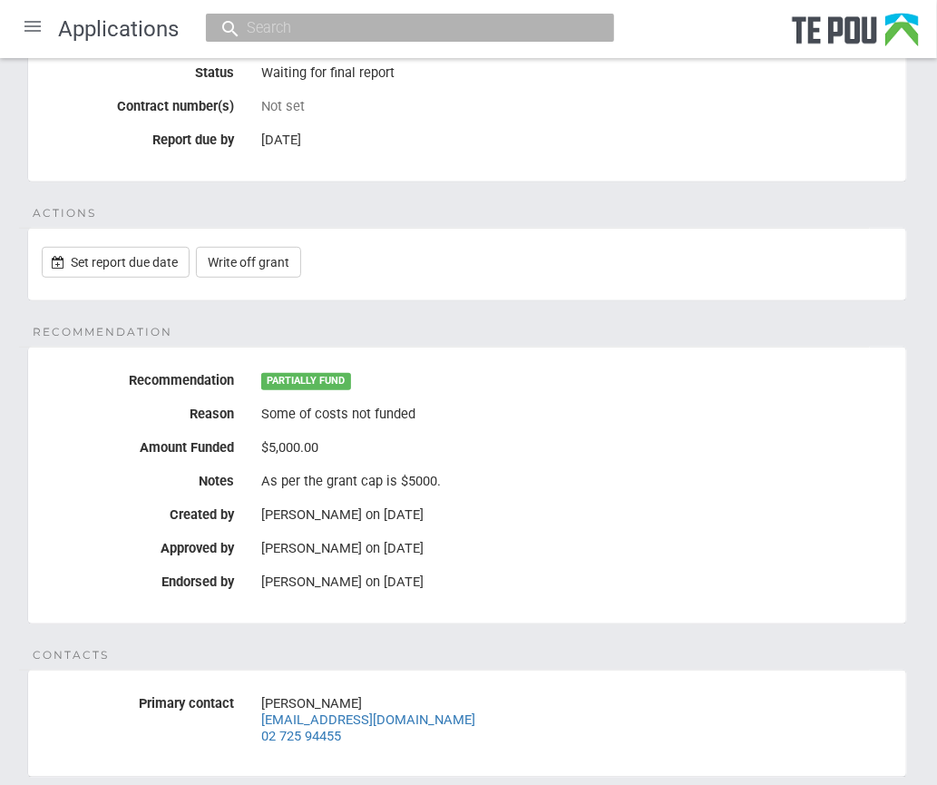
click at [762, 583] on div "Angela Gruar on 7 Mar 2024" at bounding box center [577, 581] width 632 height 16
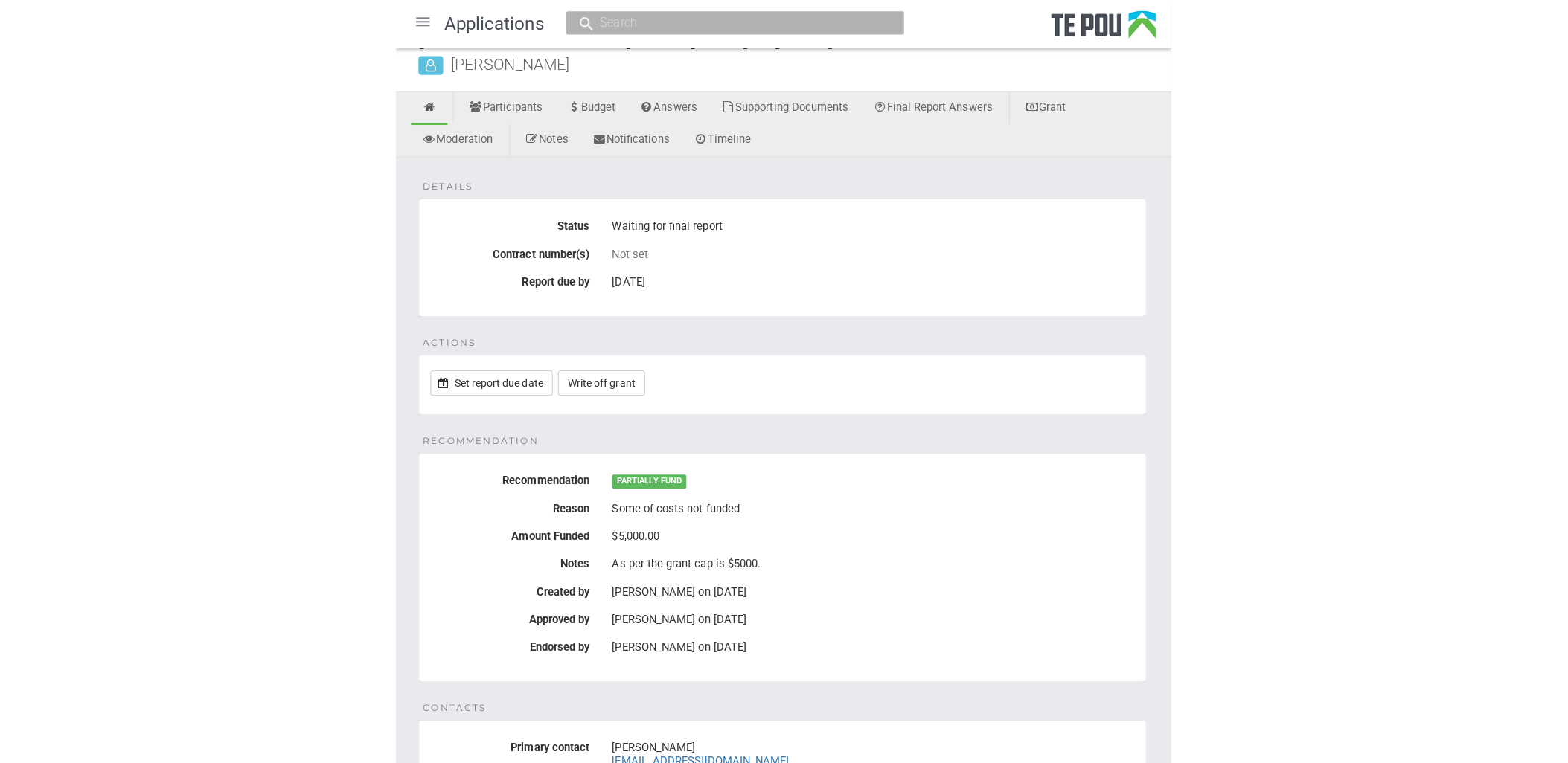
scroll to position [0, 0]
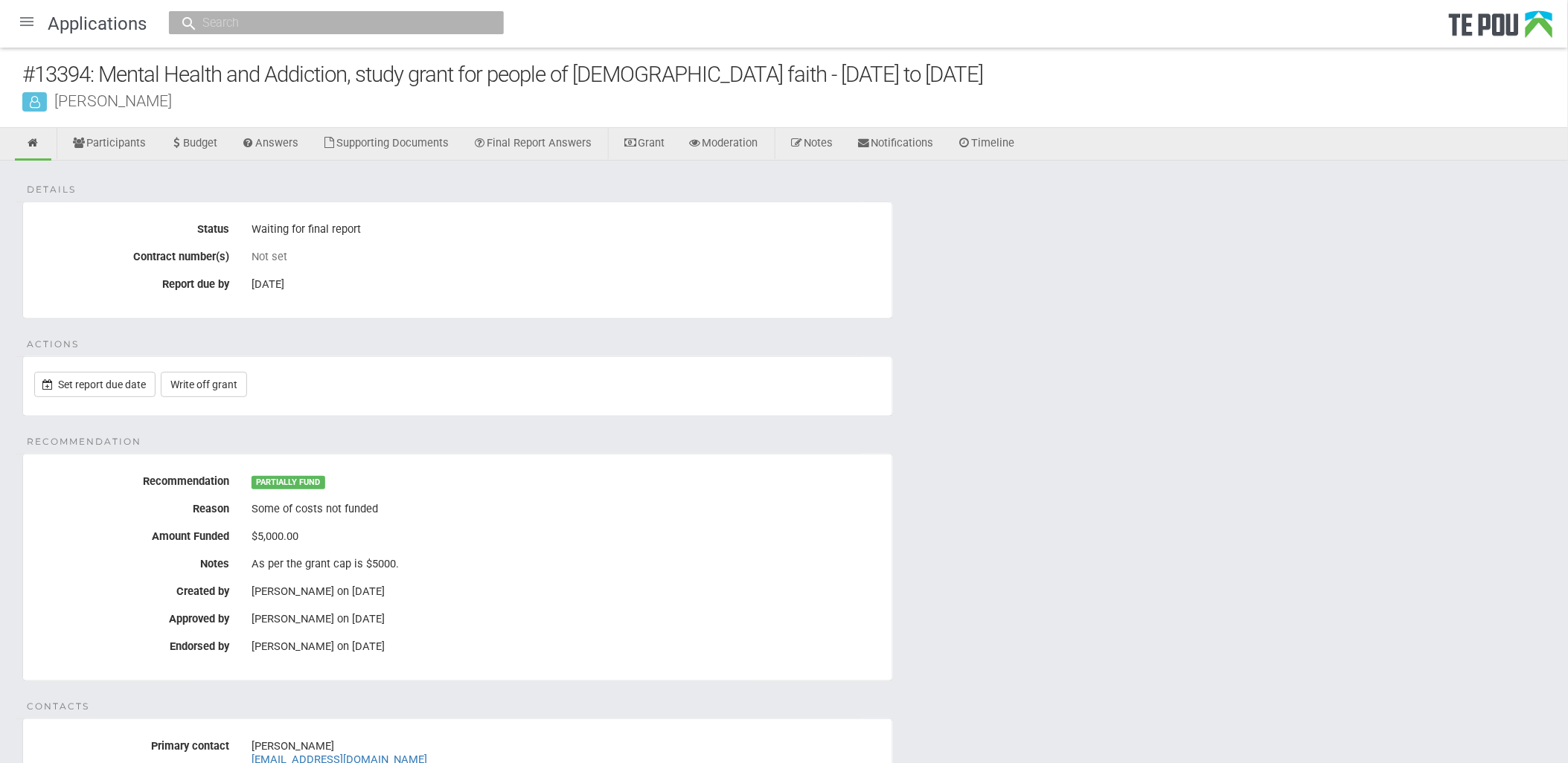
click at [1079, 425] on div "Details Status Waiting for final report Contract number(s) Not set Report due b…" at bounding box center [784, 715] width 1568 height 1109
click at [28, 18] on div at bounding box center [27, 22] width 36 height 36
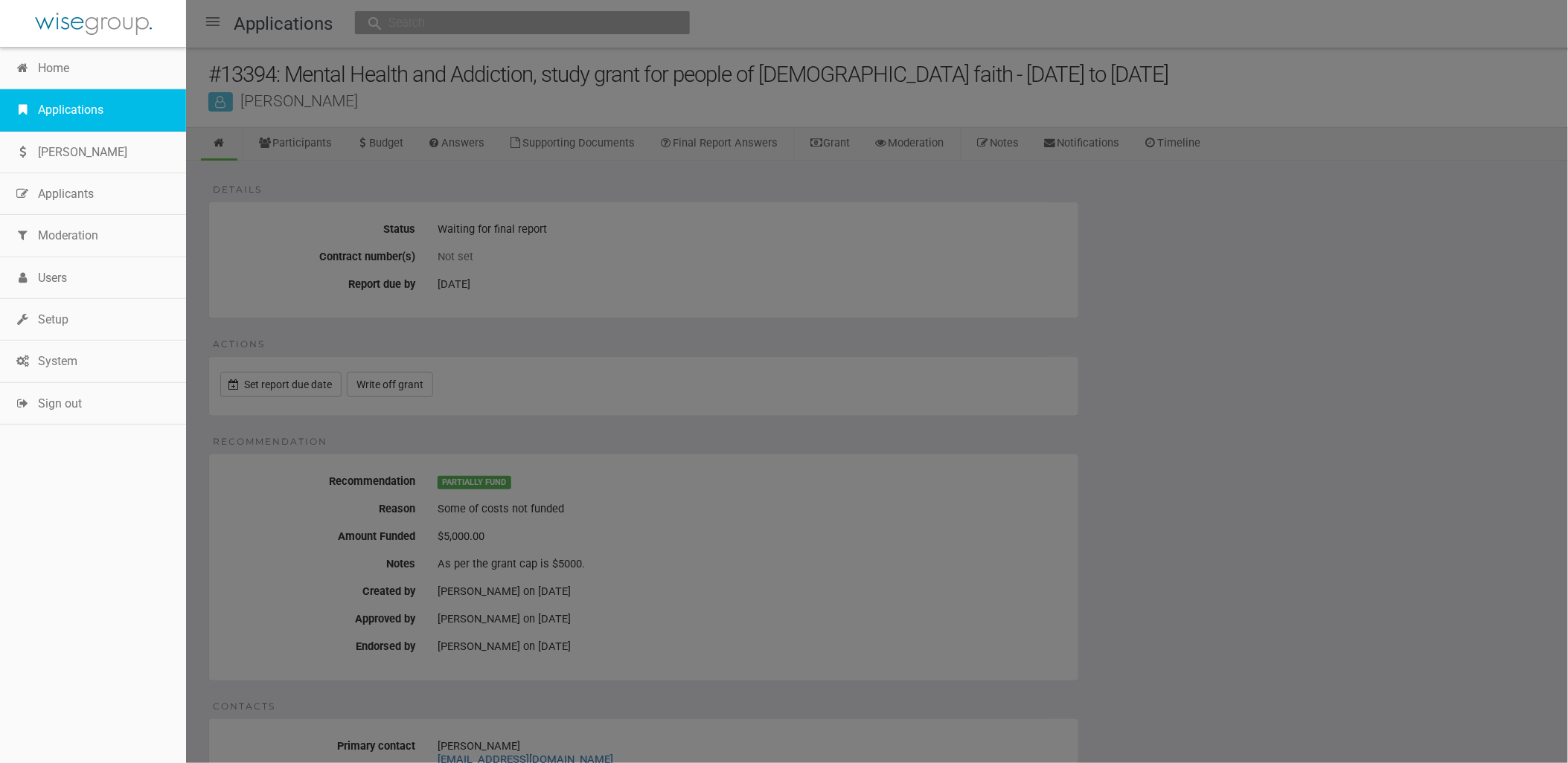
click at [51, 110] on link "Applications" at bounding box center [93, 110] width 186 height 42
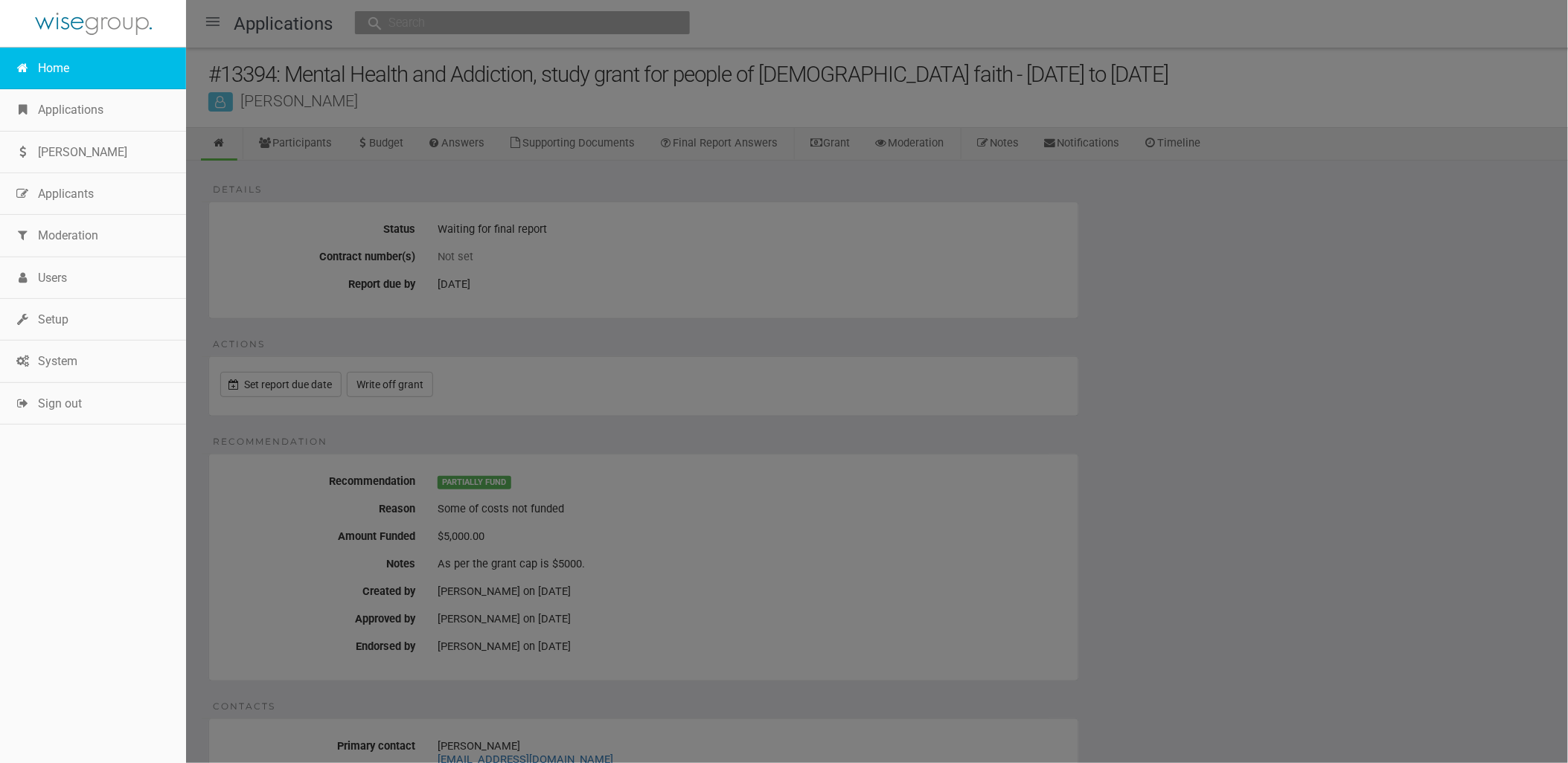
click at [48, 55] on link "Home" at bounding box center [93, 68] width 186 height 42
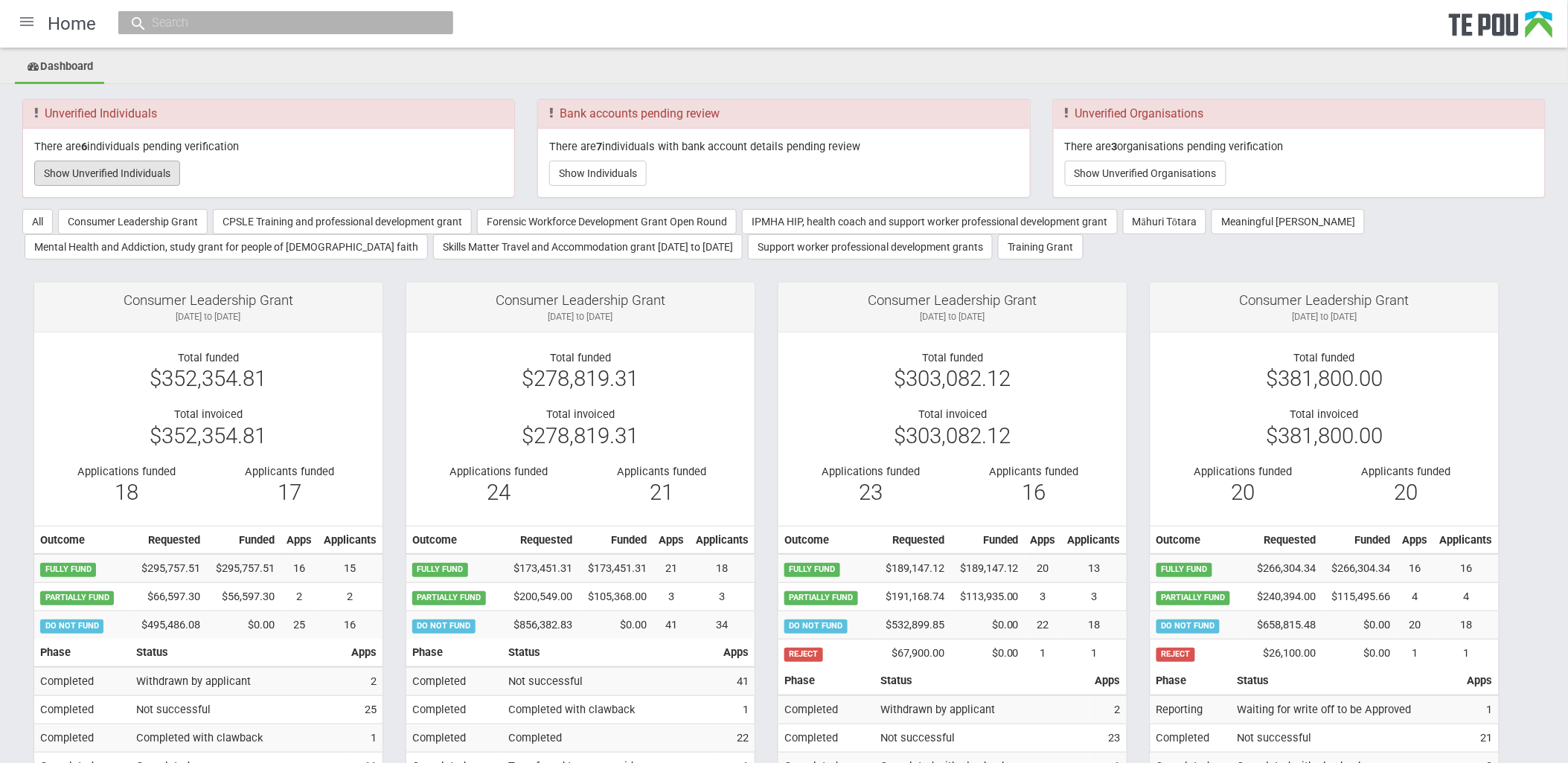
click at [122, 172] on button "Show Unverified Individuals" at bounding box center [107, 173] width 146 height 25
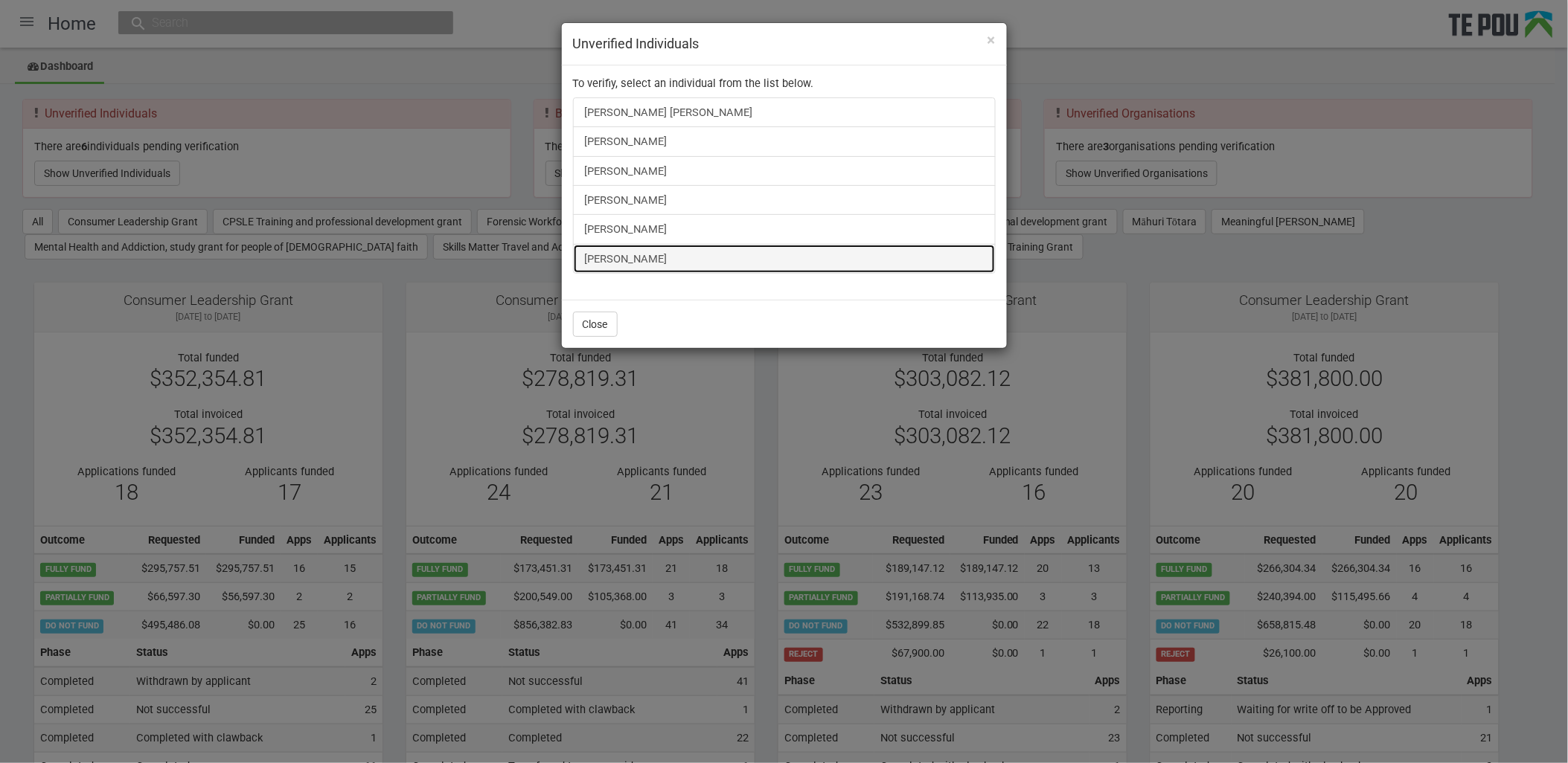
click at [621, 263] on link "Brenda Kerr" at bounding box center [784, 259] width 422 height 30
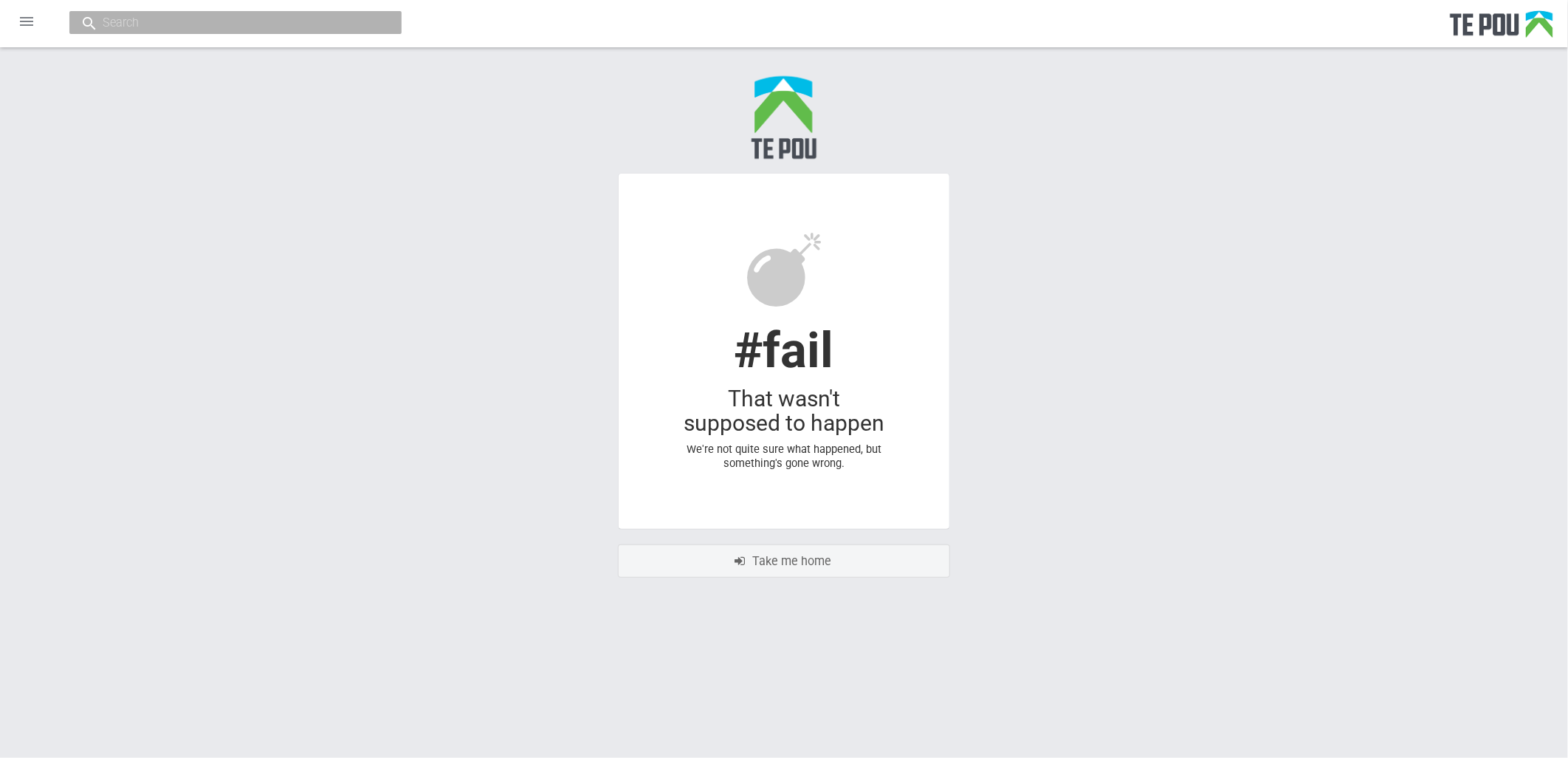
click at [1164, 34] on div at bounding box center [784, 24] width 1568 height 47
click at [1157, 435] on div "Error - #fail That wasn't supposed to happen We're not quite sure what happened…" at bounding box center [784, 320] width 1568 height 545
click at [1215, 620] on body "Home Applications [PERSON_NAME] Applicants Organisations Individuals Moderation…" at bounding box center [784, 314] width 1568 height 629
